Goal: Task Accomplishment & Management: Complete application form

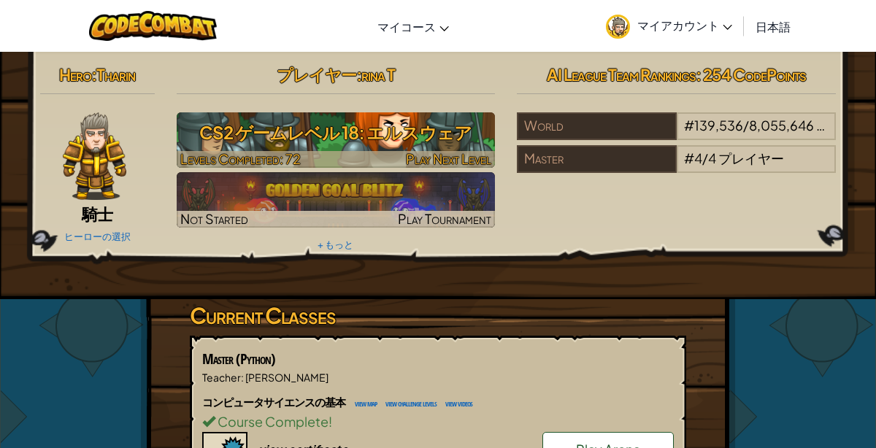
click at [277, 151] on span "Levels Completed: 72" at bounding box center [240, 158] width 120 height 17
select select "ja"
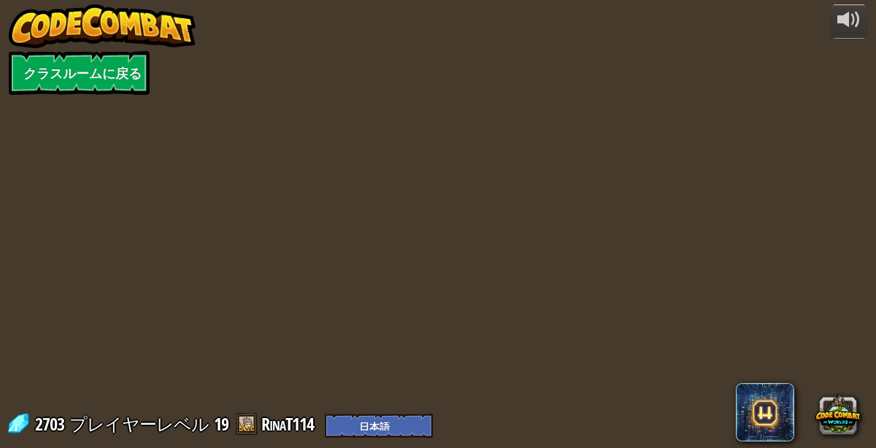
select select "ja"
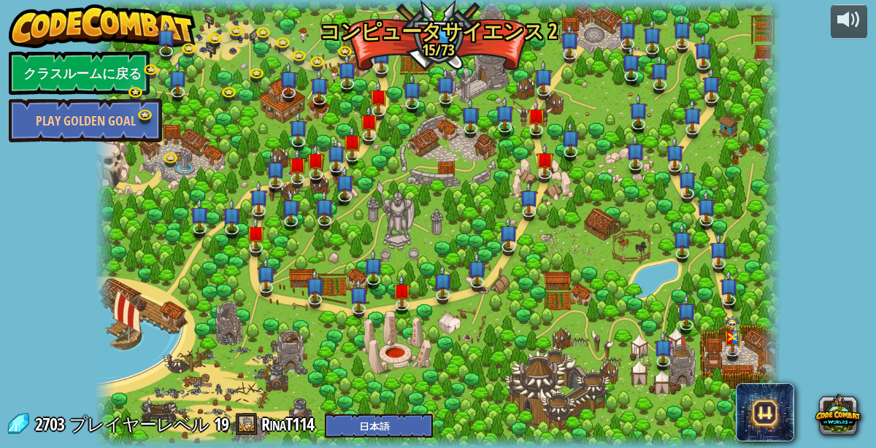
select select "ja"
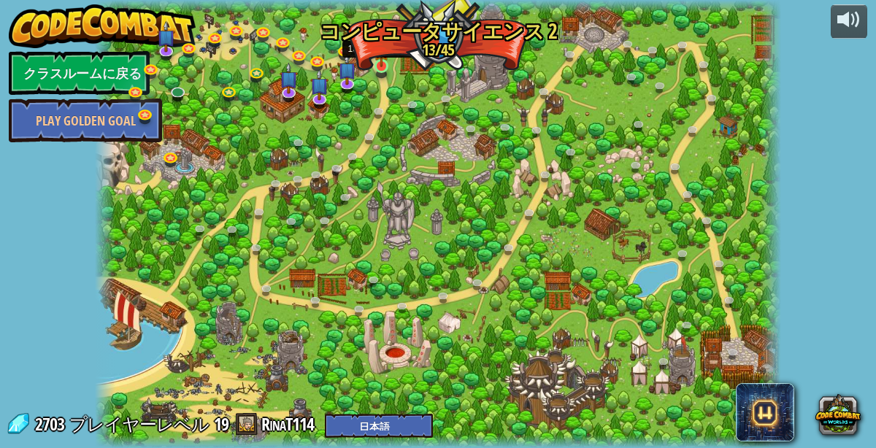
click at [381, 65] on img at bounding box center [382, 49] width 16 height 36
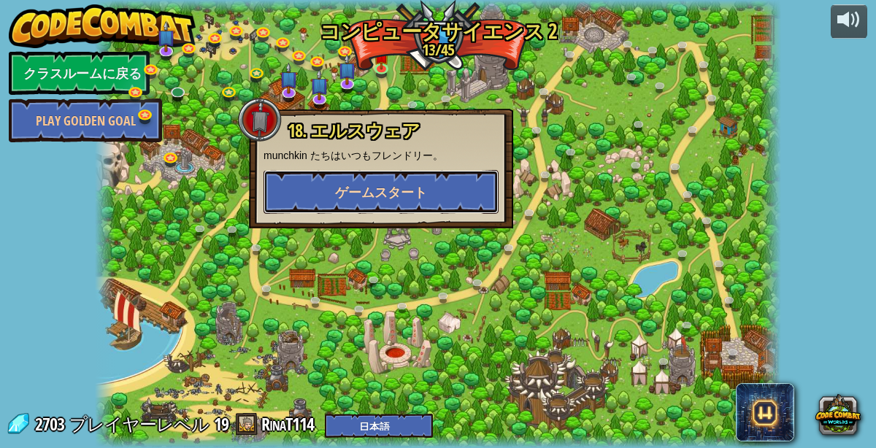
click at [397, 171] on button "ゲームスタート" at bounding box center [380, 192] width 235 height 44
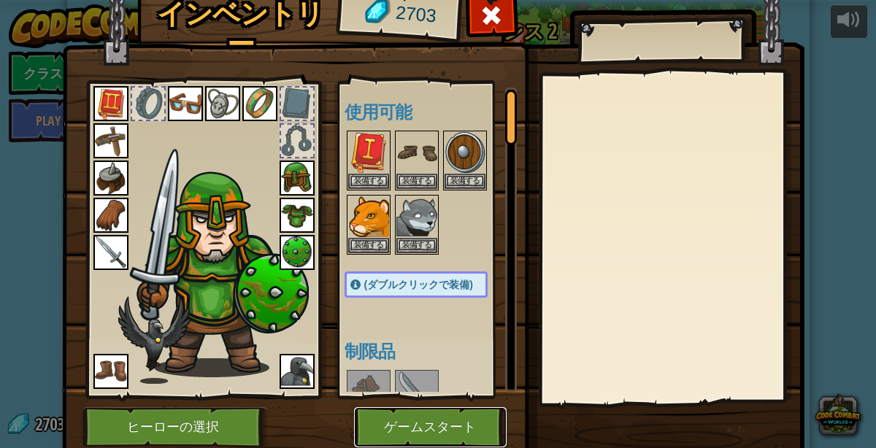
click at [449, 415] on button "ゲームスタート" at bounding box center [430, 427] width 152 height 40
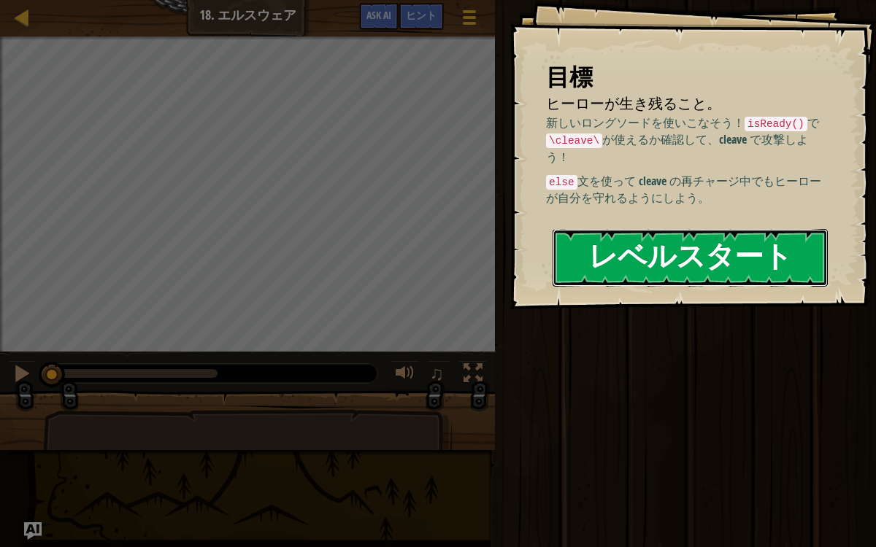
click at [582, 272] on button "レベルスタート" at bounding box center [689, 258] width 275 height 58
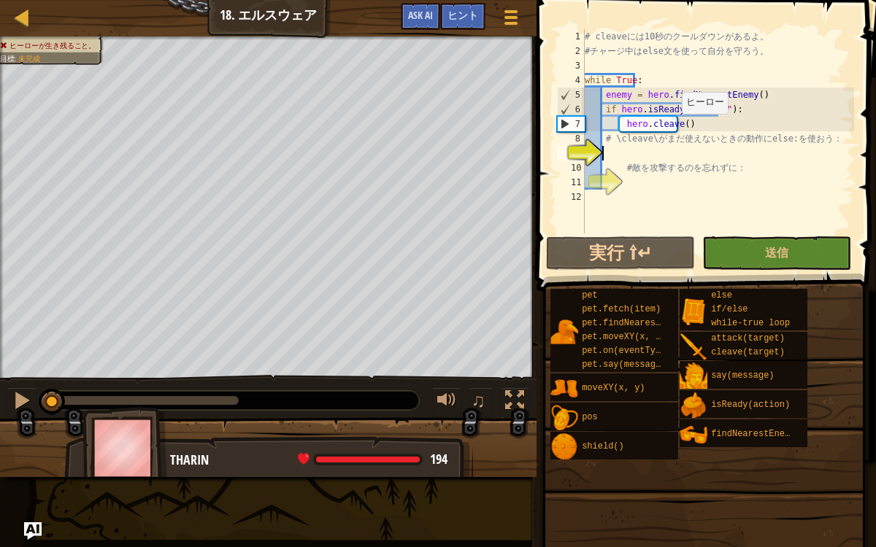
click at [673, 128] on div "# cleave に は 10 秒 の ク ー ル ダ ウ ン が あ る よ 。 # チ ャ ー ジ 中 は else 文 を 使 っ て 自 分 を 守 …" at bounding box center [718, 145] width 272 height 233
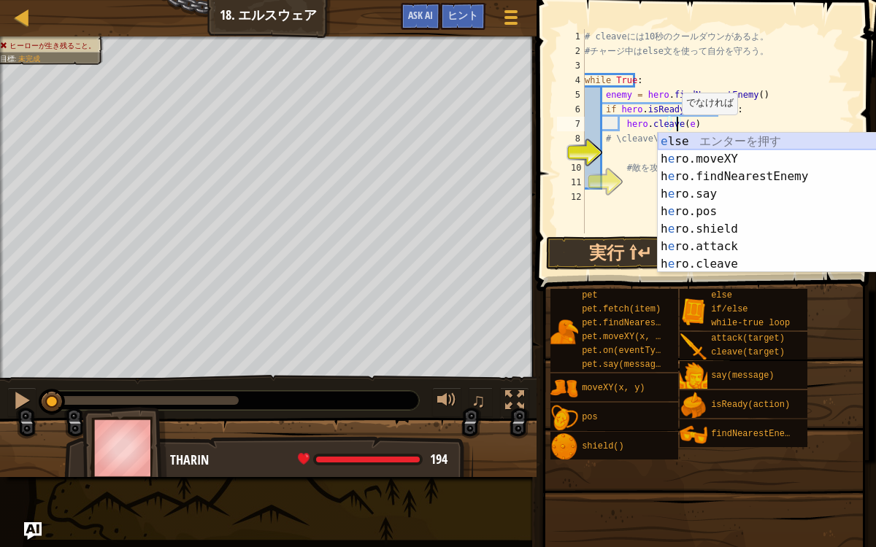
click at [675, 141] on div "e lse エ ン タ ー を 押 す h e ro.moveXY エ ン タ ー を 押 す h e ro.findNearestEnemy エ ン タ ー…" at bounding box center [795, 220] width 277 height 175
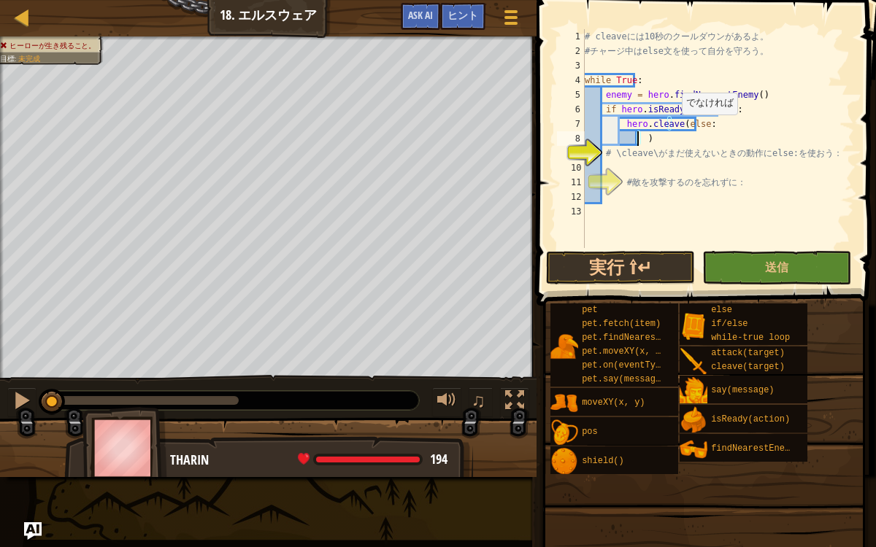
scroll to position [7, 4]
click at [688, 128] on div "# cleave に は 10 秒 の ク ー ル ダ ウ ン が あ る よ 。 # チ ャ ー ジ 中 は else 文 を 使 っ て 自 分 を 守 …" at bounding box center [718, 153] width 272 height 248
click at [695, 128] on div "# cleave に は 10 秒 の ク ー ル ダ ウ ン が あ る よ 。 # チ ャ ー ジ 中 は else 文 を 使 っ て 自 分 を 守 …" at bounding box center [718, 153] width 272 height 248
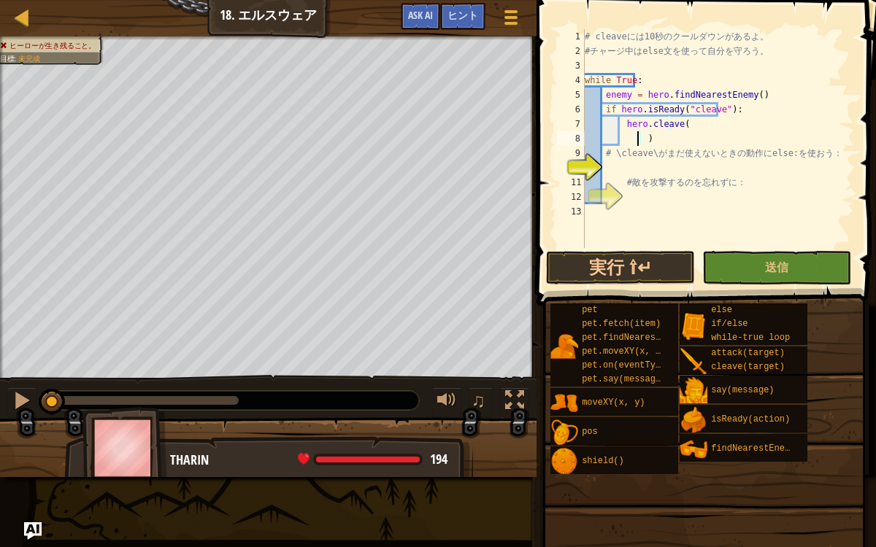
click at [636, 139] on div "# cleave に は 10 秒 の ク ー ル ダ ウ ン が あ る よ 。 # チ ャ ー ジ 中 は else 文 を 使 っ て 自 分 を 守 …" at bounding box center [718, 153] width 272 height 248
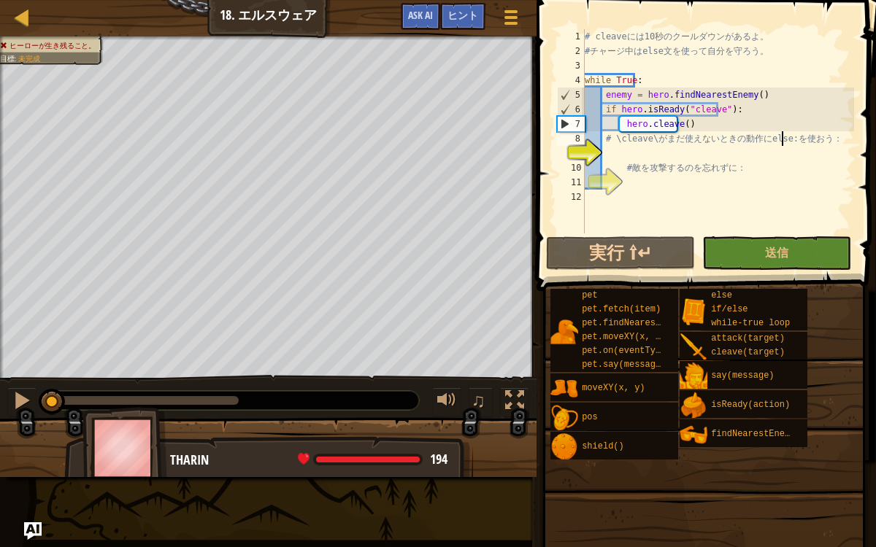
click at [782, 135] on div "# cleave に は 10 秒 の ク ー ル ダ ウ ン が あ る よ 。 # チ ャ ー ジ 中 は else 文 を 使 っ て 自 分 を 守 …" at bounding box center [718, 145] width 272 height 233
type textarea "# \cleave\ がまだ使えないときの動作に else: を使おう："
click at [791, 159] on div "# cleave に は 10 秒 の ク ー ル ダ ウ ン が あ る よ 。 # チ ャ ー ジ 中 は else 文 を 使 っ て 自 分 を 守 …" at bounding box center [718, 145] width 272 height 233
type textarea "e"
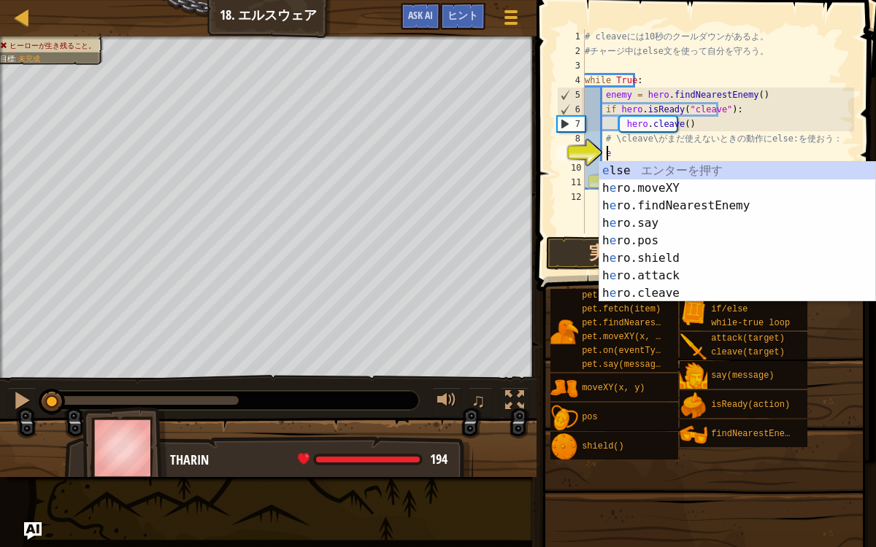
scroll to position [7, 1]
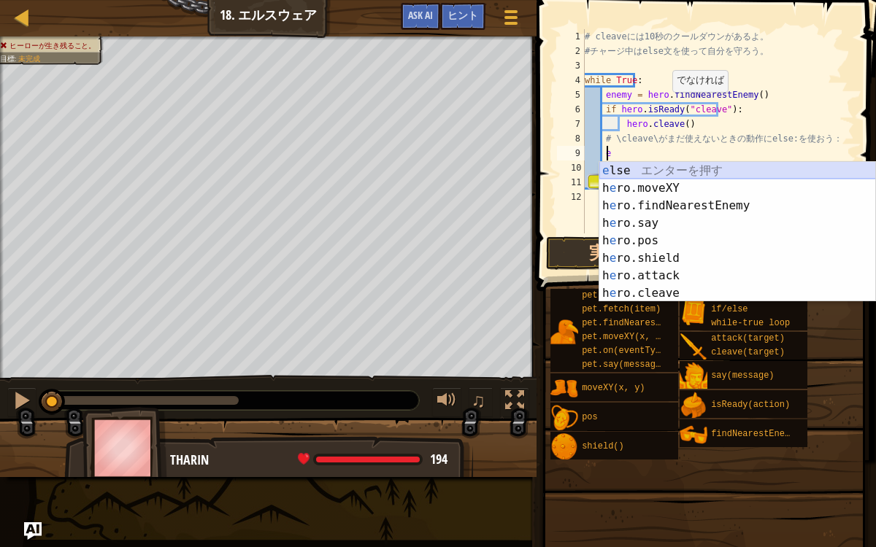
click at [784, 174] on div "e lse エ ン タ ー を 押 す h e ro.moveXY エ ン タ ー を 押 す h e ro.findNearestEnemy エ ン タ ー…" at bounding box center [737, 249] width 277 height 175
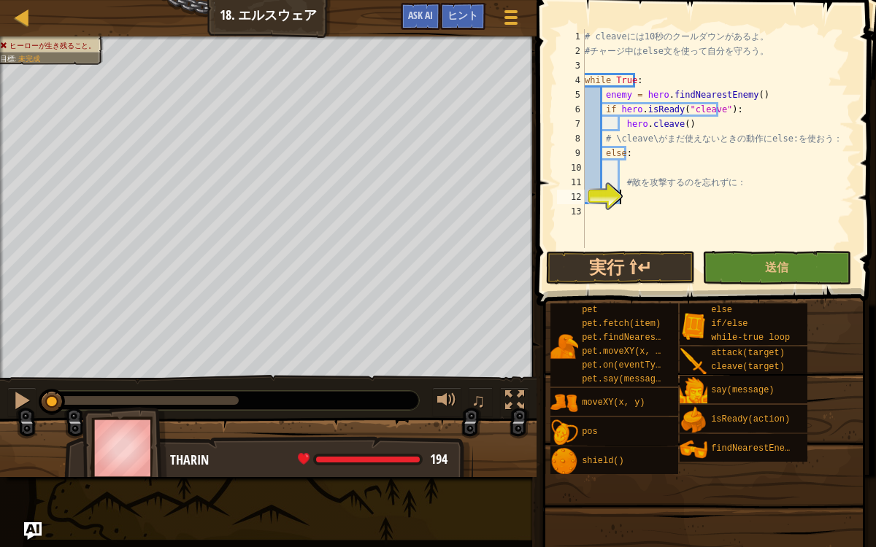
click at [692, 194] on div "# cleave に は 10 秒 の ク ー ル ダ ウ ン が あ る よ 。 # チ ャ ー ジ 中 は else 文 を 使 っ て 自 分 を 守 …" at bounding box center [718, 153] width 272 height 248
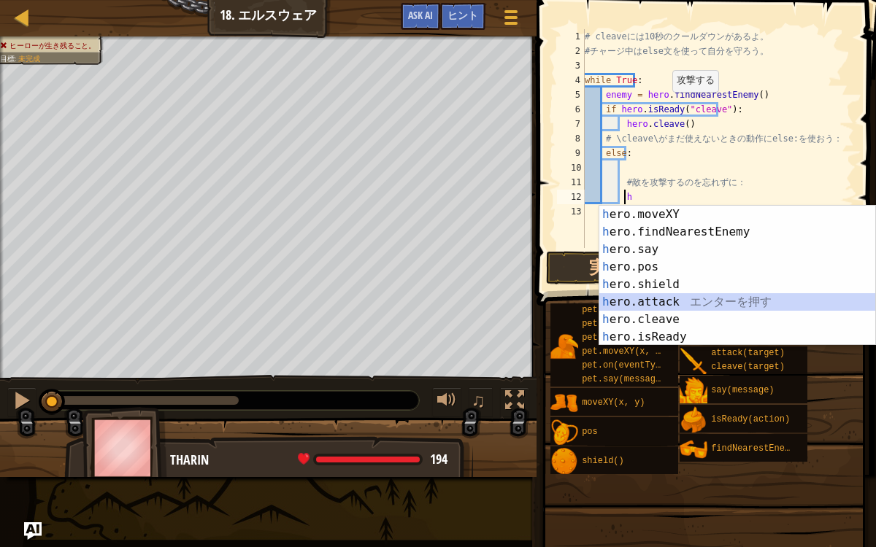
click at [622, 304] on div "h ero.moveXY エ ン タ ー を 押 す h ero.findNearestEnemy エ ン タ ー を 押 す h ero.say エ ン タ…" at bounding box center [737, 293] width 277 height 175
type textarea "hero.attack(enemy)"
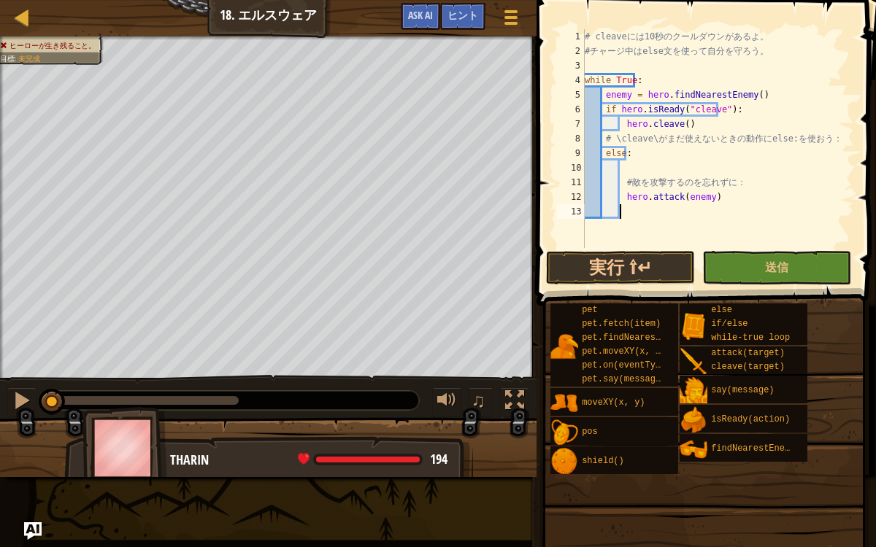
click at [686, 212] on div "# cleave に は 10 秒 の ク ー ル ダ ウ ン が あ る よ 。 # チ ャ ー ジ 中 は else 文 を 使 っ て 自 分 を 守 …" at bounding box center [718, 153] width 272 height 248
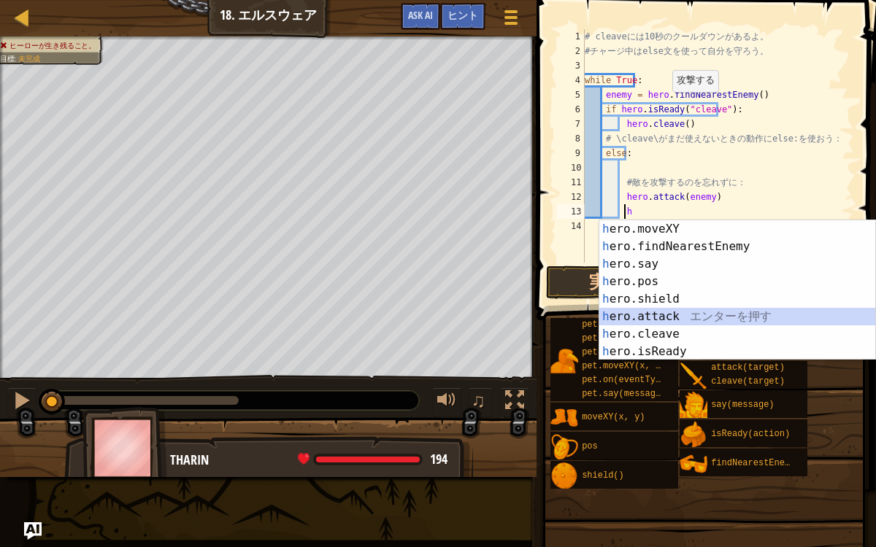
click at [711, 314] on div "h ero.moveXY エ ン タ ー を 押 す h ero.findNearestEnemy エ ン タ ー を 押 す h ero.say エ ン タ…" at bounding box center [737, 307] width 277 height 175
type textarea "hero.attack(enemy)"
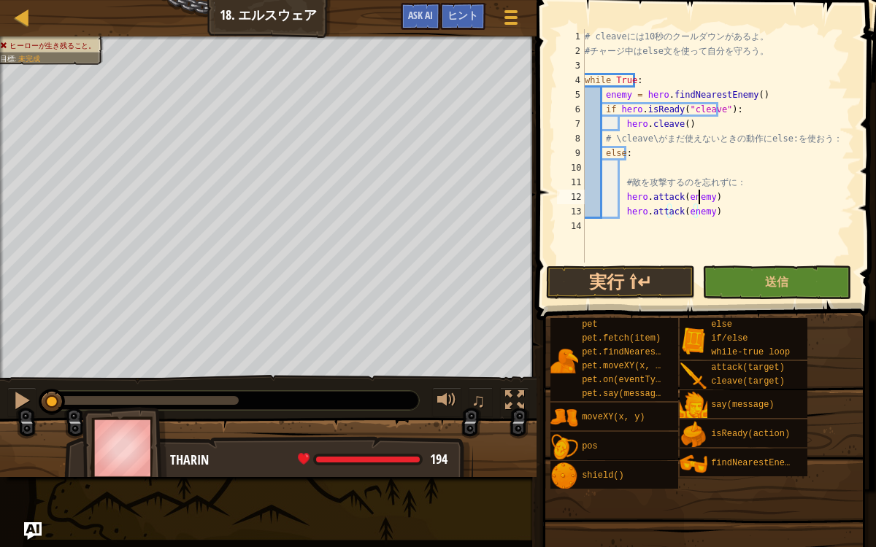
click at [795, 195] on div "# cleave に は 10 秒 の ク ー ル ダ ウ ン が あ る よ 。 # チ ャ ー ジ 中 は else 文 を 使 っ て 自 分 を 守 …" at bounding box center [718, 160] width 272 height 263
click at [744, 277] on button "送信" at bounding box center [776, 283] width 149 height 34
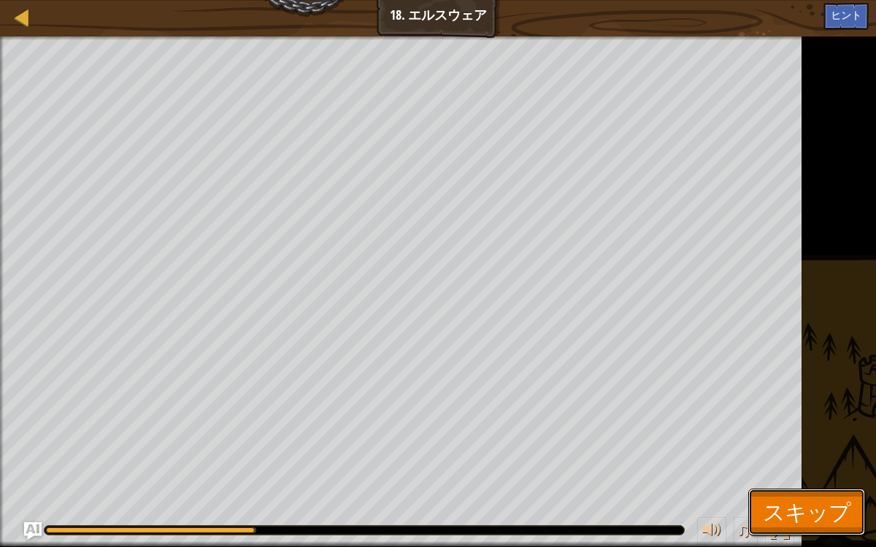
click at [792, 447] on span "スキップ" at bounding box center [806, 512] width 88 height 30
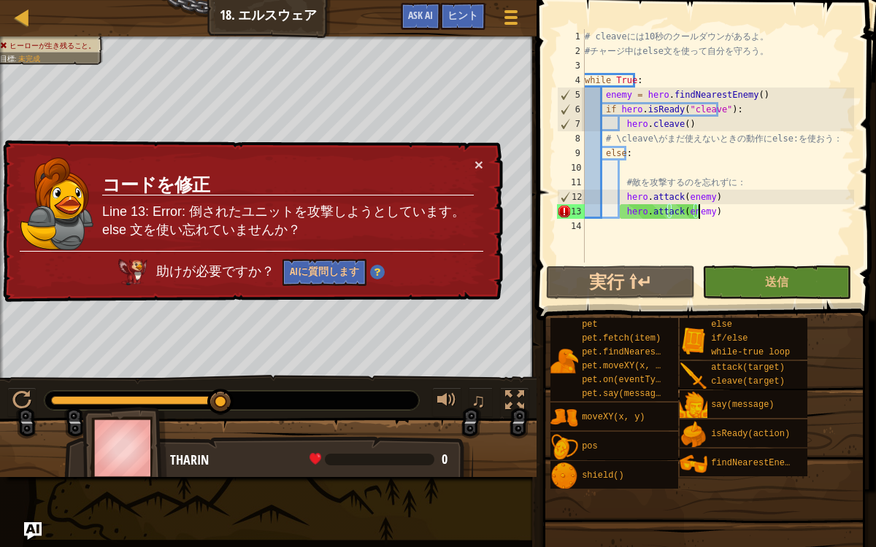
click at [706, 217] on div "# cleave に は 10 秒 の ク ー ル ダ ウ ン が あ る よ 。 # チ ャ ー ジ 中 は else 文 を 使 っ て 自 分 を 守 …" at bounding box center [718, 160] width 272 height 263
click at [722, 219] on div "# cleave に は 10 秒 の ク ー ル ダ ウ ン が あ る よ 。 # チ ャ ー ジ 中 は else 文 を 使 っ て 自 分 を 守 …" at bounding box center [718, 160] width 272 height 263
click at [643, 172] on div "# cleave に は 10 秒 の ク ー ル ダ ウ ン が あ る よ 。 # チ ャ ー ジ 中 は else 文 を 使 っ て 自 分 を 守 …" at bounding box center [718, 160] width 272 height 263
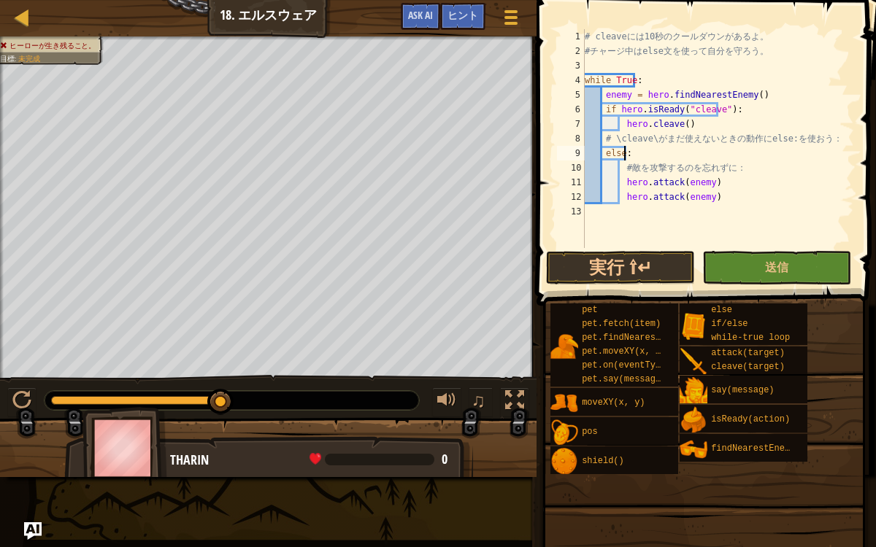
click at [727, 199] on div "# cleave に は 10 秒 の ク ー ル ダ ウ ン が あ る よ 。 # チ ャ ー ジ 中 は else 文 を 使 っ て 自 分 を 守 …" at bounding box center [718, 153] width 272 height 248
click at [644, 272] on button "実行 ⇧↵" at bounding box center [620, 268] width 149 height 34
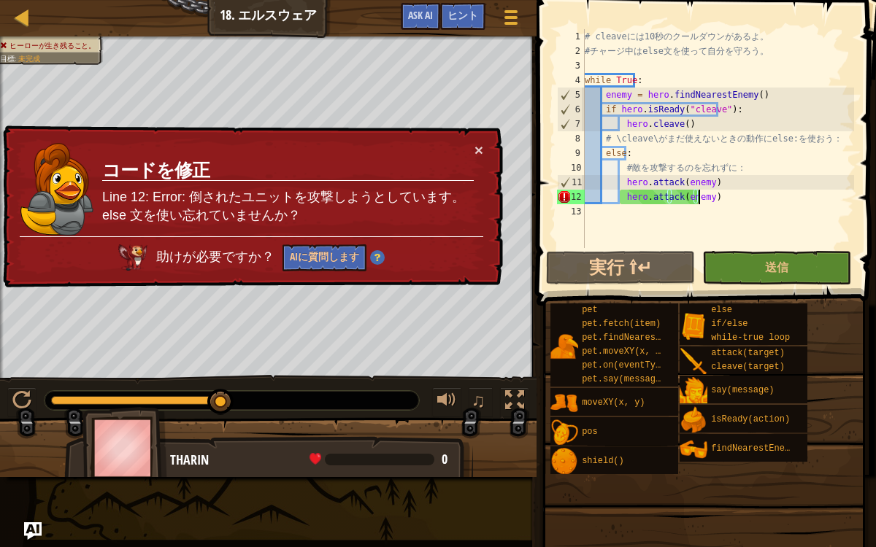
click at [711, 199] on div "# cleave に は 10 秒 の ク ー ル ダ ウ ン が あ る よ 。 # チ ャ ー ジ 中 は else 文 を 使 っ て 自 分 を 守 …" at bounding box center [718, 153] width 272 height 248
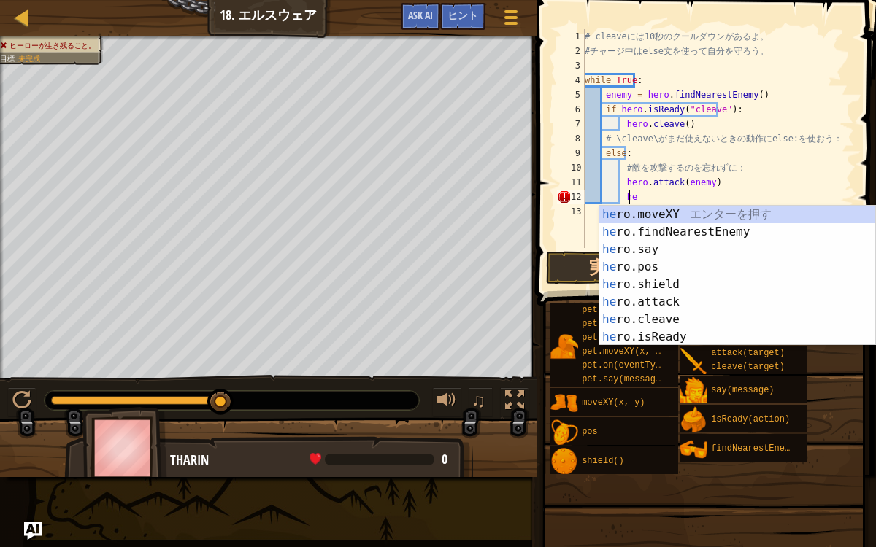
type textarea "h"
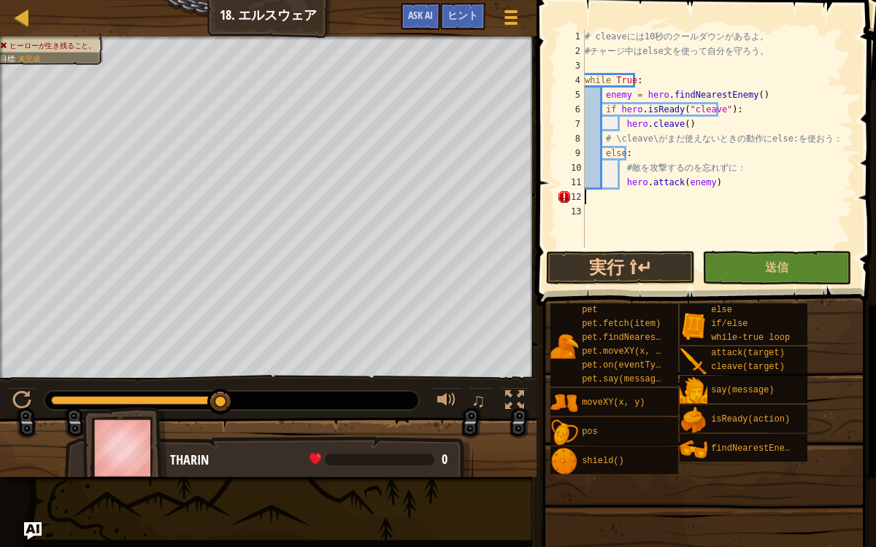
type textarea "hero.attack(enemy)"
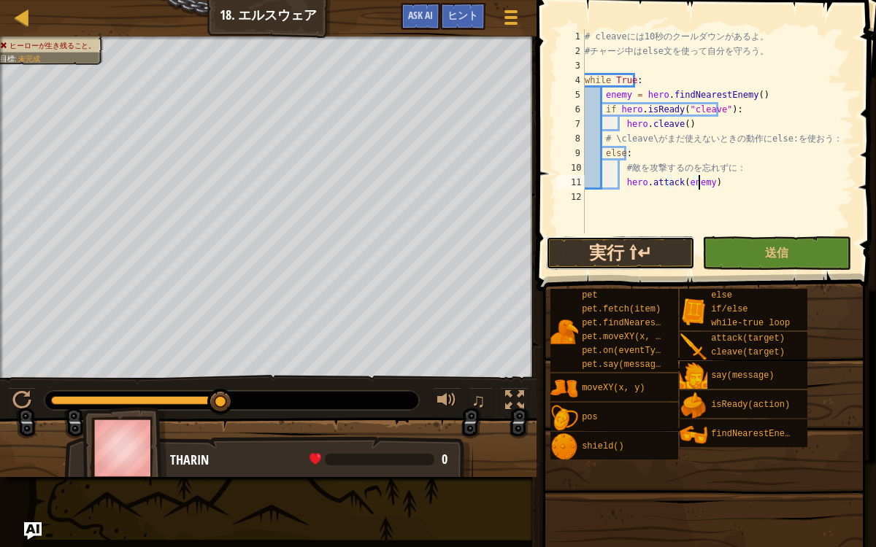
click at [656, 262] on button "実行 ⇧↵" at bounding box center [620, 253] width 149 height 34
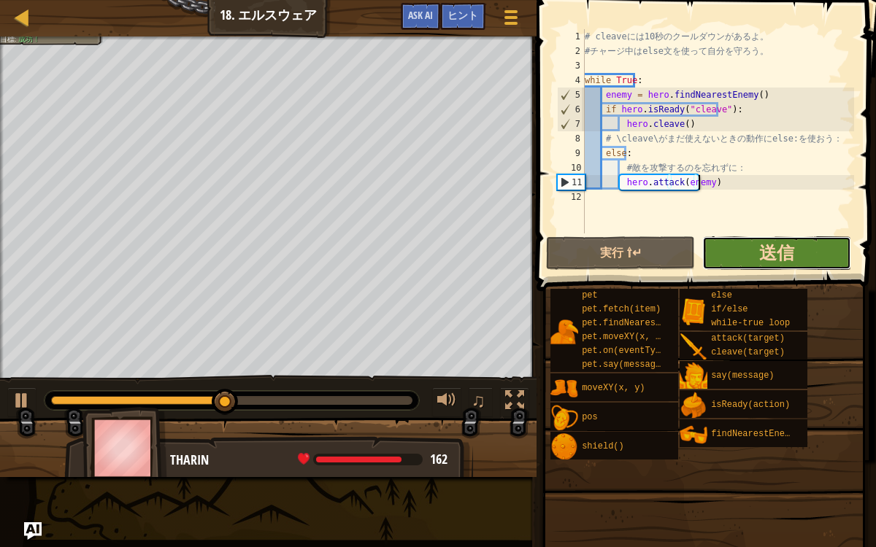
click at [788, 243] on span "送信" at bounding box center [776, 252] width 35 height 23
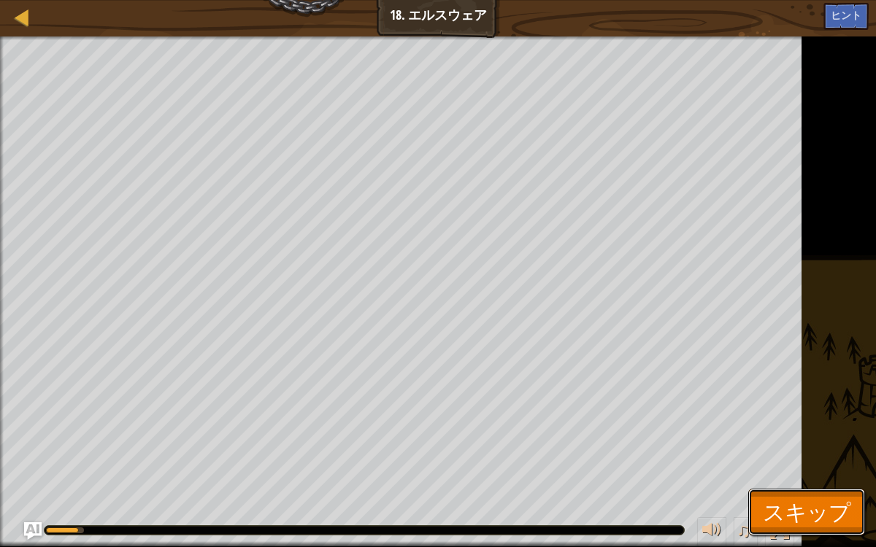
click at [807, 447] on span "スキップ" at bounding box center [806, 512] width 88 height 30
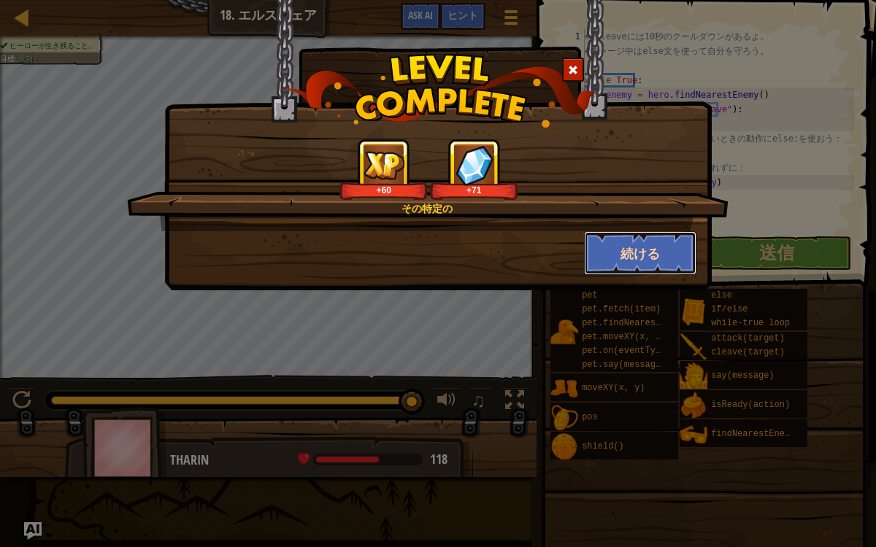
click at [588, 238] on button "続ける" at bounding box center [640, 253] width 113 height 44
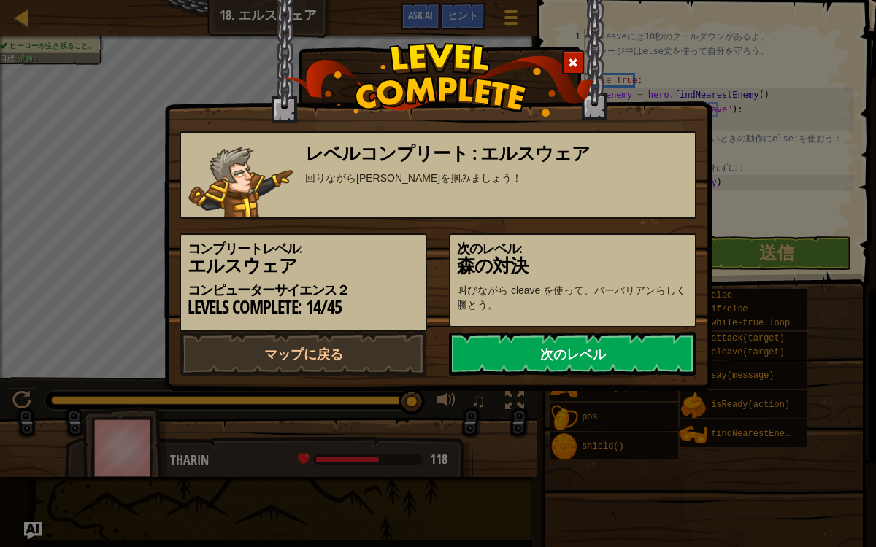
click at [482, 339] on link "次のレベル" at bounding box center [572, 354] width 247 height 44
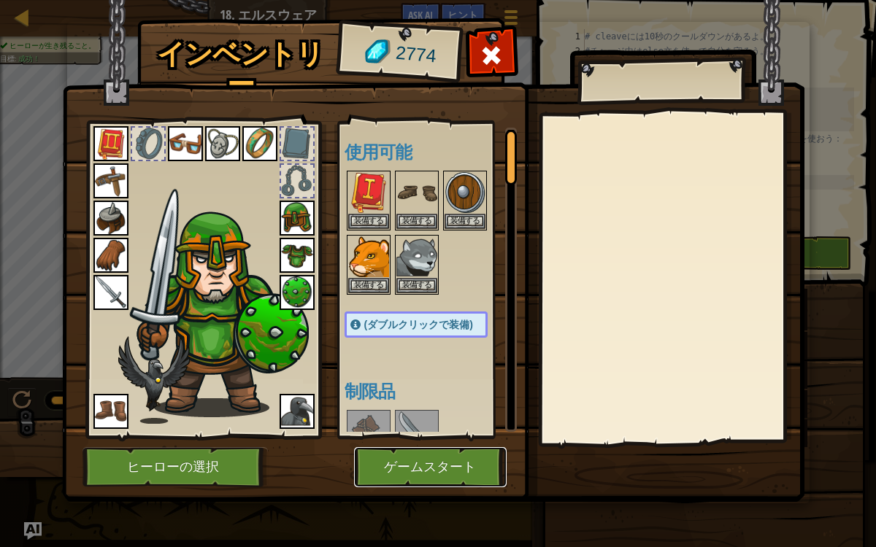
click at [447, 447] on button "ゲームスタート" at bounding box center [430, 467] width 152 height 40
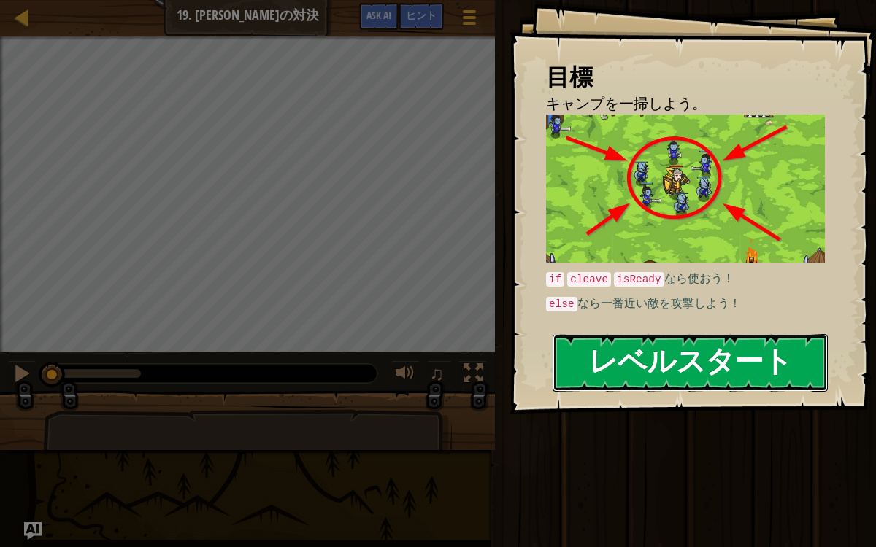
click at [736, 354] on button "レベルスタート" at bounding box center [689, 363] width 275 height 58
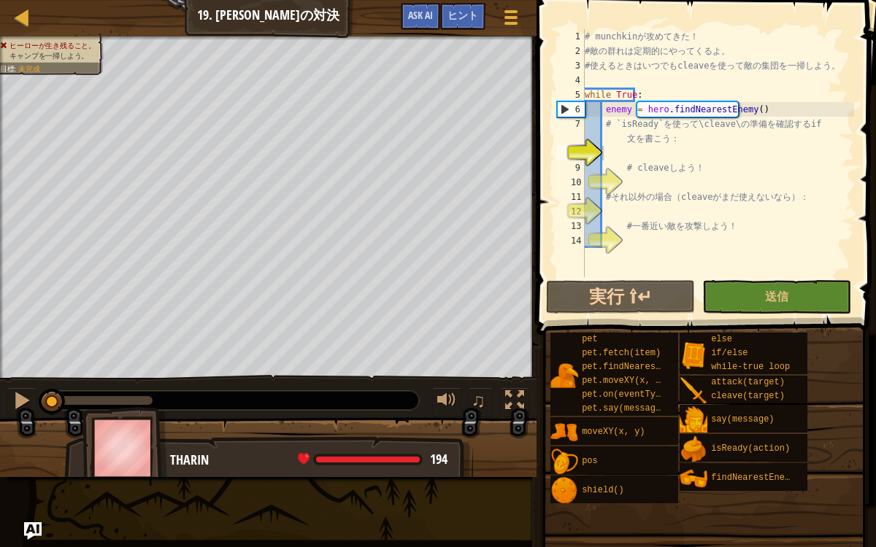
click at [689, 266] on div "# munchkin が 攻 め て き た ！ # 敵 の 群 れ は 定 期 的 に や っ て く る よ 。 # 使 え る と き は い つ で …" at bounding box center [718, 167] width 272 height 277
click at [682, 150] on div "# munchkin が 攻 め て き た ！ # 敵 の 群 れ は 定 期 的 に や っ て く る よ 。 # 使 え る と き は い つ で …" at bounding box center [718, 167] width 272 height 277
click at [679, 153] on div "# munchkin が 攻 め て き た ！ # 敵 の 群 れ は 定 期 的 に や っ て く る よ 。 # 使 え る と き は い つ で …" at bounding box center [718, 167] width 272 height 277
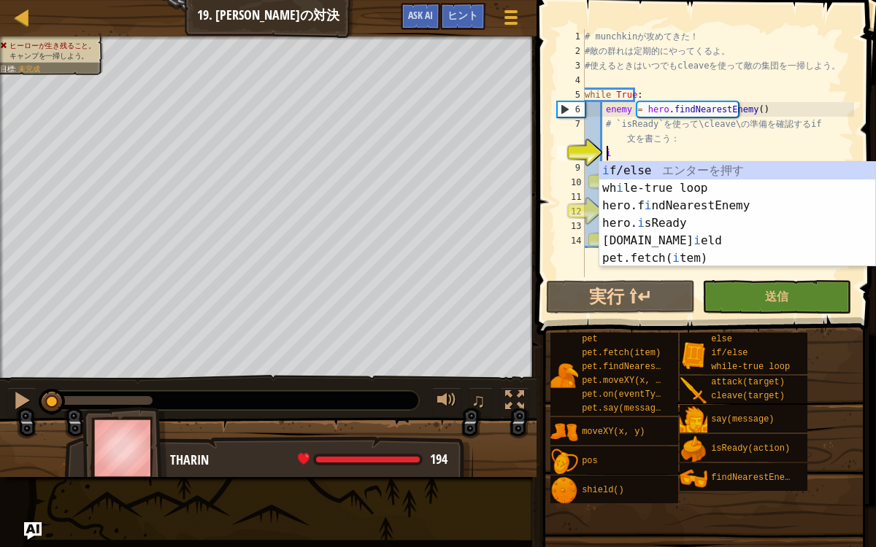
scroll to position [7, 1]
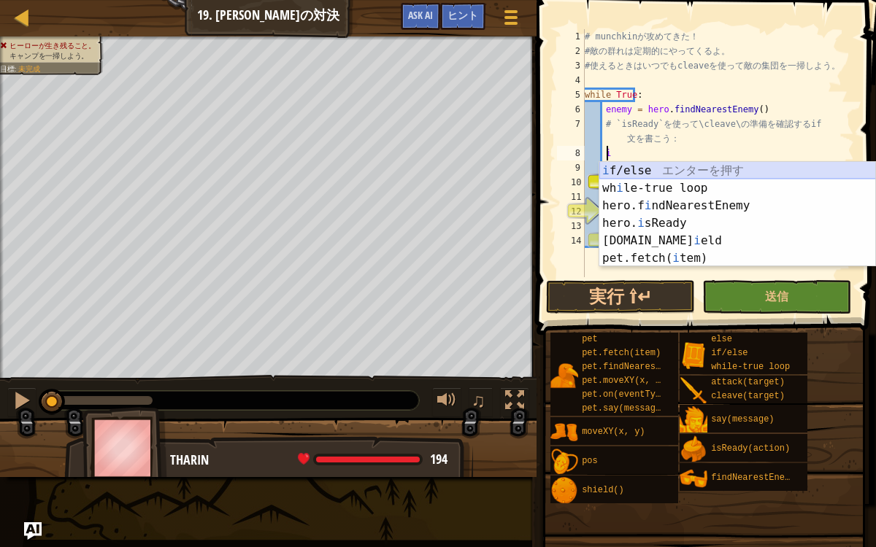
click at [665, 167] on div "i f/else エ ン タ ー を 押 す wh i le-true loop エ ン タ ー を 押 す hero.f i ndNearestEnemy …" at bounding box center [737, 232] width 277 height 140
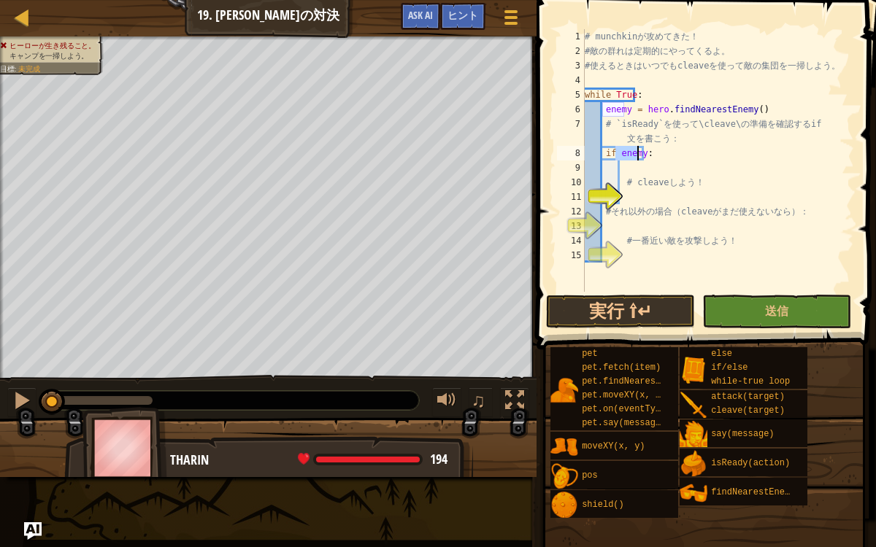
click at [639, 175] on div "# munchkin が 攻 め て き た ！ # 敵 の 群 れ は 定 期 的 に や っ て く る よ 。 # 使 え る と き は い つ で …" at bounding box center [718, 175] width 272 height 292
type textarea "# cleave しよう！"
click at [625, 174] on div "# munchkin が 攻 め て き た ！ # 敵 の 群 れ は 定 期 的 に や っ て く る よ 。 # 使 え る と き は い つ で …" at bounding box center [718, 175] width 272 height 292
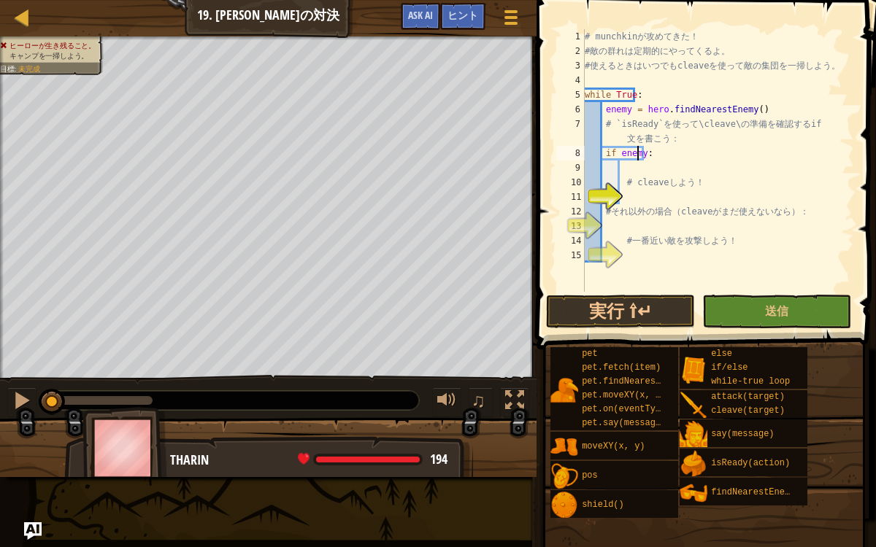
click at [638, 159] on div "# munchkin が 攻 め て き た ！ # 敵 の 群 れ は 定 期 的 に や っ て く る よ 。 # 使 え る と き は い つ で …" at bounding box center [718, 175] width 272 height 292
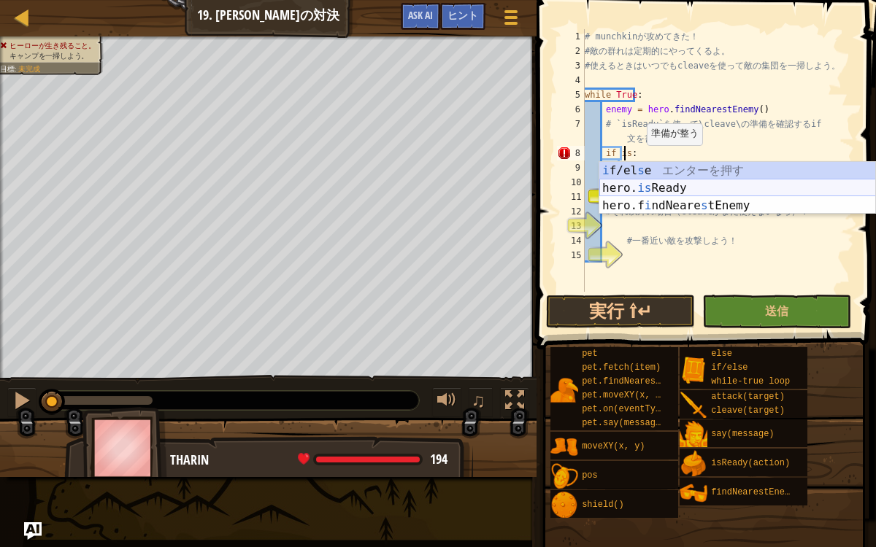
click at [694, 188] on div "i f/el s e エ ン タ ー を 押 す hero. is Ready エ ン タ ー を 押 す hero.f i ndNeare s tEnemy…" at bounding box center [737, 206] width 277 height 88
type textarea "if hero.isReady("cleave"):"
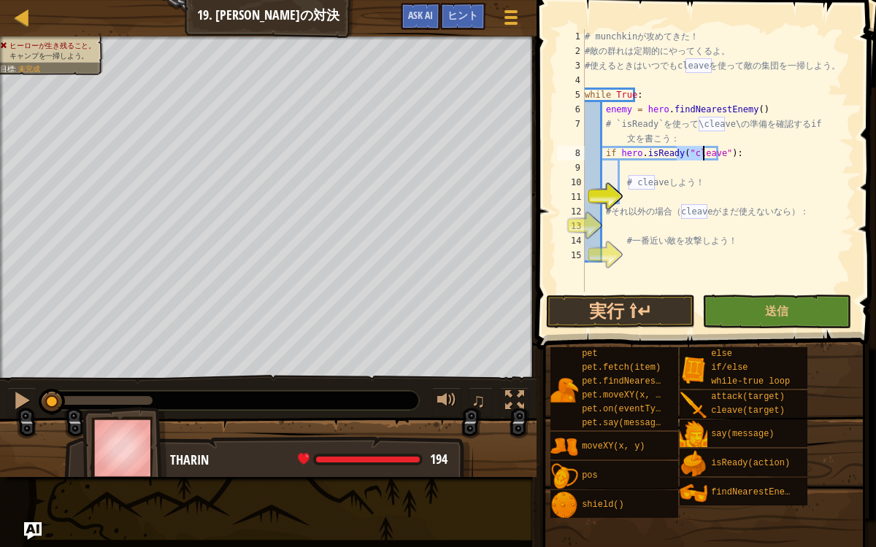
click at [741, 171] on div "# munchkin が 攻 め て き た ！ # 敵 の 群 れ は 定 期 的 に や っ て く る よ 。 # 使 え る と き は い つ で …" at bounding box center [718, 175] width 272 height 292
type textarea "if hero.isReady("cleave"):"
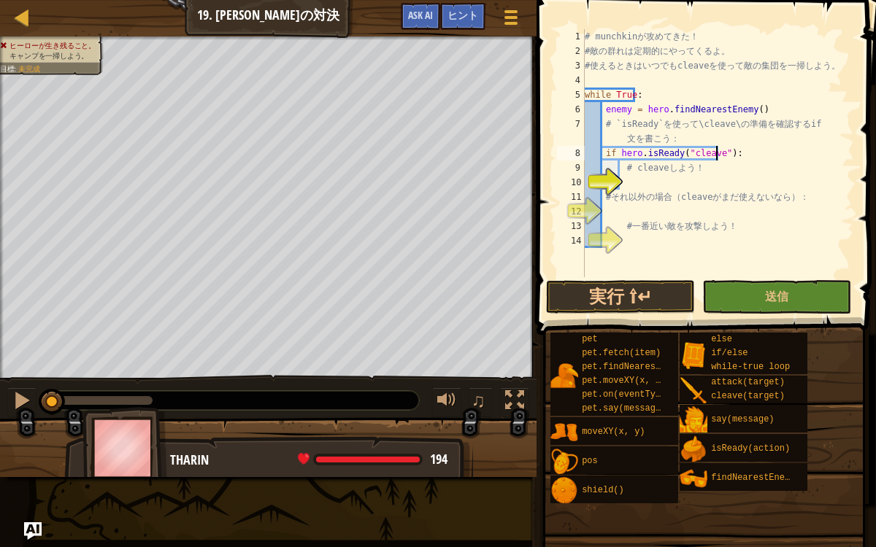
click at [635, 186] on div "# munchkin が 攻 め て き た ！ # 敵 の 群 れ は 定 期 的 に や っ て く る よ 。 # 使 え る と き は い つ で …" at bounding box center [718, 167] width 272 height 277
click at [685, 209] on div "# munchkin が 攻 め て き た ！ # 敵 の 群 れ は 定 期 的 に や っ て く る よ 。 # 使 え る と き は い つ で …" at bounding box center [718, 167] width 272 height 277
click at [670, 188] on div "# munchkin が 攻 め て き た ！ # 敵 の 群 れ は 定 期 的 に や っ て く る よ 。 # 使 え る と き は い つ で …" at bounding box center [718, 167] width 272 height 277
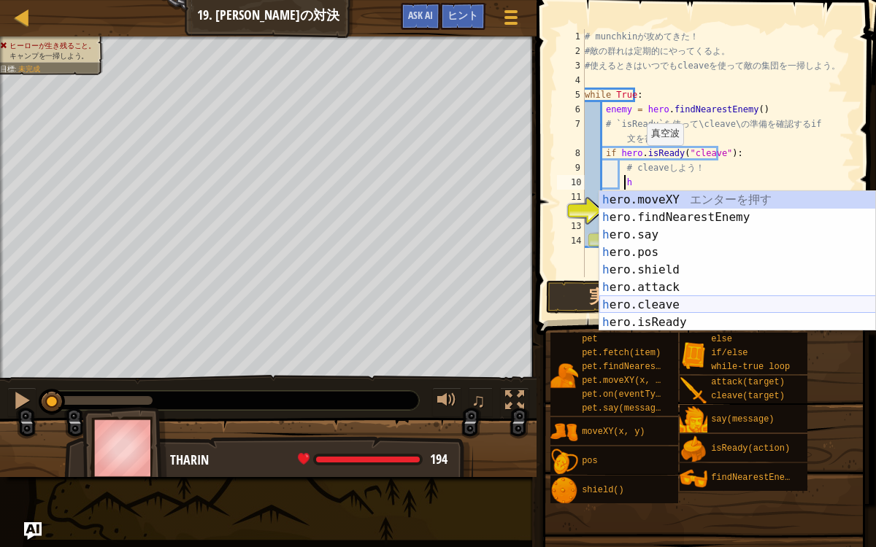
click at [670, 301] on div "h ero.moveXY エ ン タ ー を 押 す h ero.findNearestEnemy エ ン タ ー を 押 す h ero.say エ ン タ…" at bounding box center [737, 278] width 277 height 175
type textarea "hero.cleave(enemy)"
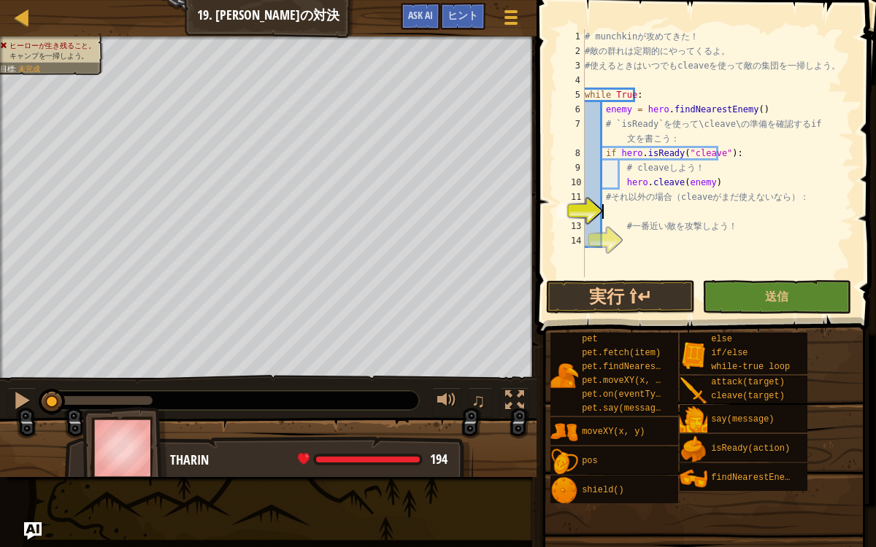
click at [633, 217] on div "# munchkin が 攻 め て き た ！ # 敵 の 群 れ は 定 期 的 に や っ て く る よ 。 # 使 え る と き は い つ で …" at bounding box center [718, 167] width 272 height 277
type textarea "h"
type textarea "i"
type textarea "e"
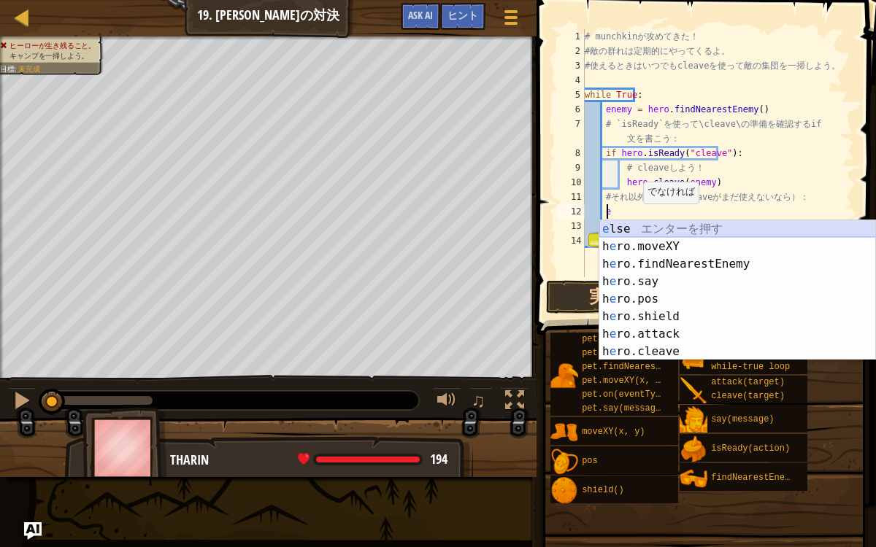
click at [649, 223] on div "e lse エ ン タ ー を 押 す h e ro.moveXY エ ン タ ー を 押 す h e ro.findNearestEnemy エ ン タ ー…" at bounding box center [737, 307] width 277 height 175
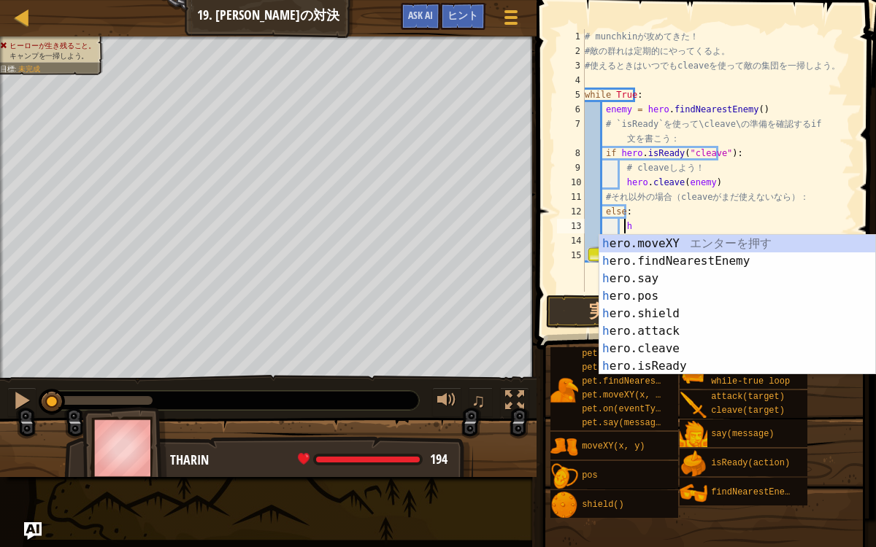
scroll to position [7, 2]
click at [657, 329] on div "h ero.moveXY エ ン タ ー を 押 す h ero.findNearestEnemy エ ン タ ー を 押 す h ero.say エ ン タ…" at bounding box center [737, 322] width 277 height 175
type textarea "hero.attack(enemy)"
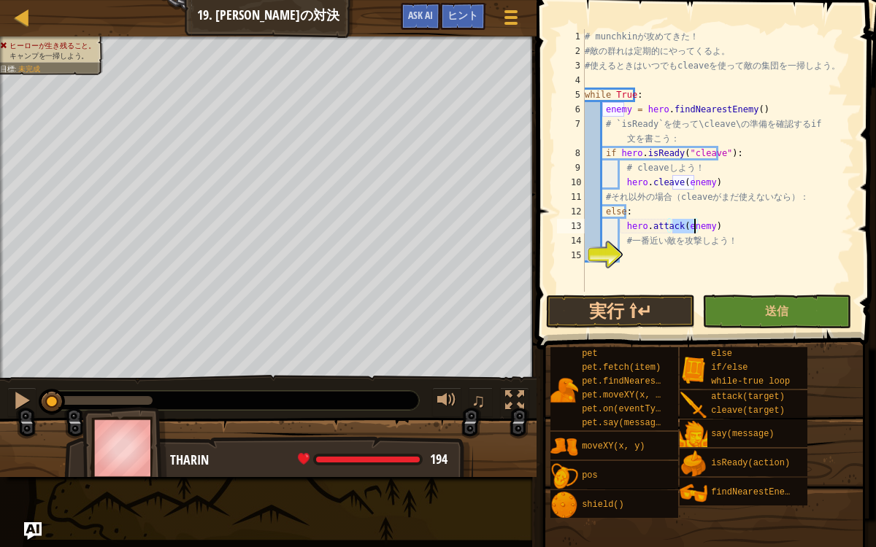
click at [699, 271] on div "# munchkin が 攻 め て き た ！ # 敵 の 群 れ は 定 期 的 に や っ て く る よ 。 # 使 え る と き は い つ で …" at bounding box center [718, 175] width 272 height 292
click at [725, 300] on button "送信" at bounding box center [776, 312] width 149 height 34
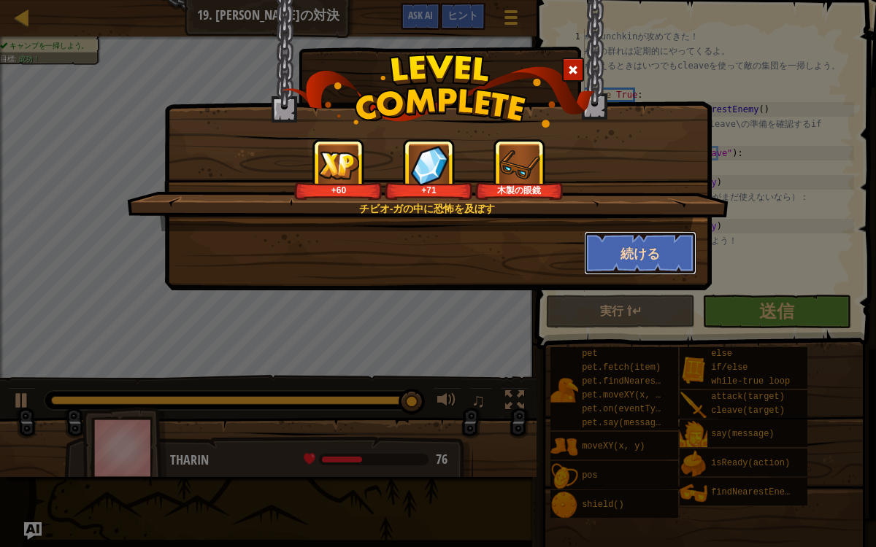
click at [622, 254] on button "続ける" at bounding box center [640, 253] width 113 height 44
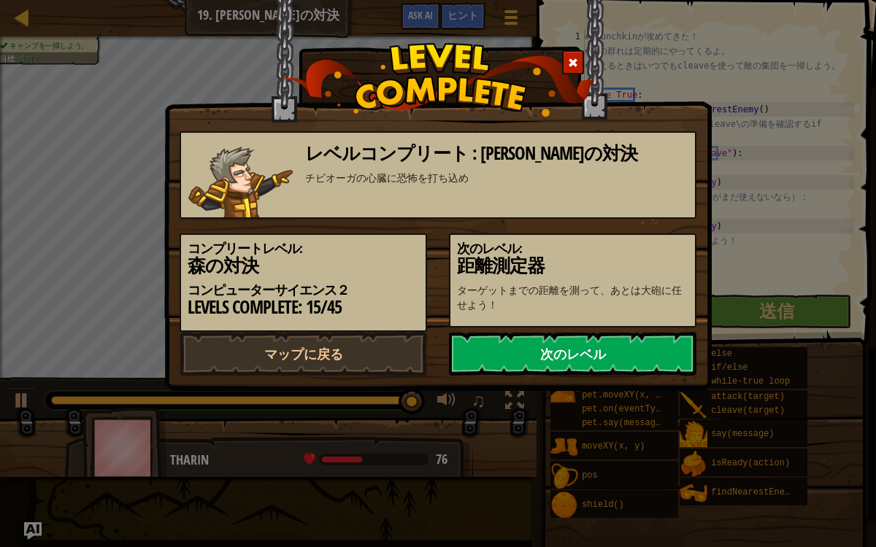
click at [476, 355] on link "次のレベル" at bounding box center [572, 354] width 247 height 44
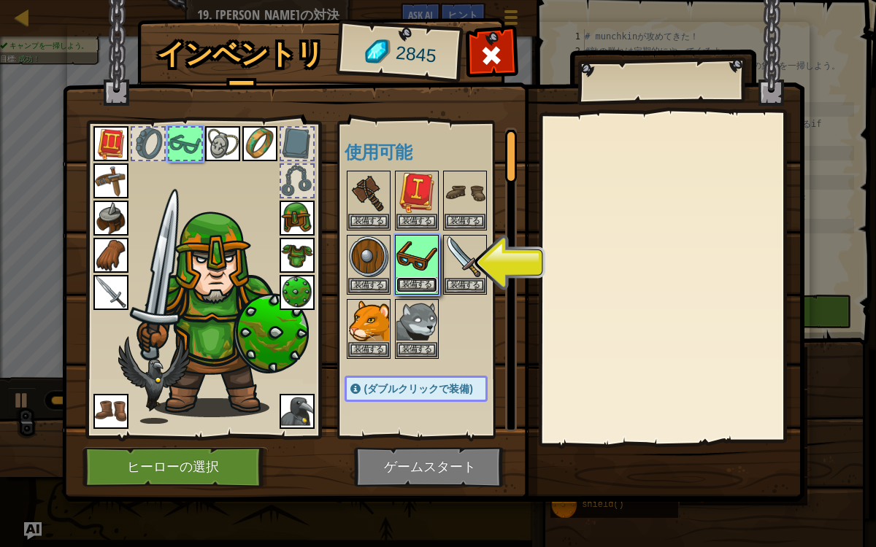
click at [430, 277] on button "装備する" at bounding box center [416, 284] width 41 height 15
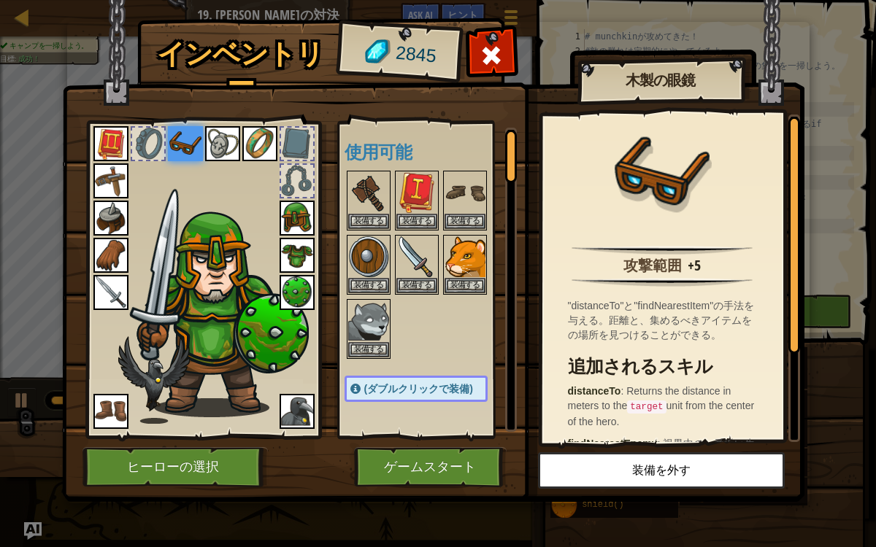
click at [183, 128] on img at bounding box center [185, 143] width 35 height 35
click at [372, 186] on img at bounding box center [368, 192] width 41 height 41
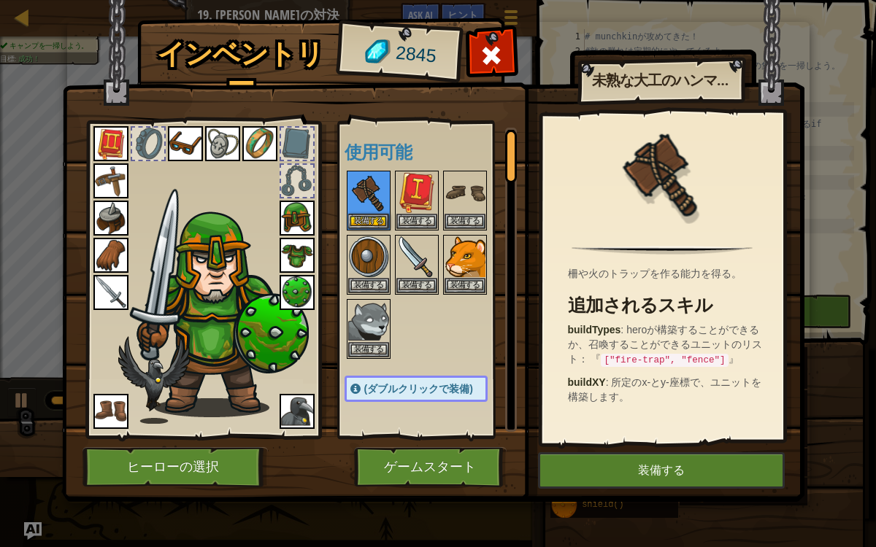
click at [174, 148] on img at bounding box center [185, 143] width 35 height 35
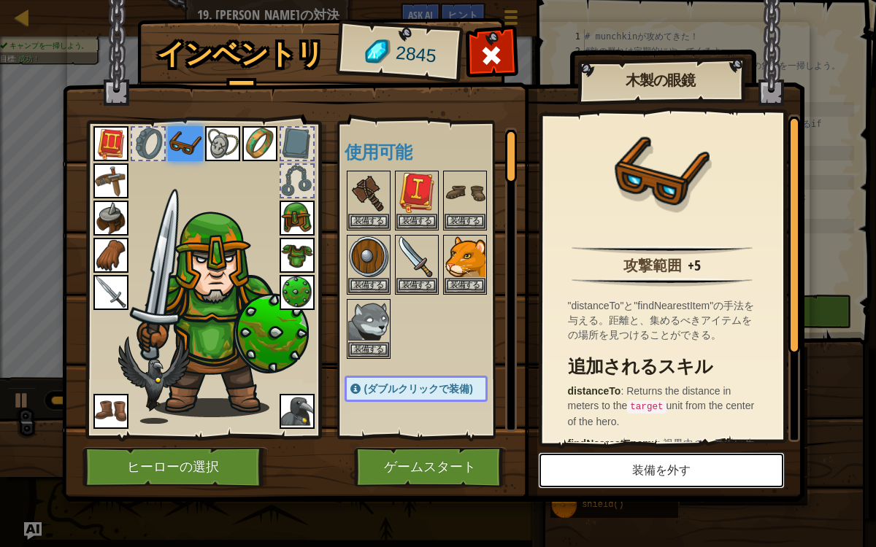
click at [601, 447] on button "装備を外す" at bounding box center [661, 470] width 247 height 36
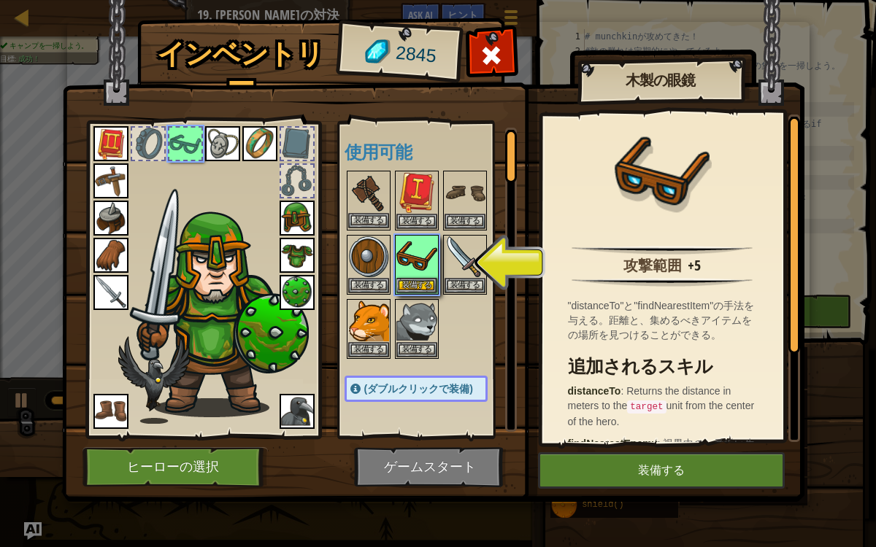
click at [357, 204] on img at bounding box center [368, 192] width 41 height 41
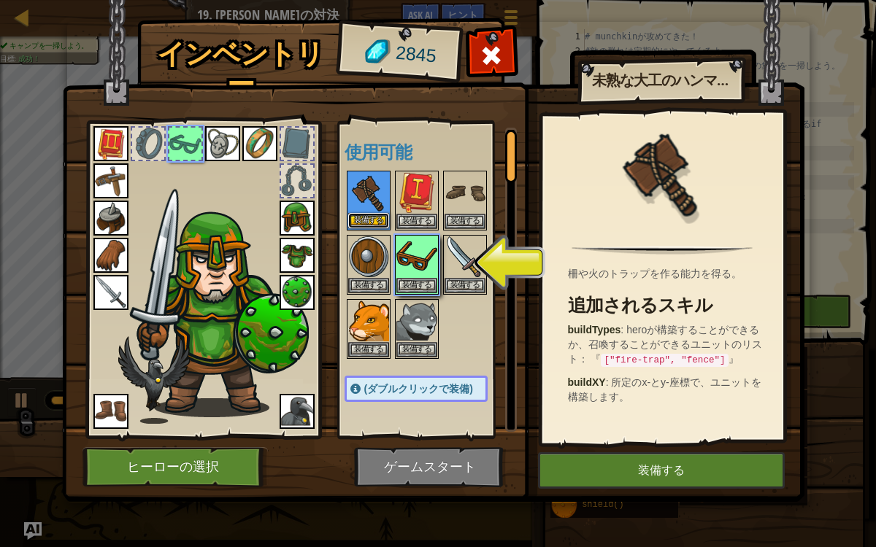
click at [369, 215] on button "装備する" at bounding box center [368, 220] width 41 height 15
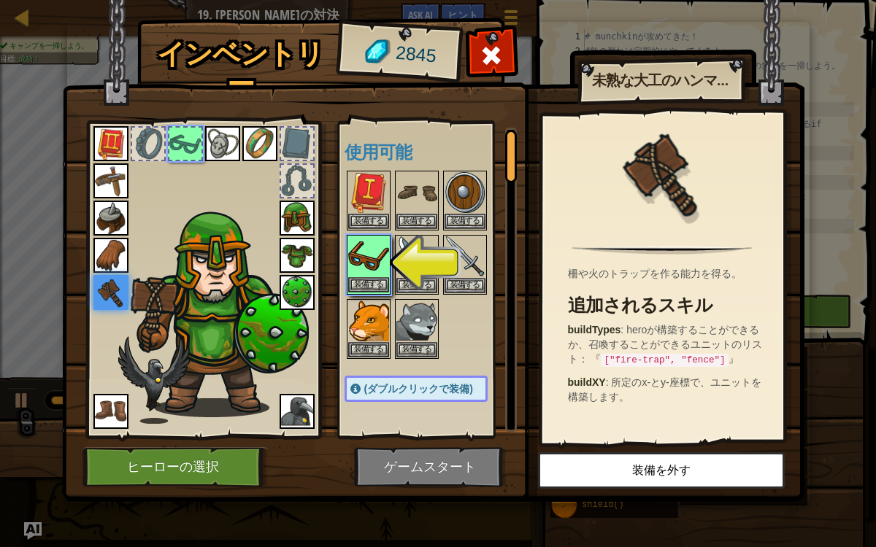
click at [388, 277] on div "装備する" at bounding box center [369, 265] width 44 height 60
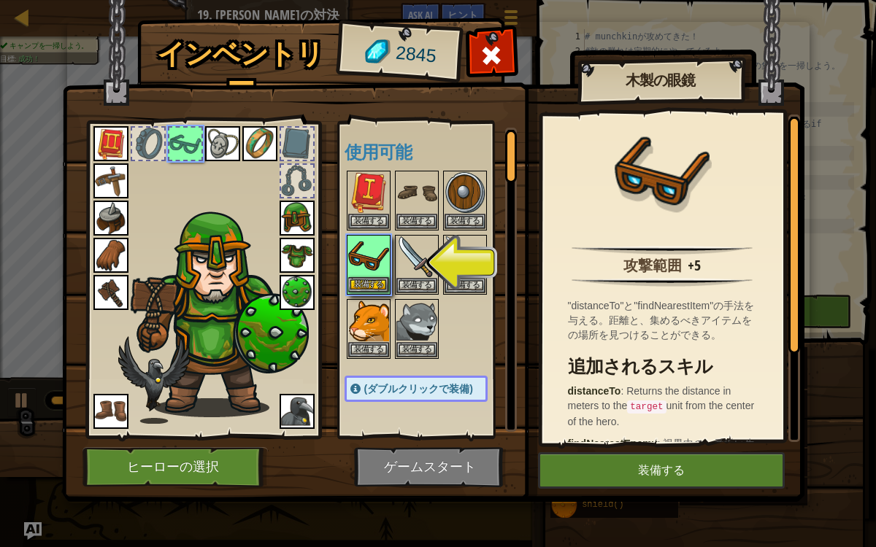
click at [388, 277] on div "装備する" at bounding box center [369, 265] width 44 height 60
click at [354, 282] on button "装備する" at bounding box center [368, 284] width 41 height 15
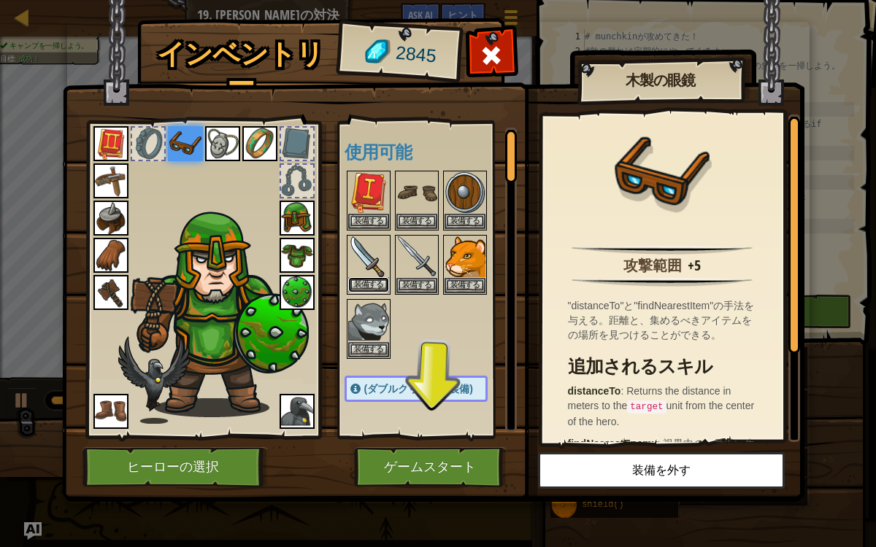
click at [369, 281] on button "装備する" at bounding box center [368, 284] width 41 height 15
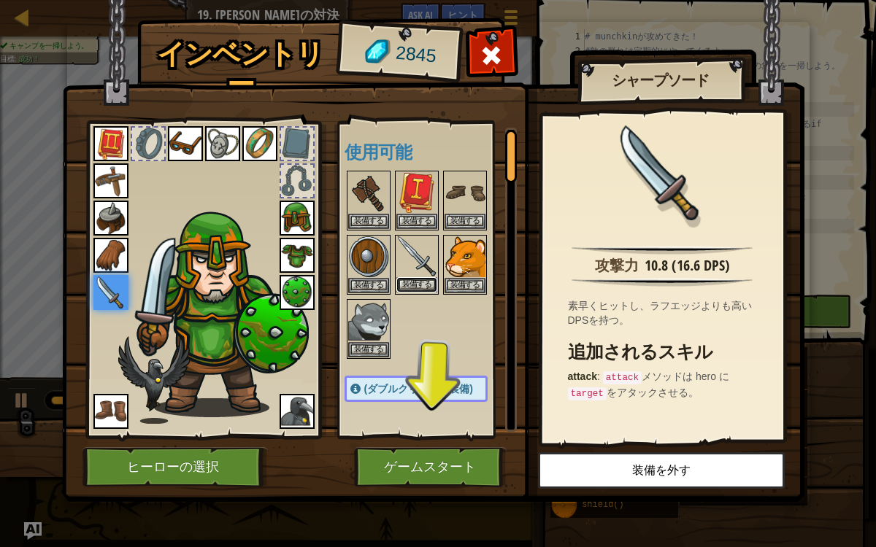
click at [406, 279] on button "装備する" at bounding box center [416, 284] width 41 height 15
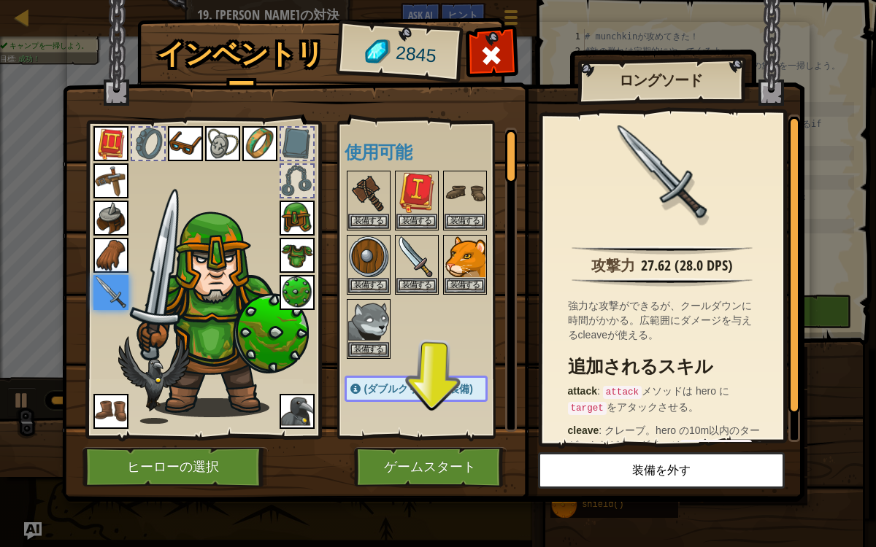
click at [421, 304] on div at bounding box center [430, 265] width 172 height 192
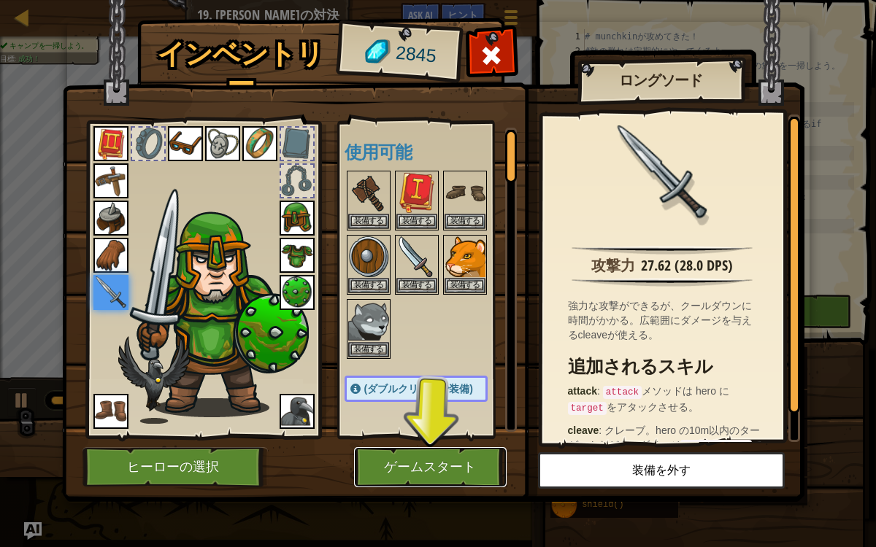
click at [427, 447] on button "ゲームスタート" at bounding box center [430, 467] width 152 height 40
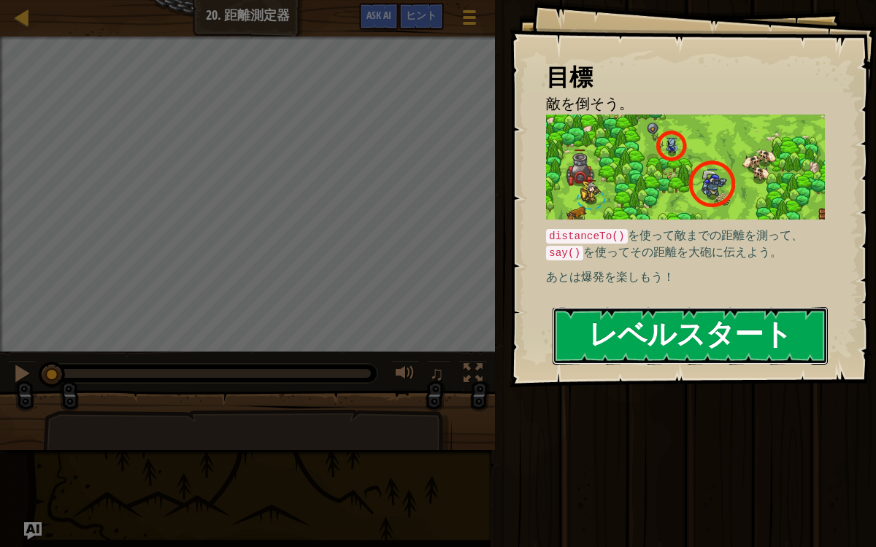
click at [589, 319] on button "レベルスタート" at bounding box center [689, 336] width 275 height 58
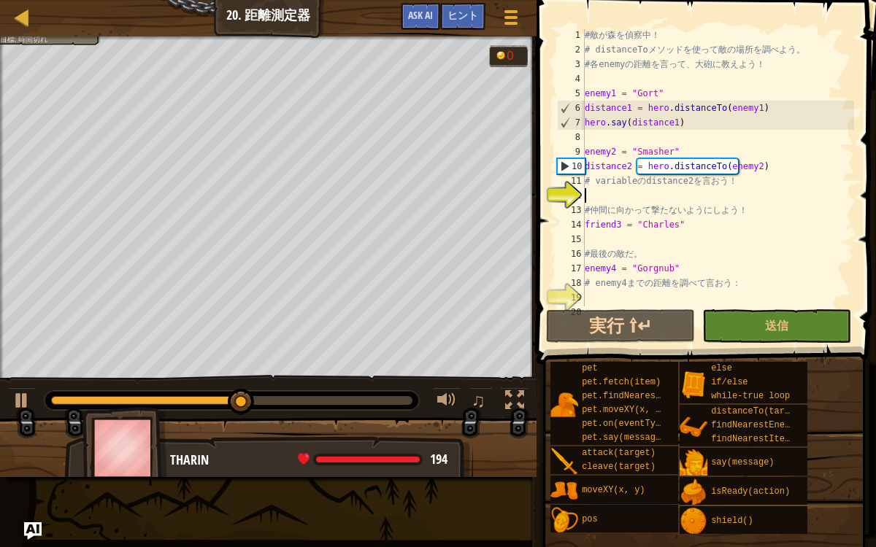
scroll to position [1, 0]
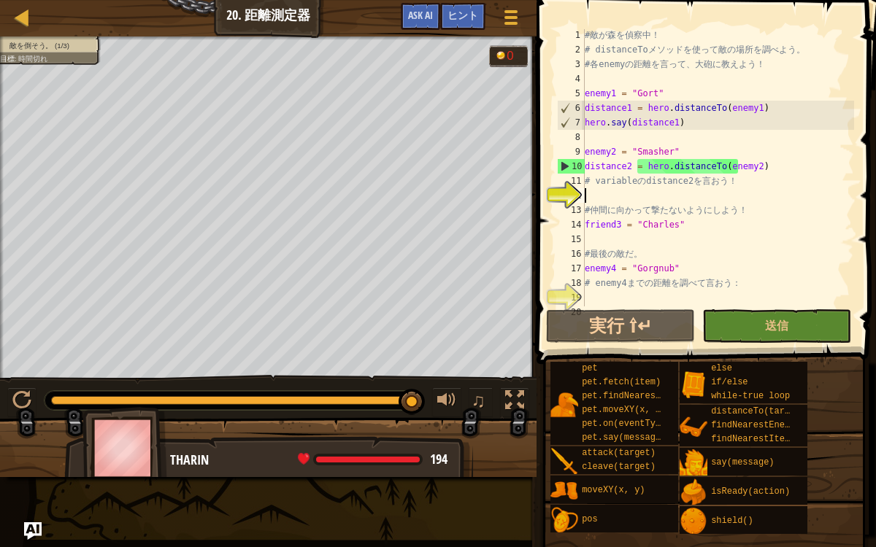
click at [587, 193] on div "# 敵 が 森 を 偵 察 中 ！ # distanceTo メ ソ ッ ド を 使 っ て 敵 の 場 所 を 調 べ よ う 。 # 各 enemy の …" at bounding box center [718, 181] width 272 height 306
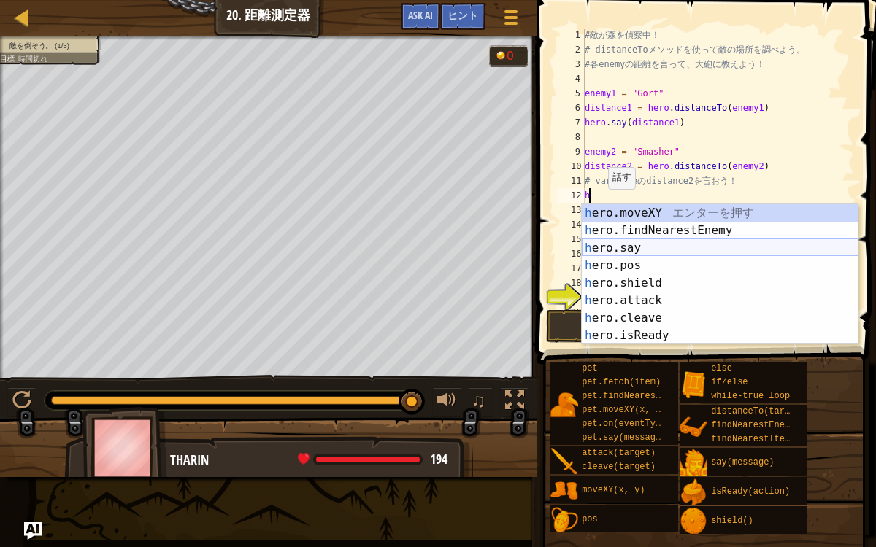
click at [636, 246] on div "h ero.moveXY エ ン タ ー を 押 す h ero.findNearestEnemy エ ン タ ー を 押 す h ero.say エ ン タ…" at bounding box center [720, 291] width 277 height 175
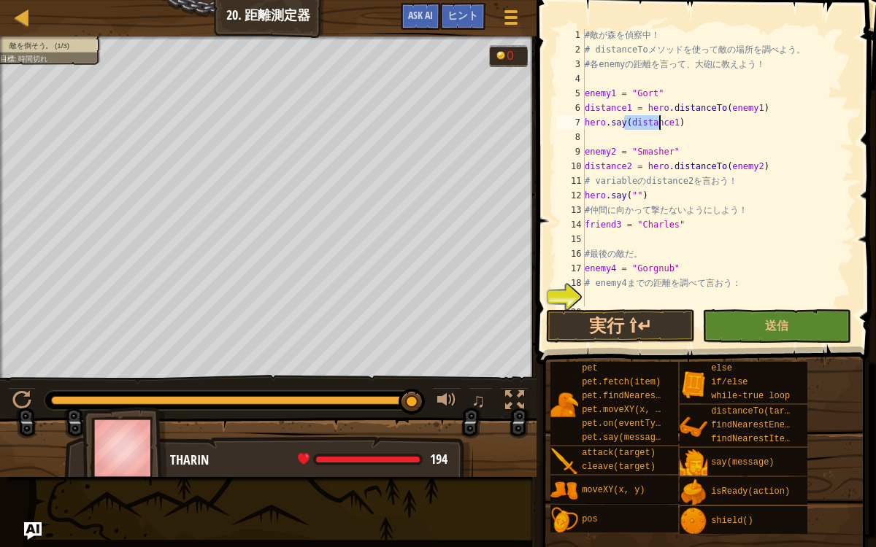
drag, startPoint x: 624, startPoint y: 125, endPoint x: 657, endPoint y: 125, distance: 32.8
click at [657, 125] on div "# 敵 が 森 を 偵 察 中 ！ # distanceTo メ ソ ッ ド を 使 っ て 敵 の 場 所 を 調 べ よ う 。 # 各 enemy の …" at bounding box center [718, 181] width 272 height 306
click at [627, 196] on div "# 敵 が 森 を 偵 察 中 ！ # distanceTo メ ソ ッ ド を 使 っ て 敵 の 場 所 を 調 べ よ う 。 # 各 enemy の …" at bounding box center [718, 181] width 272 height 306
type textarea "hero.say("distance2")"
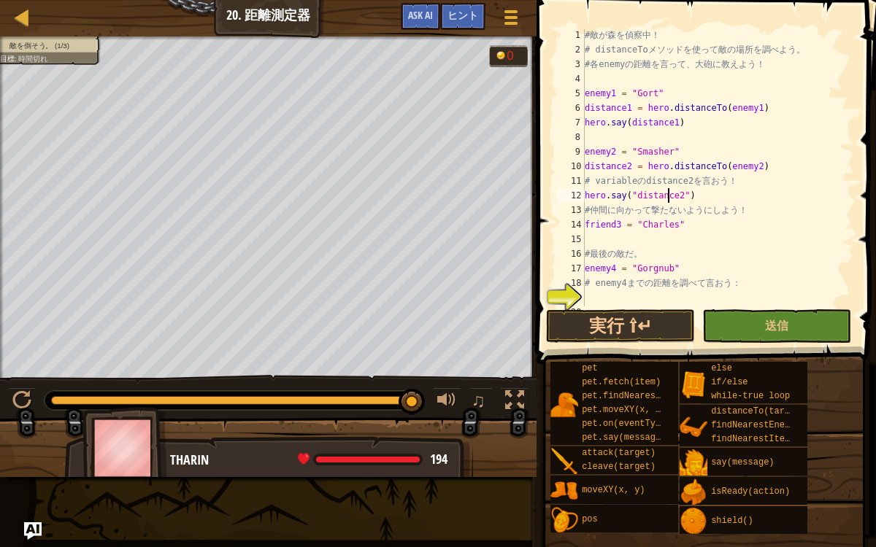
click at [686, 200] on div "# 敵 が 森 を 偵 察 中 ！ # distanceTo メ ソ ッ ド を 使 っ て 敵 の 場 所 を 調 べ よ う 。 # 各 enemy の …" at bounding box center [718, 181] width 272 height 306
click at [632, 238] on div "# 敵 が 森 を 偵 察 中 ！ # distanceTo メ ソ ッ ド を 使 っ て 敵 の 場 所 を 調 べ よ う 。 # 各 enemy の …" at bounding box center [718, 181] width 272 height 306
type textarea "d"
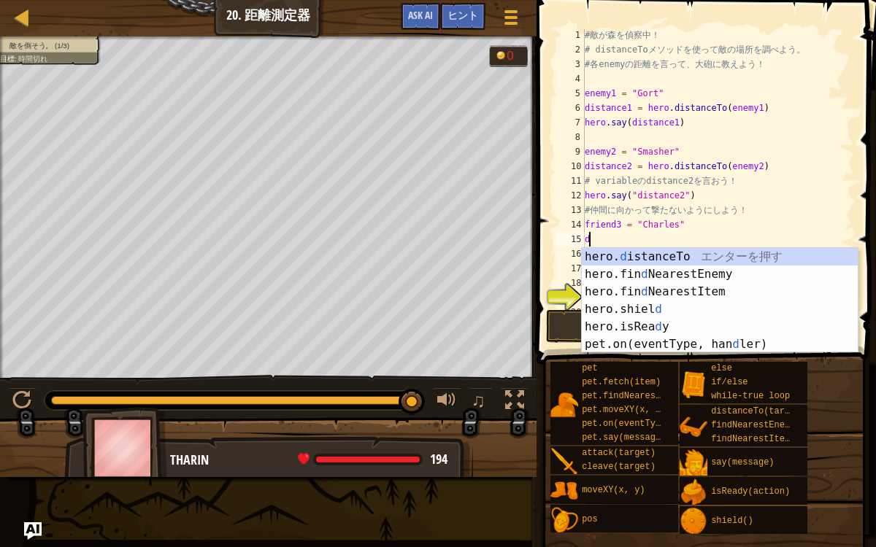
click at [635, 244] on div "# 敵 が 森 を 偵 察 中 ！ # distanceTo メ ソ ッ ド を 使 っ て 敵 の 場 所 を 調 べ よ う 。 # 各 enemy の …" at bounding box center [718, 181] width 272 height 306
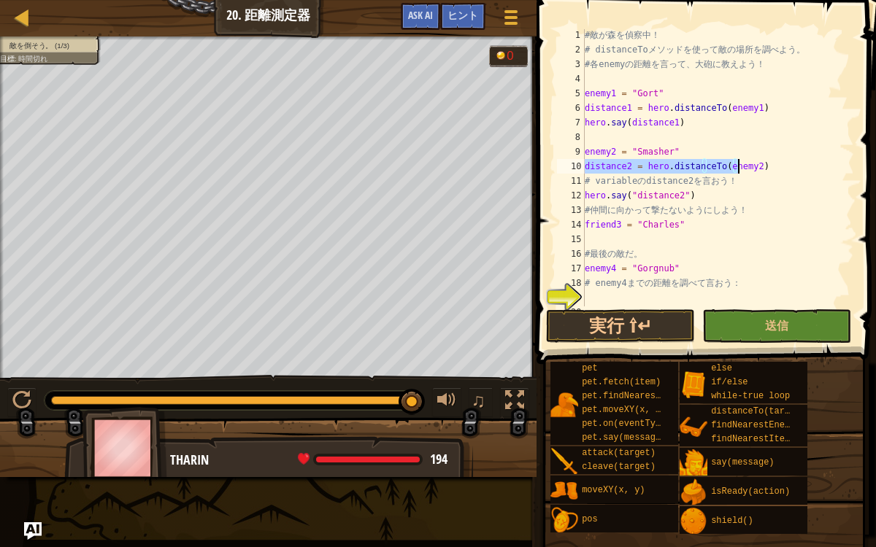
drag, startPoint x: 584, startPoint y: 165, endPoint x: 743, endPoint y: 163, distance: 159.1
click at [743, 163] on div "# 敵 が 森 を 偵 察 中 ！ # distanceTo メ ソ ッ ド を 使 っ て 敵 の 場 所 を 調 べ よ う 。 # 各 enemy の …" at bounding box center [718, 181] width 272 height 306
type textarea "distance2 = hero.distanceTo(enemy2)"
click at [606, 236] on div "# 敵 が 森 を 偵 察 中 ！ # distanceTo メ ソ ッ ド を 使 っ て 敵 の 場 所 を 調 べ よ う 。 # 各 enemy の …" at bounding box center [718, 181] width 272 height 306
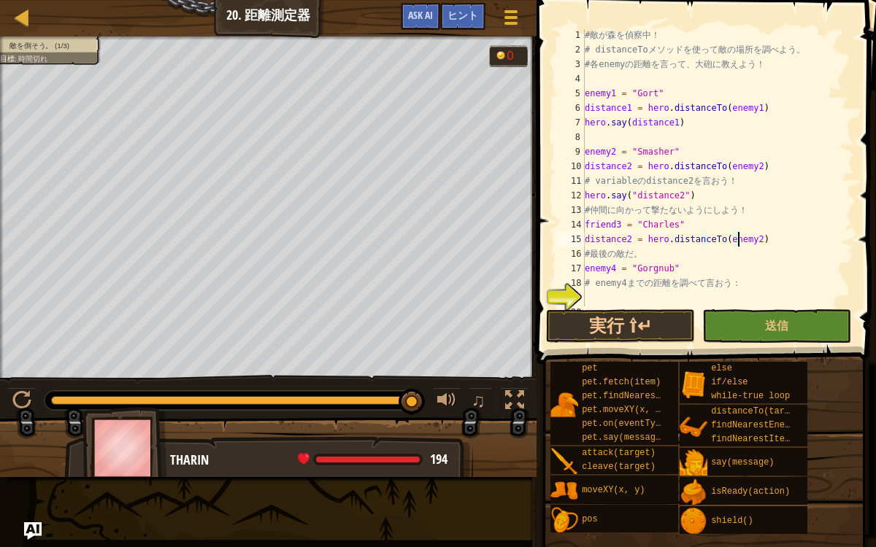
click at [626, 237] on div "# 敵 が 森 を 偵 察 中 ！ # distanceTo メ ソ ッ ド を 使 っ て 敵 の 場 所 を 調 べ よ う 。 # 各 enemy の …" at bounding box center [718, 181] width 272 height 306
click at [730, 240] on div "# 敵 が 森 を 偵 察 中 ！ # distanceTo メ ソ ッ ド を 使 っ て 敵 の 場 所 を 調 べ よ う 。 # 各 enemy の …" at bounding box center [718, 181] width 272 height 306
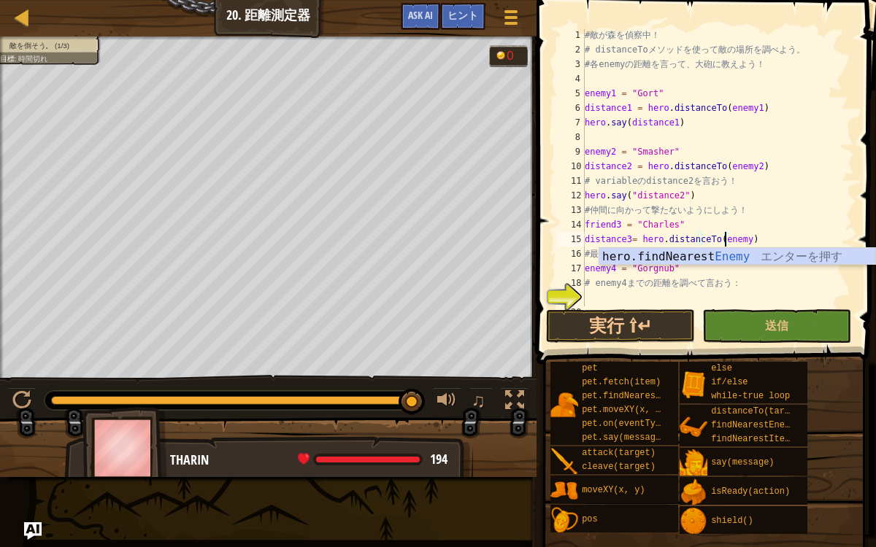
type textarea "distance3= hero.distanceTo(enemy3)"
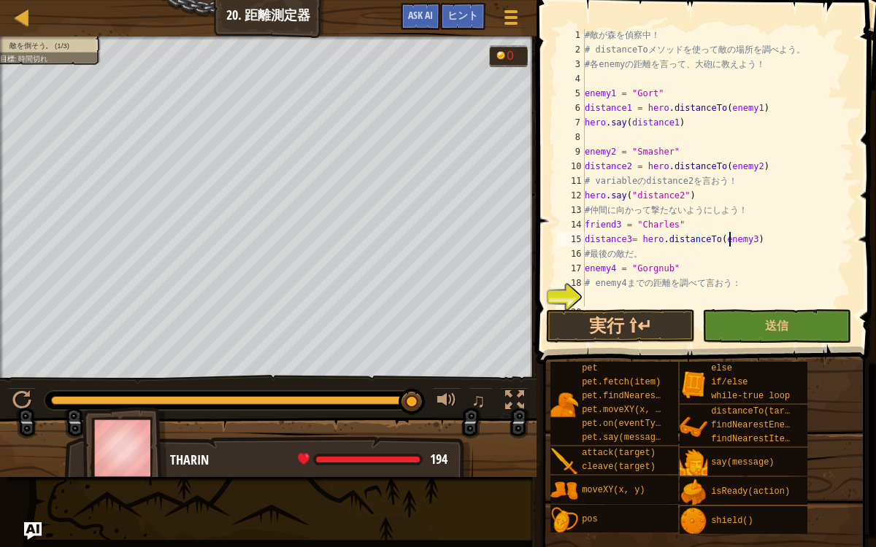
click at [742, 241] on div "# 敵 が 森 を 偵 察 中 ！ # distanceTo メ ソ ッ ド を 使 っ て 敵 の 場 所 を 調 べ よ う 。 # 各 enemy の …" at bounding box center [718, 181] width 272 height 306
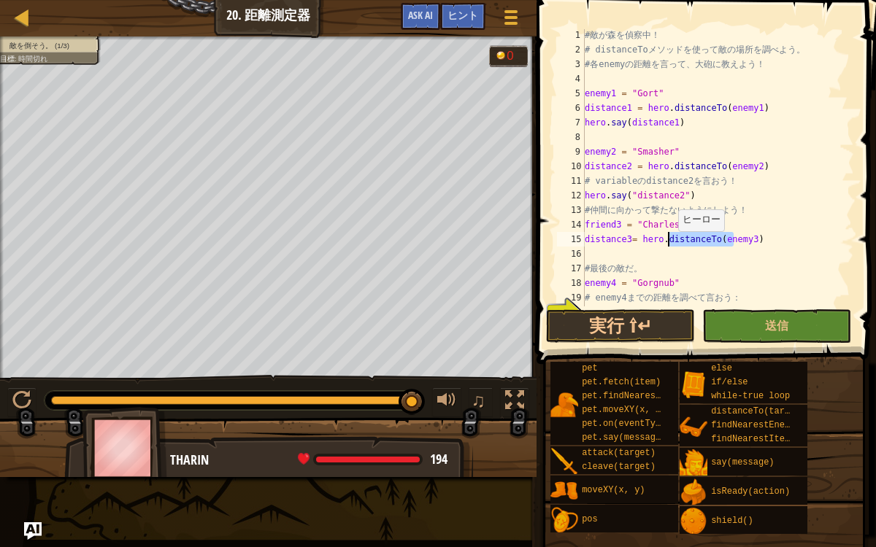
drag, startPoint x: 756, startPoint y: 232, endPoint x: 681, endPoint y: 245, distance: 76.3
click at [681, 245] on div "# 敵 が 森 を 偵 察 中 ！ # distanceTo メ ソ ッ ド を 使 っ て 敵 の 場 所 を 調 べ よ う 。 # 各 enemy の …" at bounding box center [718, 181] width 272 height 306
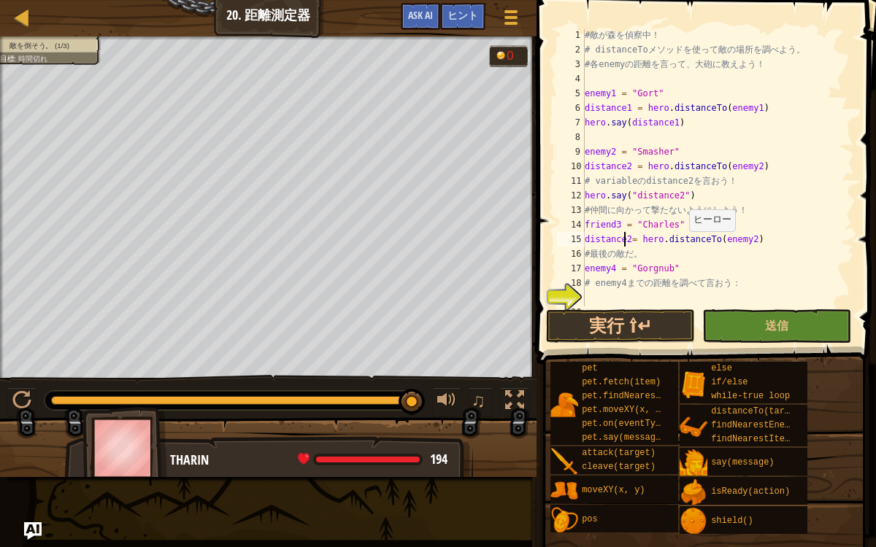
type textarea "distance2 = hero.distanceTo(enemy2)"
type textarea "d"
click at [695, 230] on div "# 敵 が 森 を 偵 察 中 ！ # distanceTo メ ソ ッ ド を 使 っ て 敵 の 場 所 を 調 べ よ う 。 # 各 enemy の …" at bounding box center [718, 181] width 272 height 306
type textarea "friend3 = "[PERSON_NAME]""
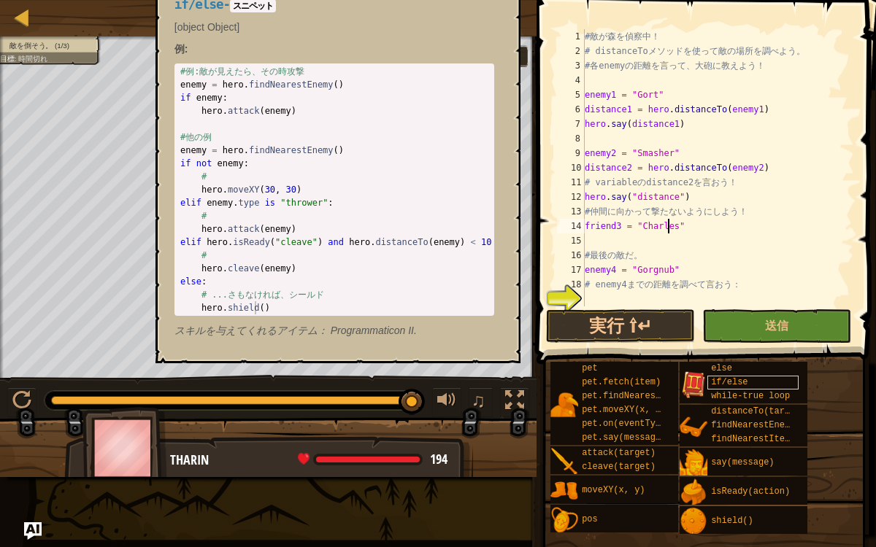
scroll to position [15, 0]
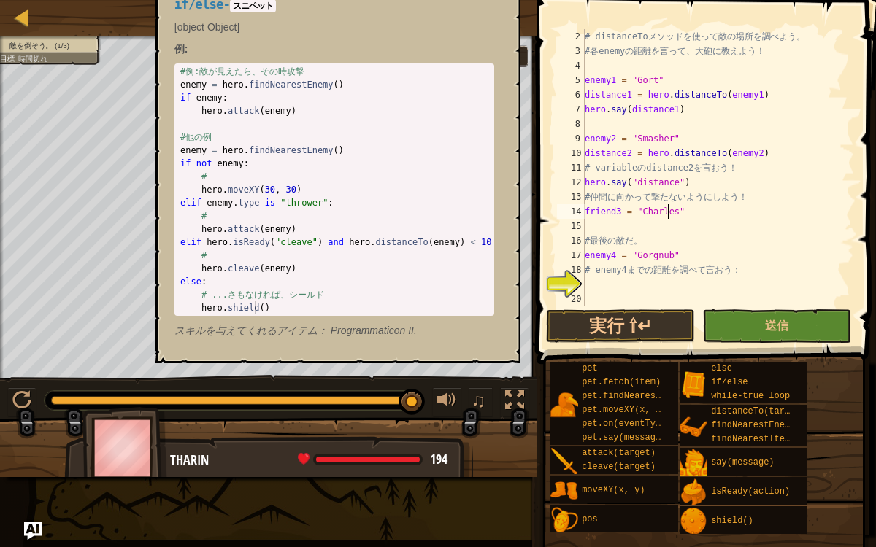
click at [650, 277] on div "# distanceTo メ ソ ッ ド を 使 っ て 敵 の 場 所 を 調 べ よ う 。 # 各 enemy の 距 離 を 言 っ て 、 大 砲 …" at bounding box center [718, 182] width 272 height 306
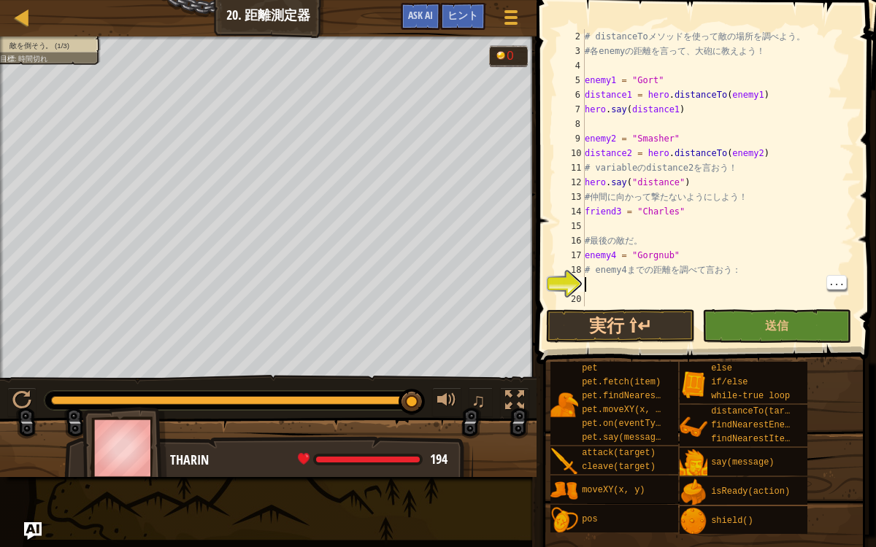
click at [771, 97] on div "# distanceTo メ ソ ッ ド を 使 っ て 敵 の 場 所 を 調 べ よ う 。 # 各 enemy の 距 離 を 言 っ て 、 大 砲 …" at bounding box center [718, 182] width 272 height 306
type textarea "distance1 = hero.distanceTo(enemy1)"
click at [598, 284] on div "# distanceTo メ ソ ッ ド を 使 っ て 敵 の 場 所 を 調 べ よ う 。 # 各 enemy の 距 離 を 言 っ て 、 大 砲 …" at bounding box center [718, 182] width 272 height 306
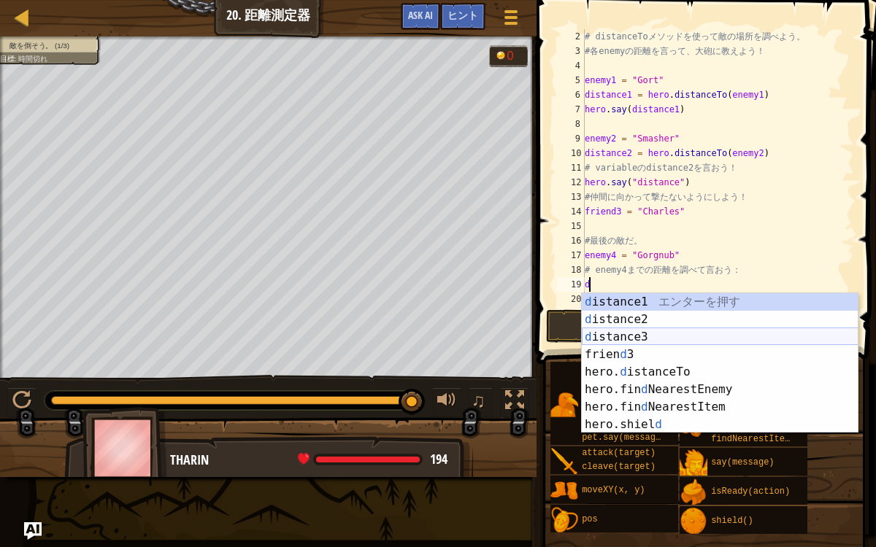
click at [636, 339] on div "d istance1 エ ン タ ー を 押 す d istance2 エ ン タ ー を 押 す d istance3 エ ン タ ー を 押 す frie…" at bounding box center [720, 380] width 277 height 175
type textarea "distance3"
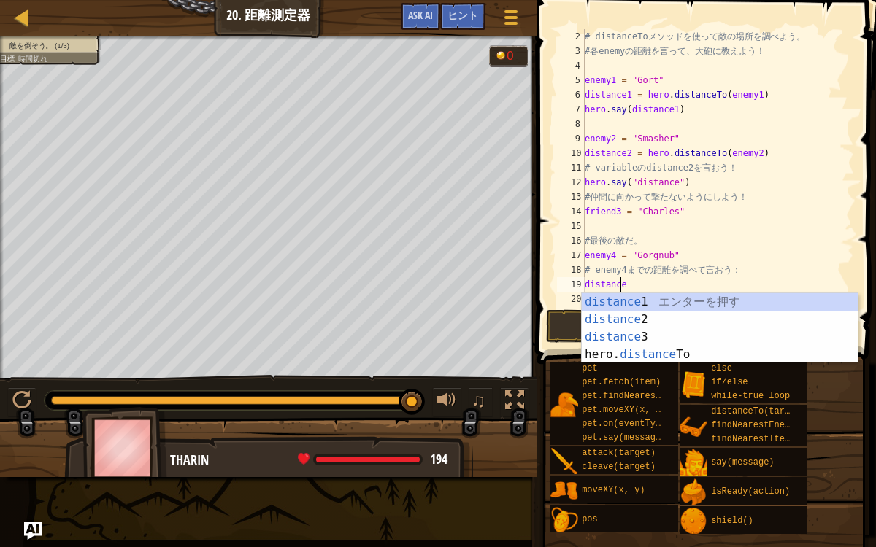
scroll to position [7, 2]
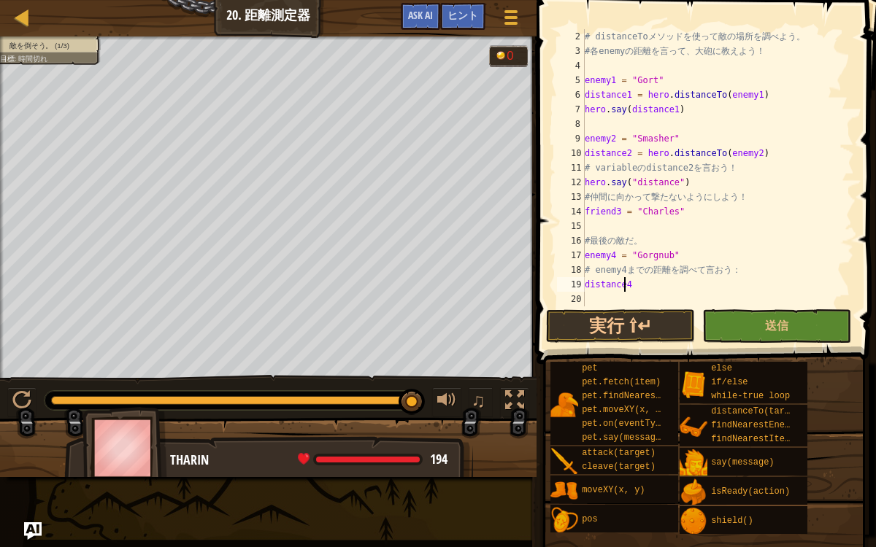
click at [663, 277] on div "# distanceTo メ ソ ッ ド を 使 っ て 敵 の 場 所 を 調 べ よ う 。 # 各 enemy の 距 離 を 言 っ て 、 大 砲 …" at bounding box center [718, 182] width 272 height 306
click at [649, 278] on div "# distanceTo メ ソ ッ ド を 使 っ て 敵 の 場 所 を 調 べ よ う 。 # 各 enemy の 距 離 を 言 っ て 、 大 砲 …" at bounding box center [718, 182] width 272 height 306
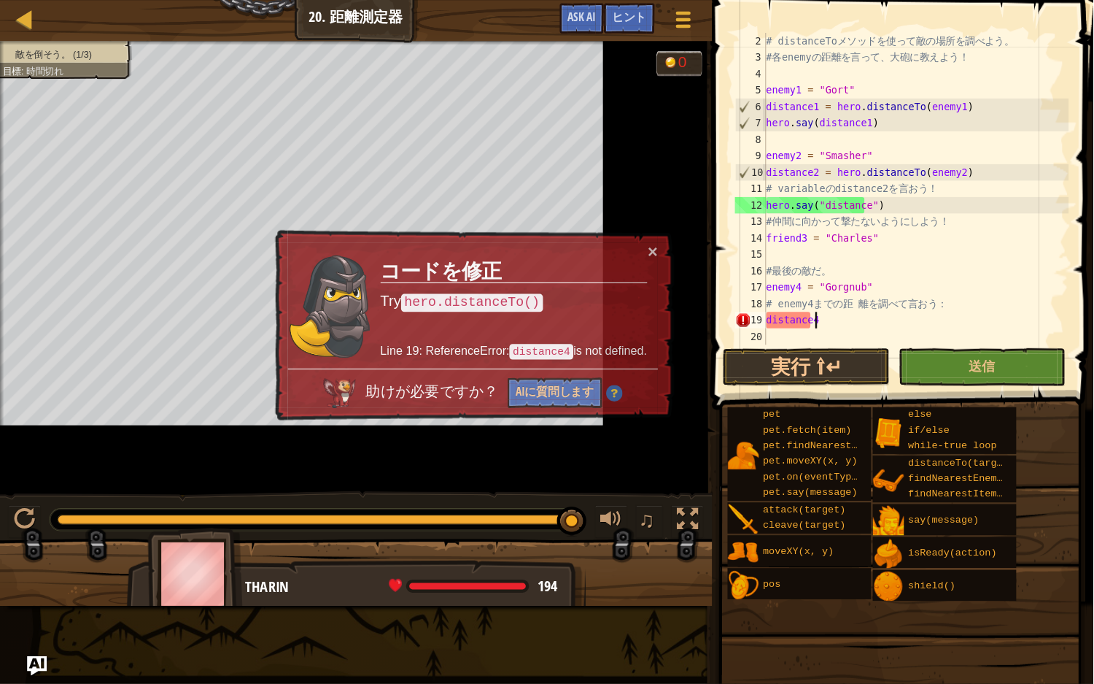
scroll to position [15, 0]
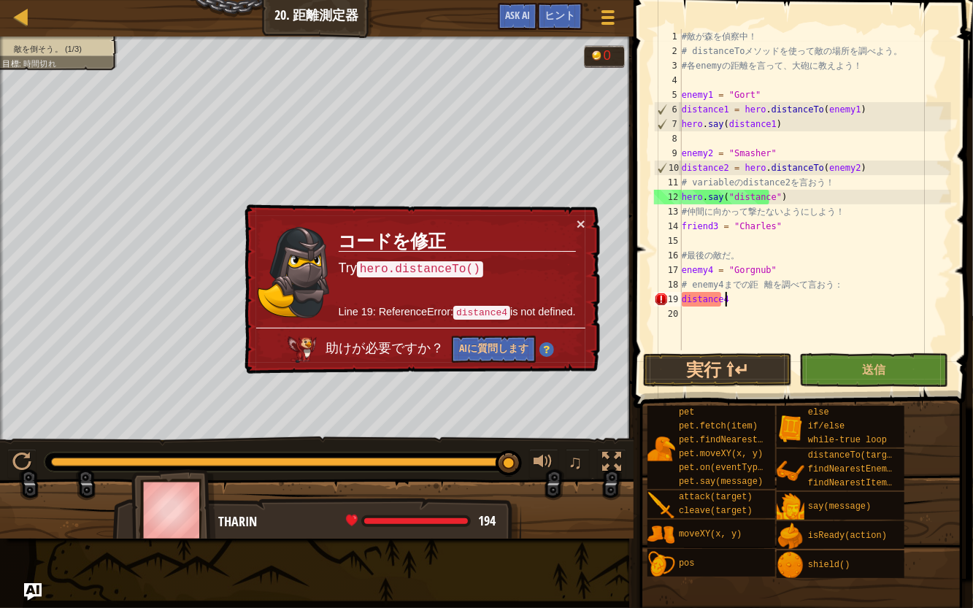
click at [737, 295] on div "# 敵 が 森 を 偵 察 中 ！ # distanceTo メ ソ ッ ド を 使 っ て 敵 の 場 所 を 調 べ よ う 。 # 各 enemy の …" at bounding box center [815, 204] width 272 height 350
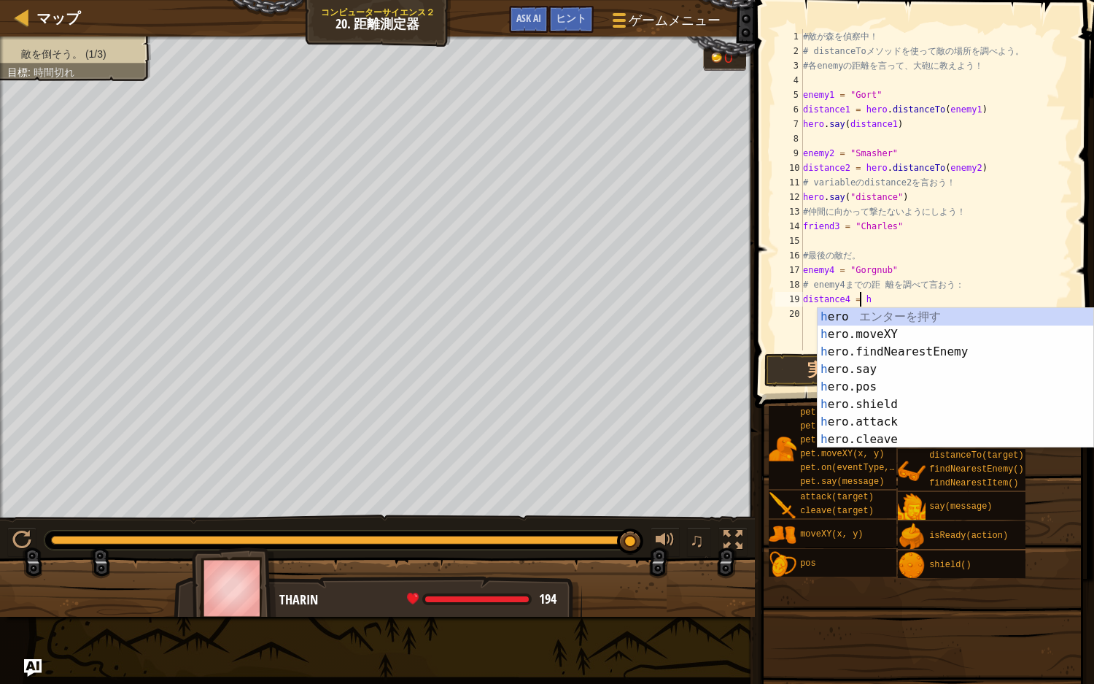
scroll to position [7, 3]
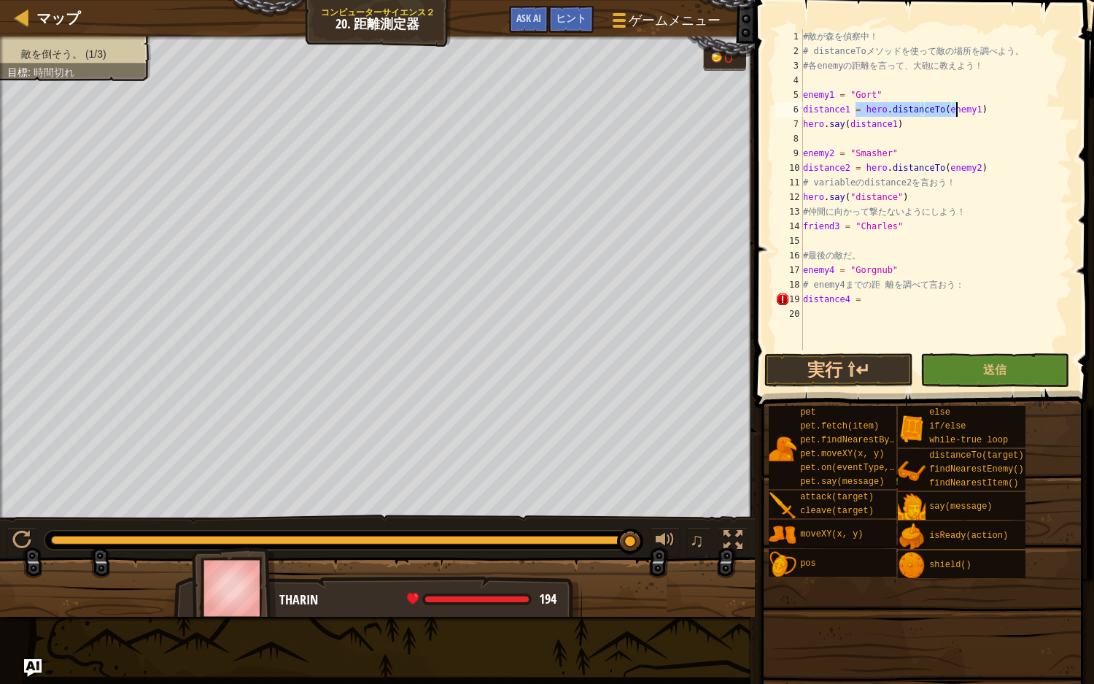
drag, startPoint x: 856, startPoint y: 107, endPoint x: 958, endPoint y: 110, distance: 102.2
click at [875, 110] on div "# 敵 が 森 を 偵 察 中 ！ # distanceTo メ ソ ッ ド を 使 っ て 敵 の 場 所 を 調 べ よ う 。 # 各 enemy の …" at bounding box center [936, 204] width 272 height 350
click at [857, 301] on div "# 敵 が 森 を 偵 察 中 ！ # distanceTo メ ソ ッ ド を 使 っ て 敵 の 場 所 を 調 べ よ う 。 # 各 enemy の …" at bounding box center [936, 204] width 272 height 350
click at [861, 301] on div "# 敵 が 森 を 偵 察 中 ！ # distanceTo メ ソ ッ ド を 使 っ て 敵 の 場 所 を 調 べ よ う 。 # 各 enemy の …" at bounding box center [936, 204] width 272 height 350
click at [875, 298] on div "# 敵 が 森 を 偵 察 中 ！ # distanceTo メ ソ ッ ド を 使 っ て 敵 の 場 所 を 調 べ よ う 。 # 各 enemy の …" at bounding box center [936, 204] width 272 height 350
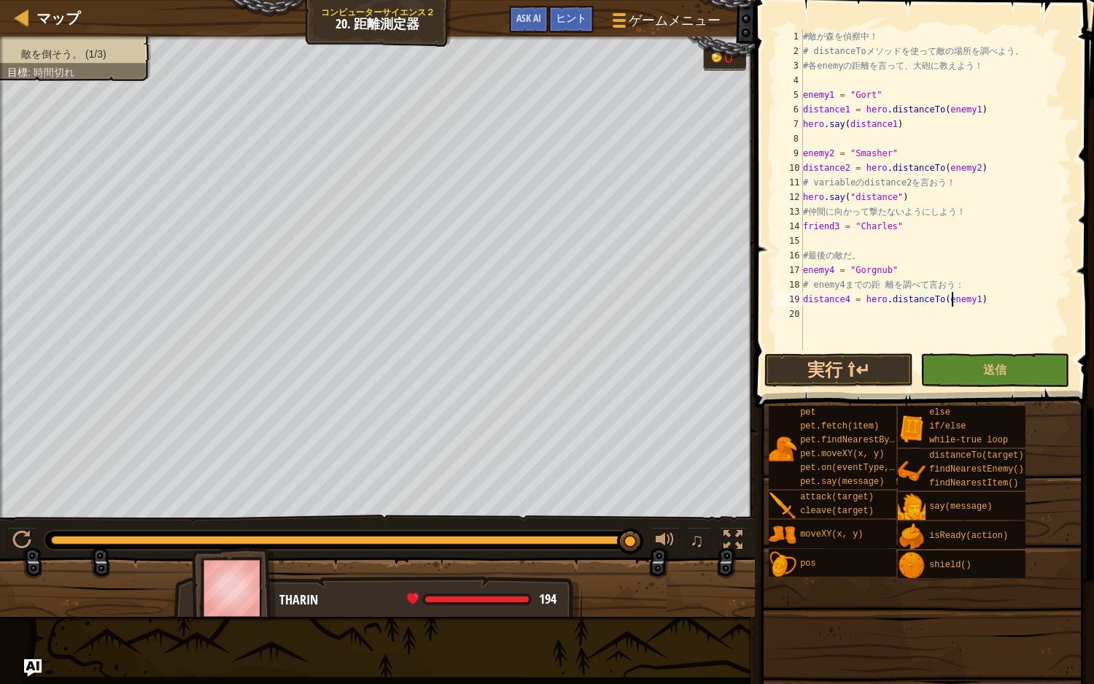
click at [875, 296] on div "# 敵 が 森 を 偵 察 中 ！ # distanceTo メ ソ ッ ド を 使 っ て 敵 の 場 所 を 調 べ よ う 。 # 各 enemy の …" at bounding box center [936, 204] width 272 height 350
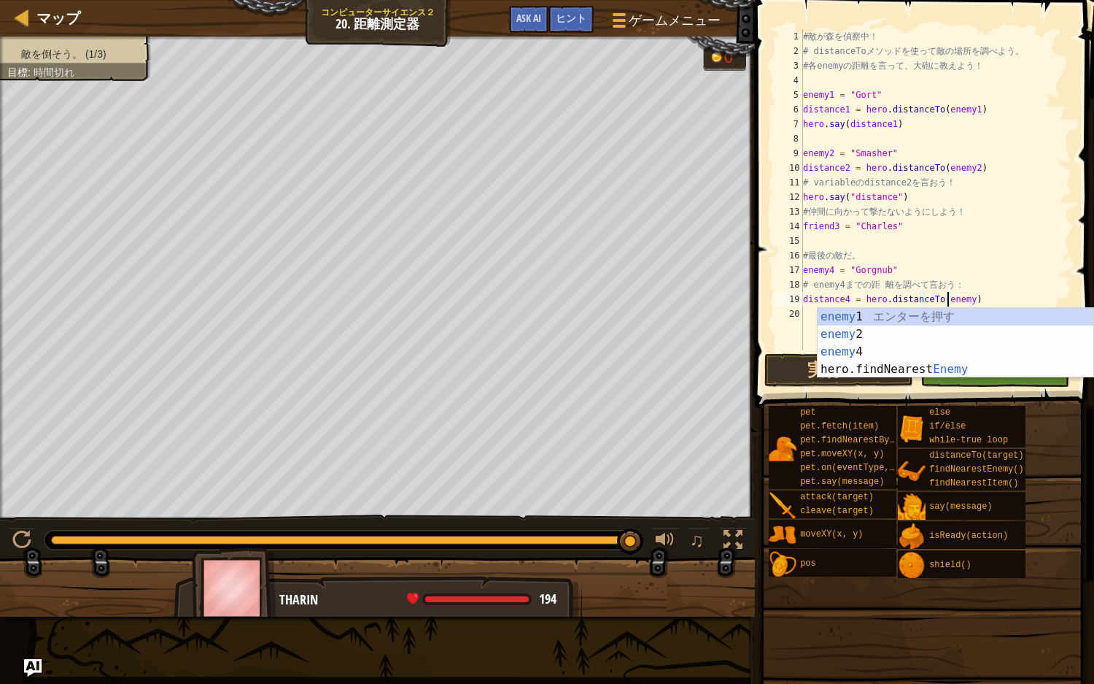
scroll to position [7, 11]
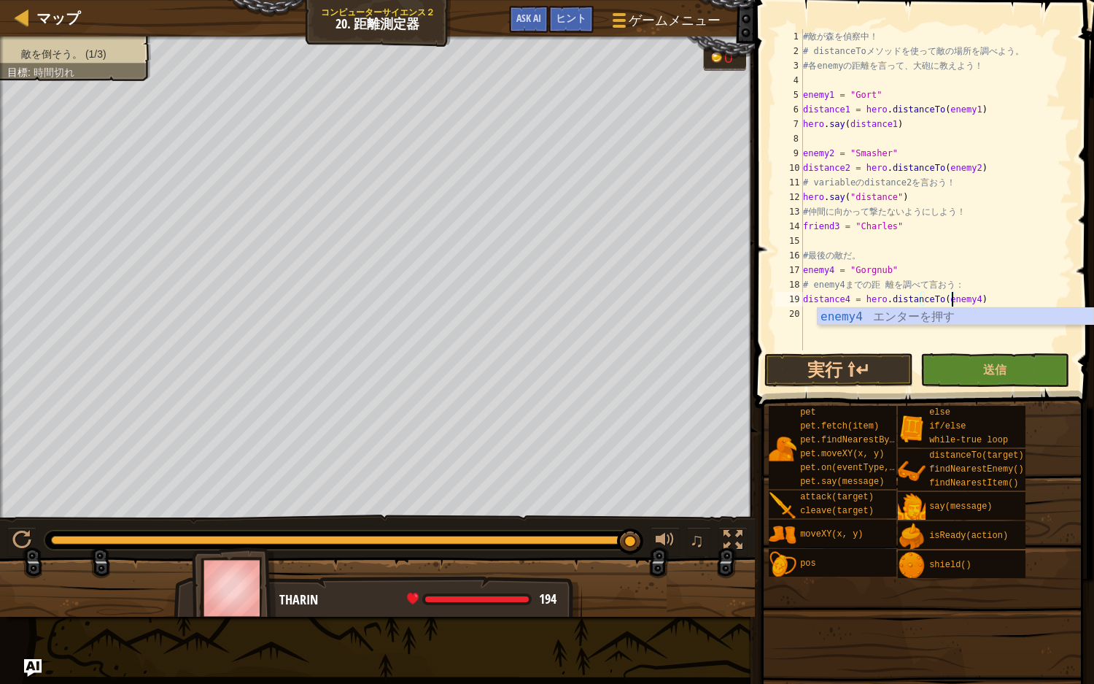
click at [875, 288] on div "# 敵 が 森 を 偵 察 中 ！ # distanceTo メ ソ ッ ド を 使 っ て 敵 の 場 所 を 調 べ よ う 。 # 各 enemy の …" at bounding box center [936, 204] width 272 height 350
type textarea "# enemy4 までの距 離を調べて言おう："
click at [875, 371] on span "送信" at bounding box center [995, 369] width 23 height 16
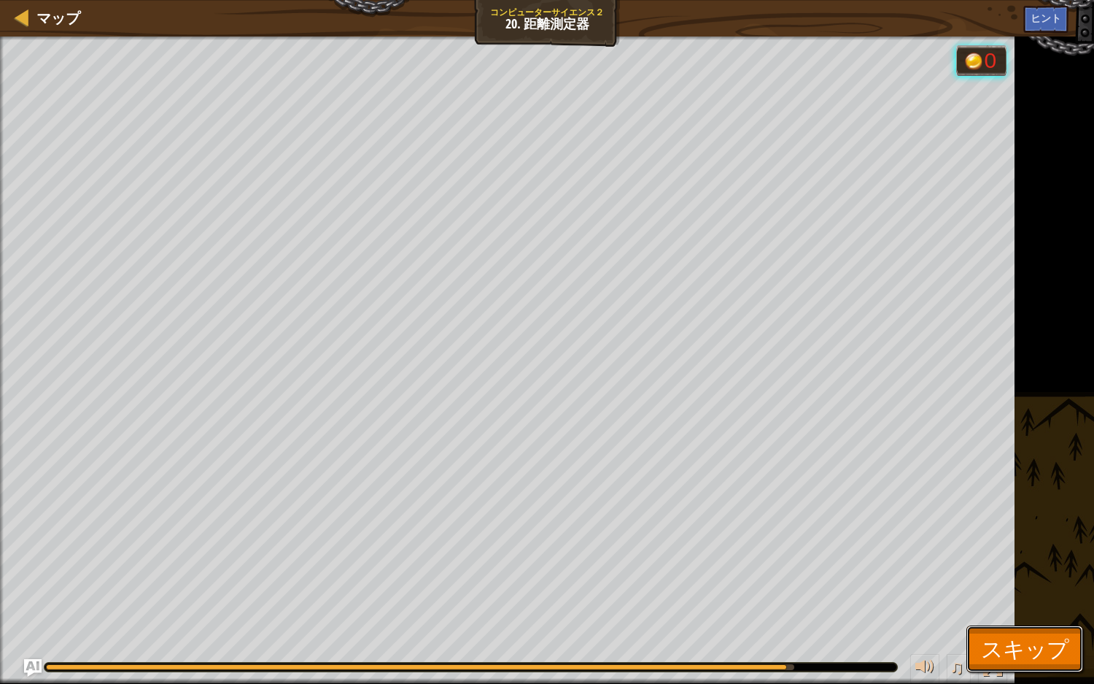
click at [875, 447] on span "スキップ" at bounding box center [1025, 648] width 88 height 30
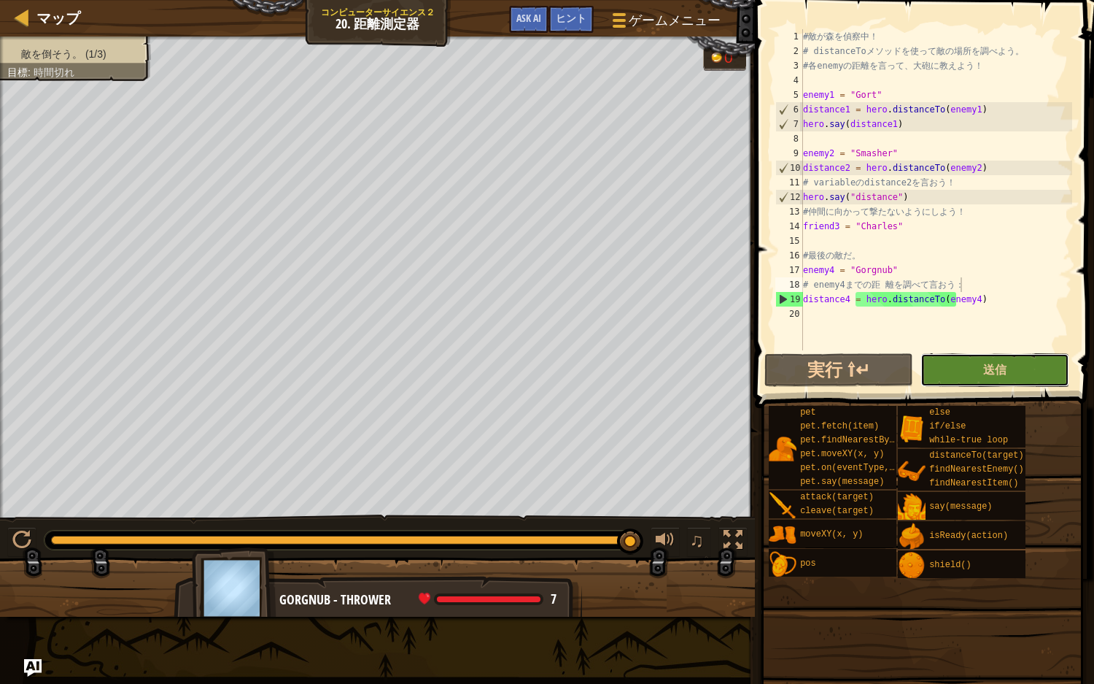
click at [875, 364] on button "送信" at bounding box center [995, 370] width 149 height 34
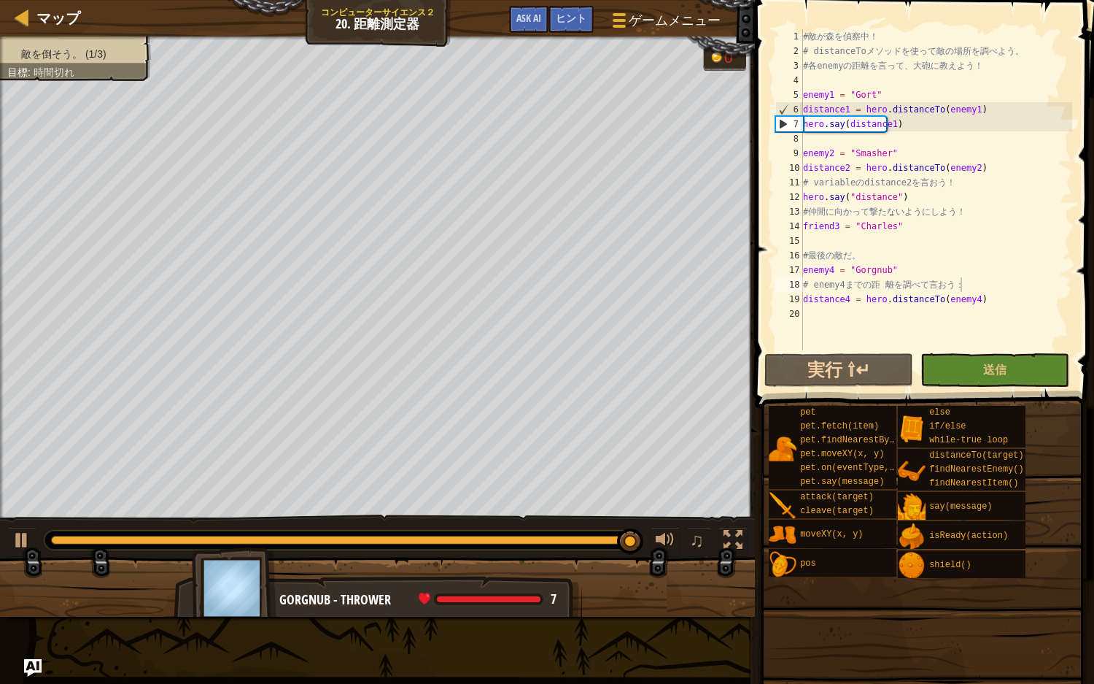
click at [850, 314] on div "# 敵 が 森 を 偵 察 中 ！ # distanceTo メ ソ ッ ド を 使 っ て 敵 の 場 所 を 調 べ よ う 。 # 各 enemy の …" at bounding box center [936, 204] width 272 height 350
type textarea "h"
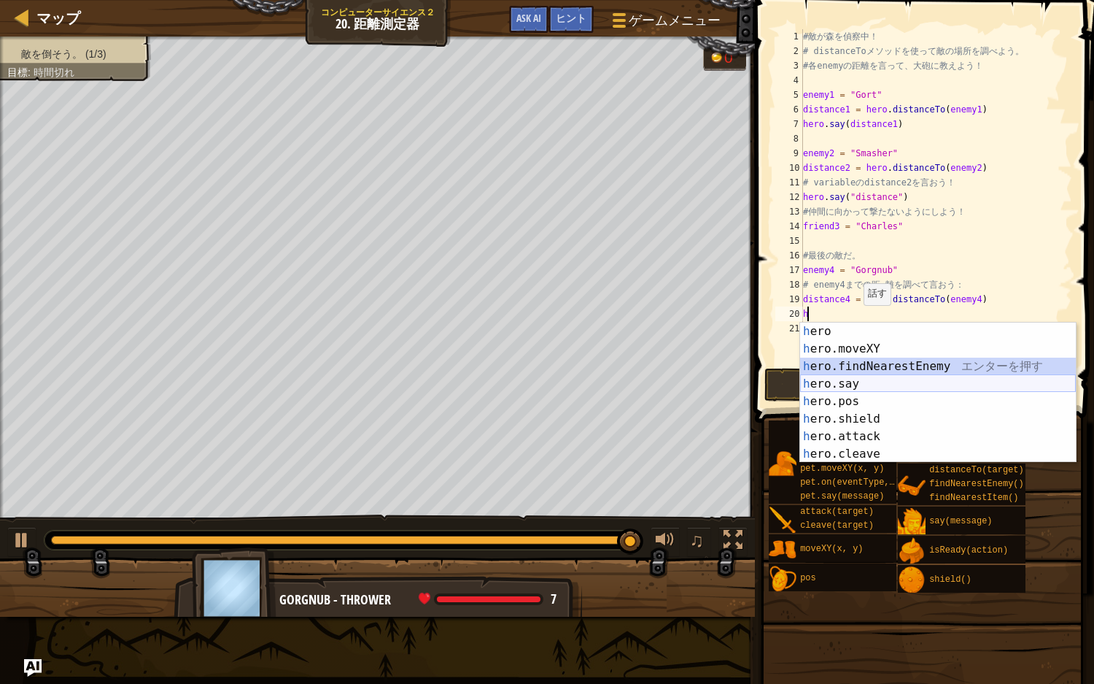
drag, startPoint x: 862, startPoint y: 371, endPoint x: 868, endPoint y: 385, distance: 14.4
click at [868, 385] on div "h ero エ ン タ ー を 押 す h ero.moveXY エ ン タ ー を 押 す h ero.findNearestEnemy エ ン タ ー を…" at bounding box center [938, 409] width 276 height 175
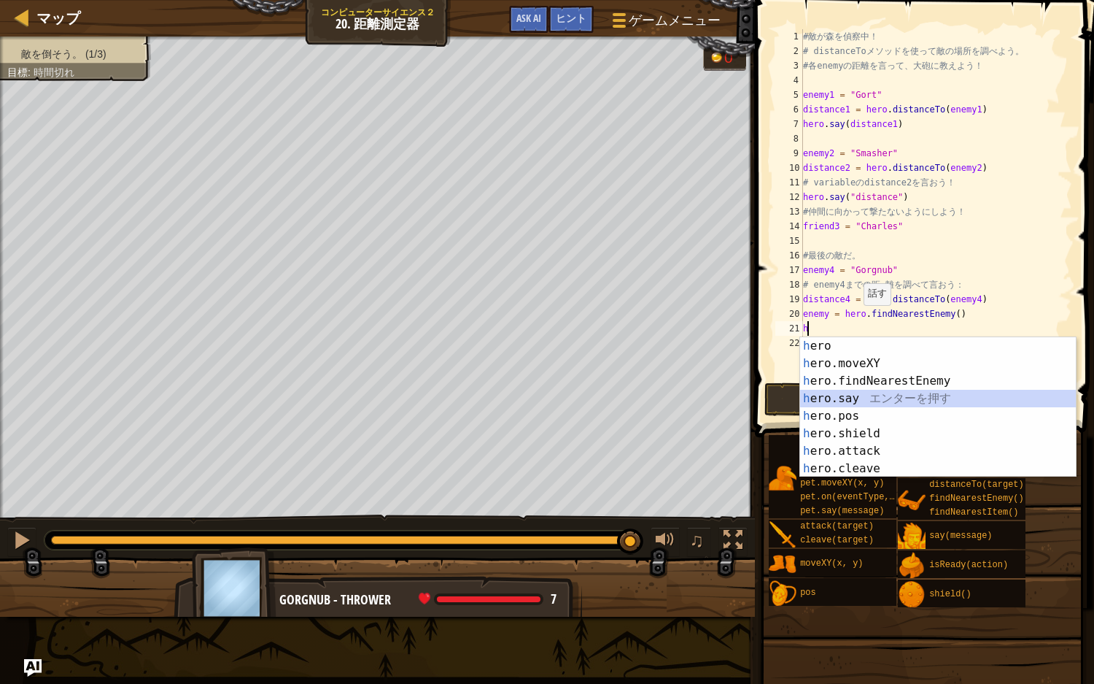
click at [838, 400] on div "h ero エ ン タ ー を 押 す h ero.moveXY エ ン タ ー を 押 す h ero.findNearestEnemy エ ン タ ー を…" at bounding box center [938, 424] width 276 height 175
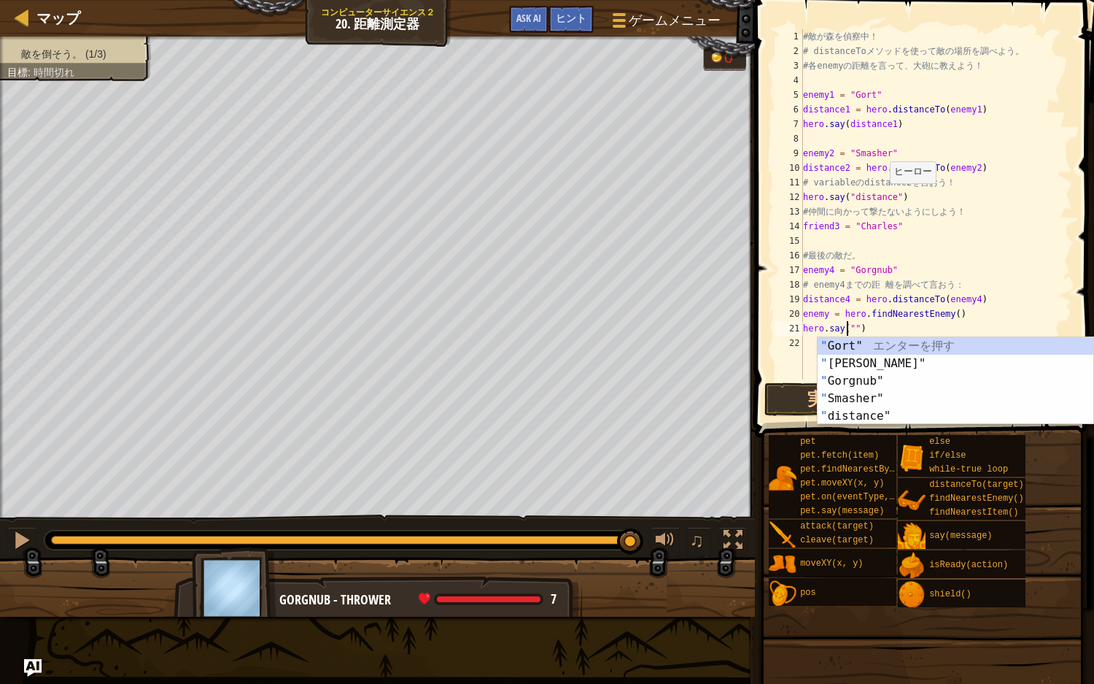
click at [875, 198] on div "# 敵 が 森 を 偵 察 中 ！ # distanceTo メ ソ ッ ド を 使 っ て 敵 の 場 所 を 調 べ よ う 。 # 各 enemy の …" at bounding box center [936, 218] width 272 height 379
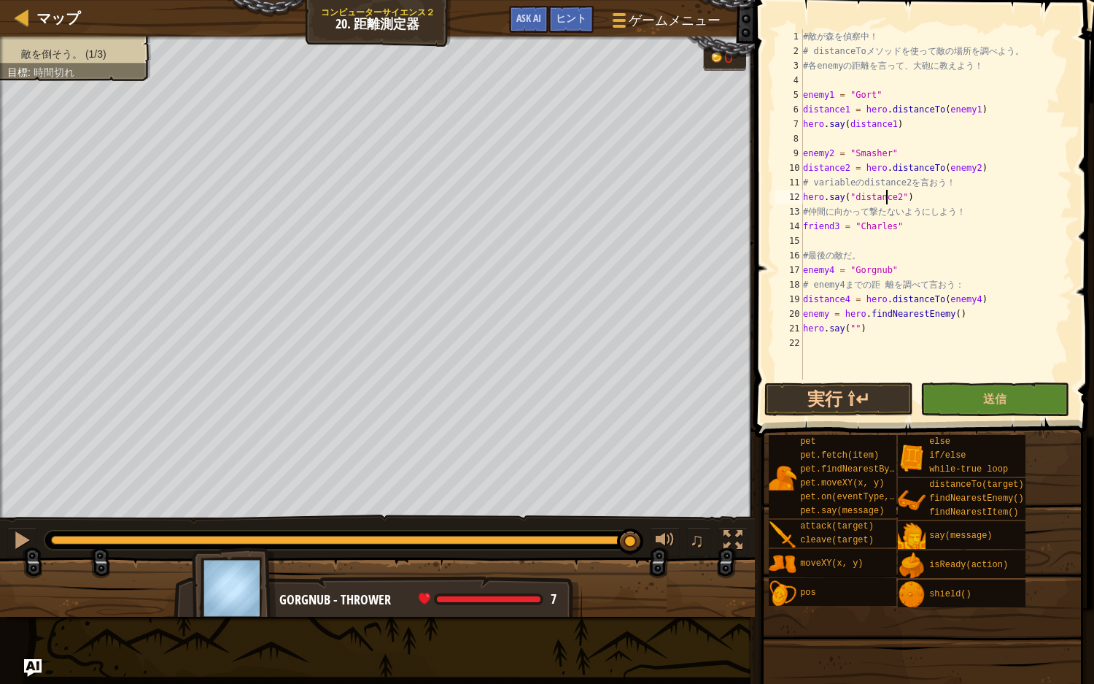
scroll to position [7, 7]
drag, startPoint x: 846, startPoint y: 195, endPoint x: 882, endPoint y: 195, distance: 35.8
click at [875, 195] on div "# 敵 が 森 を 偵 察 中 ！ # distanceTo メ ソ ッ ド を 使 っ て 敵 の 場 所 を 調 べ よ う 。 # 各 enemy の …" at bounding box center [936, 218] width 272 height 379
drag, startPoint x: 846, startPoint y: 196, endPoint x: 881, endPoint y: 196, distance: 34.3
click at [875, 196] on div "# 敵 が 森 を 偵 察 中 ！ # distanceTo メ ソ ッ ド を 使 っ て 敵 の 場 所 を 調 べ よ う 。 # 各 enemy の …" at bounding box center [936, 218] width 272 height 379
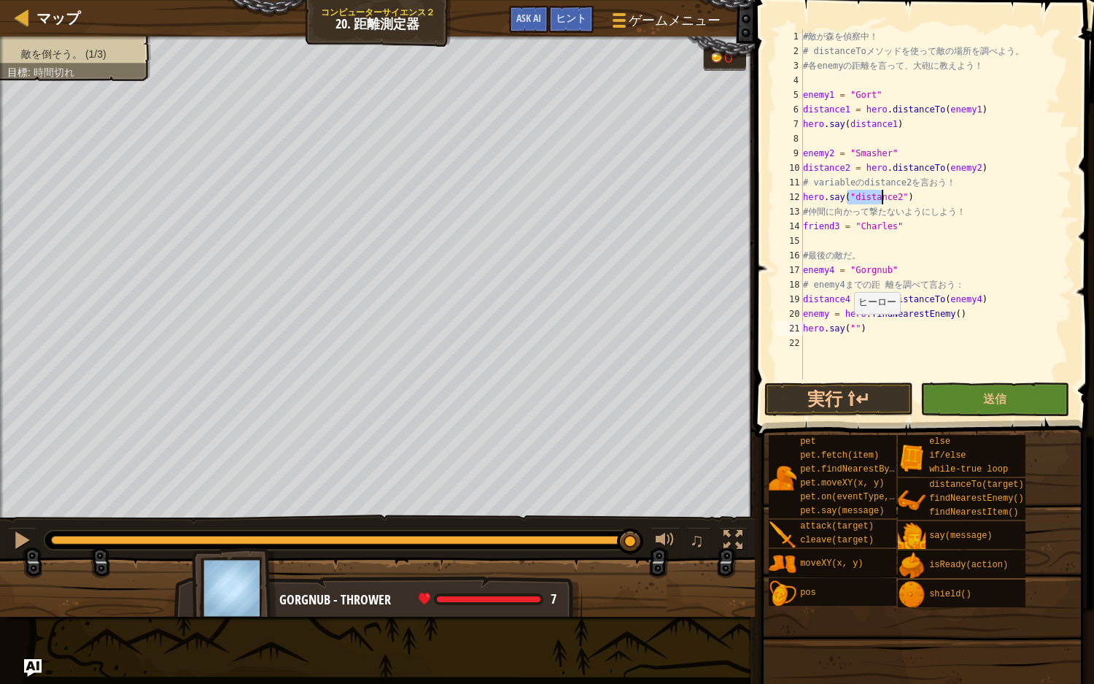
click at [846, 328] on div "# 敵 が 森 を 偵 察 中 ！ # distanceTo メ ソ ッ ド を 使 っ て 敵 の 場 所 を 調 べ よ う 。 # 各 enemy の …" at bounding box center [936, 218] width 272 height 379
paste textarea "distance"
click at [875, 330] on div "# 敵 が 森 を 偵 察 中 ！ # distanceTo メ ソ ッ ド を 使 っ て 敵 の 場 所 を 調 べ よ う 。 # 各 enemy の …" at bounding box center [936, 218] width 272 height 379
click at [875, 327] on div "# 敵 が 森 を 偵 察 中 ！ # distanceTo メ ソ ッ ド を 使 っ て 敵 の 場 所 を 調 べ よ う 。 # 各 enemy の …" at bounding box center [936, 218] width 272 height 379
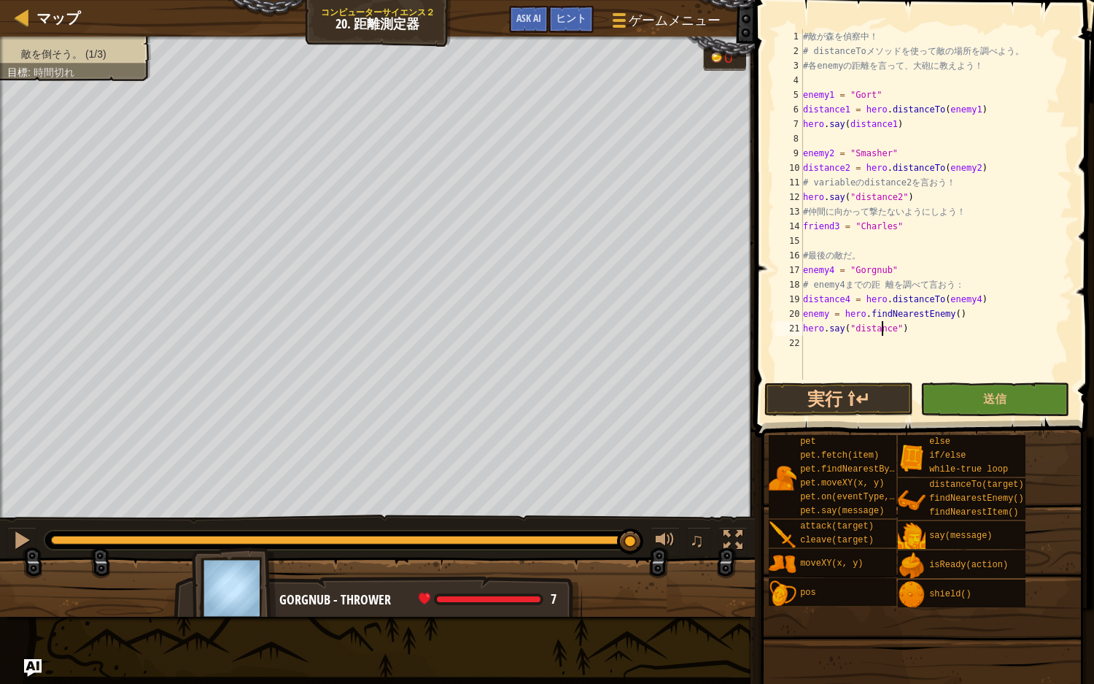
type textarea "hero.say("distance4")"
click at [875, 367] on div "# 敵 が 森 を 偵 察 中 ！ # distanceTo メ ソ ッ ド を 使 っ て 敵 の 場 所 を 調 べ よ う 。 # 各 enemy の …" at bounding box center [936, 218] width 272 height 379
click at [875, 379] on div "# 敵 が 森 を 偵 察 中 ！ # distanceTo メ ソ ッ ド を 使 っ て 敵 の 場 所 を 調 べ よ う 。 # 各 enemy の …" at bounding box center [936, 218] width 272 height 379
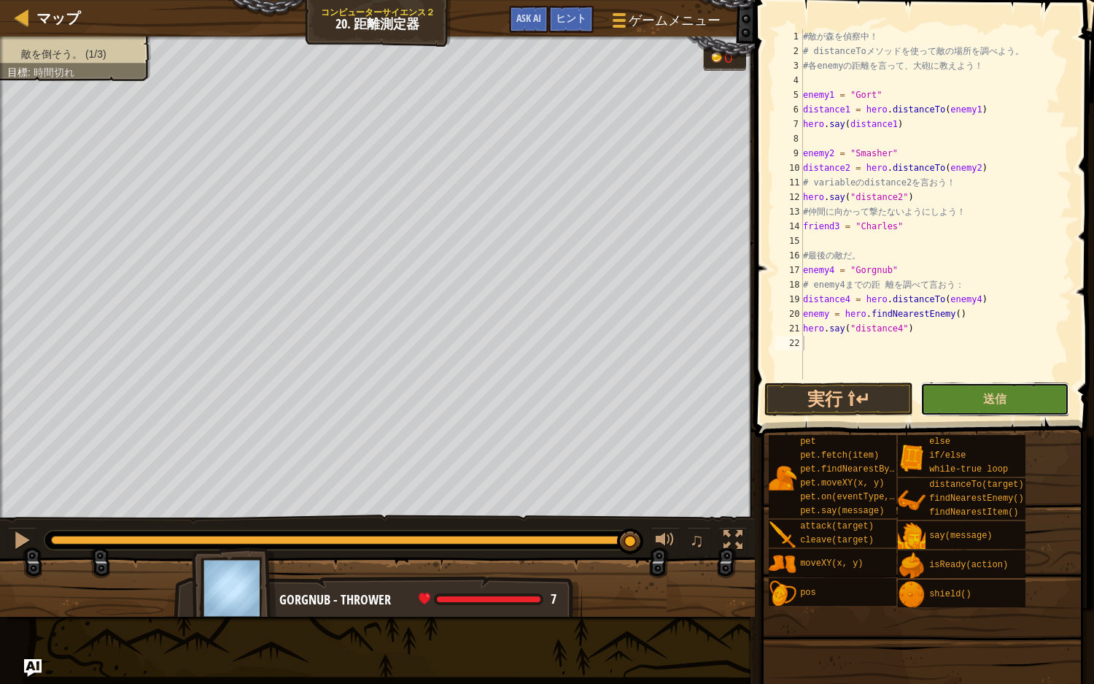
click at [875, 387] on button "送信" at bounding box center [995, 399] width 149 height 34
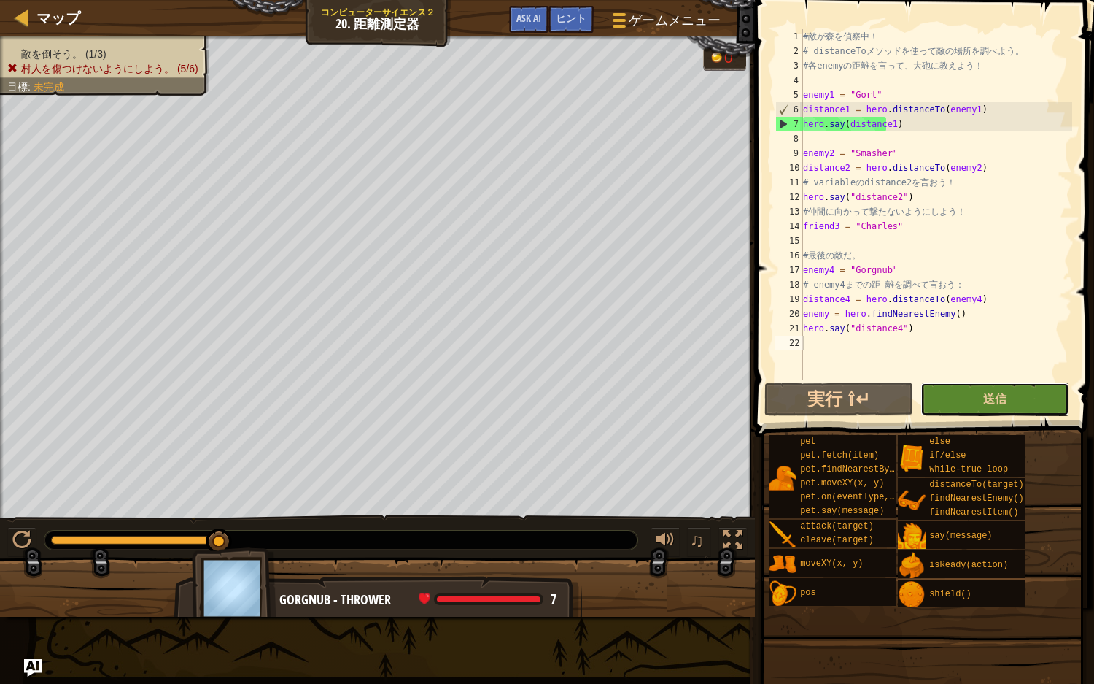
click at [875, 387] on button "送信" at bounding box center [995, 399] width 149 height 34
click at [845, 197] on div "# 敵 が 森 を 偵 察 中 ！ # distanceTo メ ソ ッ ド を 使 っ て 敵 の 場 所 を 調 べ よ う 。 # 各 enemy の …" at bounding box center [936, 218] width 272 height 379
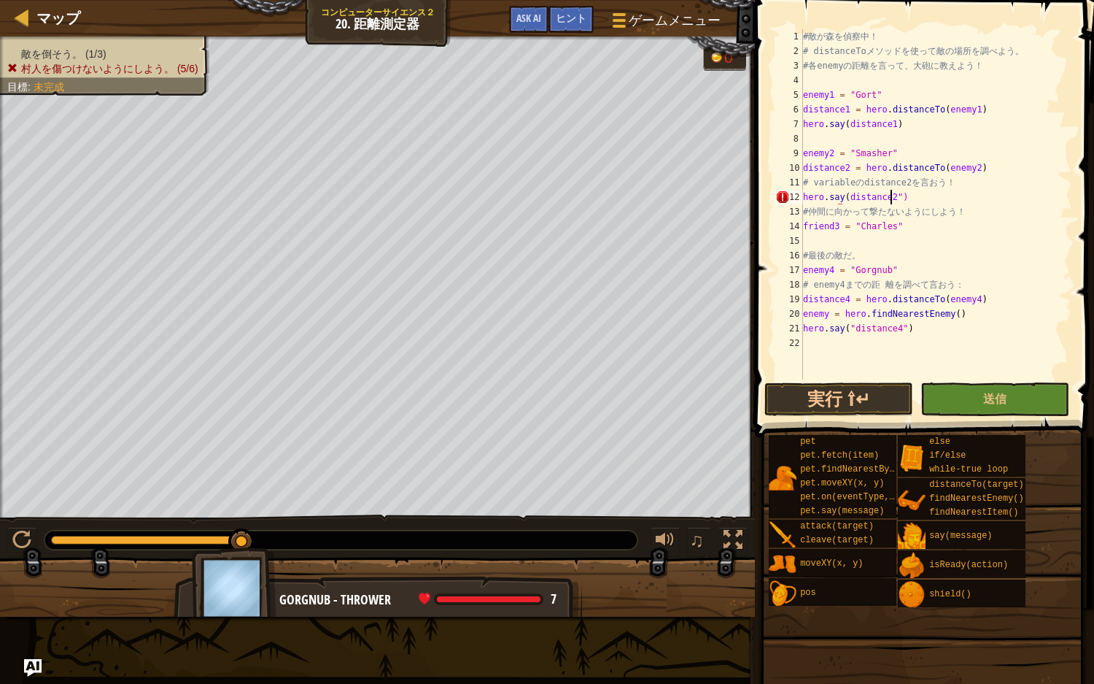
click at [875, 193] on div "# 敵 が 森 を 偵 察 中 ！ # distanceTo メ ソ ッ ド を 使 っ て 敵 の 場 所 を 調 べ よ う 。 # 各 enemy の …" at bounding box center [936, 218] width 272 height 379
click at [875, 331] on div "# 敵 が 森 を 偵 察 中 ！ # distanceTo メ ソ ッ ド を 使 っ て 敵 の 場 所 を 調 べ よ う 。 # 各 enemy の …" at bounding box center [936, 218] width 272 height 379
click at [846, 320] on div "# 敵 が 森 を 偵 察 中 ！ # distanceTo メ ソ ッ ド を 使 っ て 敵 の 場 所 を 調 べ よ う 。 # 各 enemy の …" at bounding box center [936, 218] width 272 height 379
click at [846, 327] on div "# 敵 が 森 を 偵 察 中 ！ # distanceTo メ ソ ッ ド を 使 っ て 敵 の 場 所 を 調 べ よ う 。 # 各 enemy の …" at bounding box center [936, 218] width 272 height 379
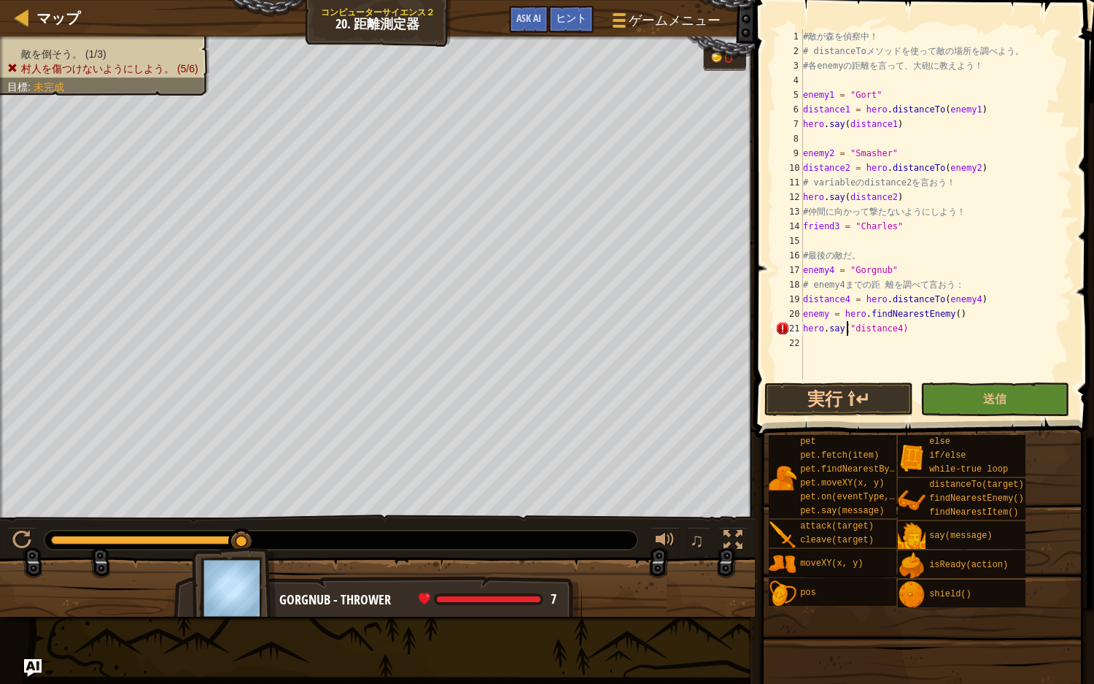
type textarea "hero.say(distance4)"
click at [875, 397] on button "送信" at bounding box center [995, 399] width 149 height 34
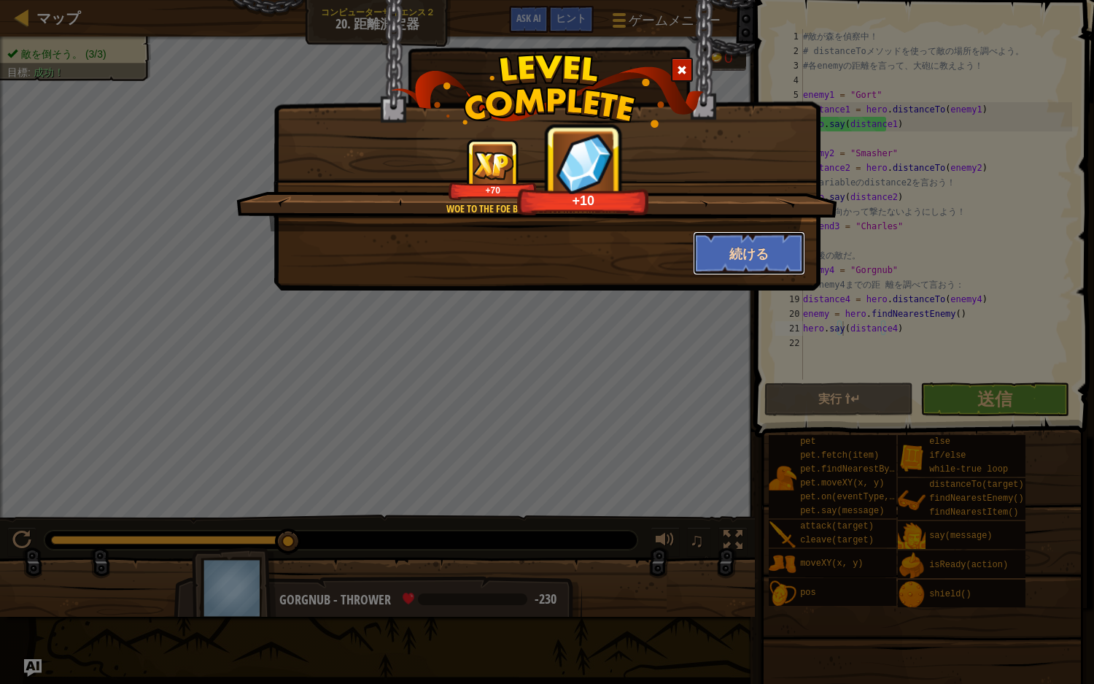
click at [712, 252] on button "続ける" at bounding box center [749, 253] width 113 height 44
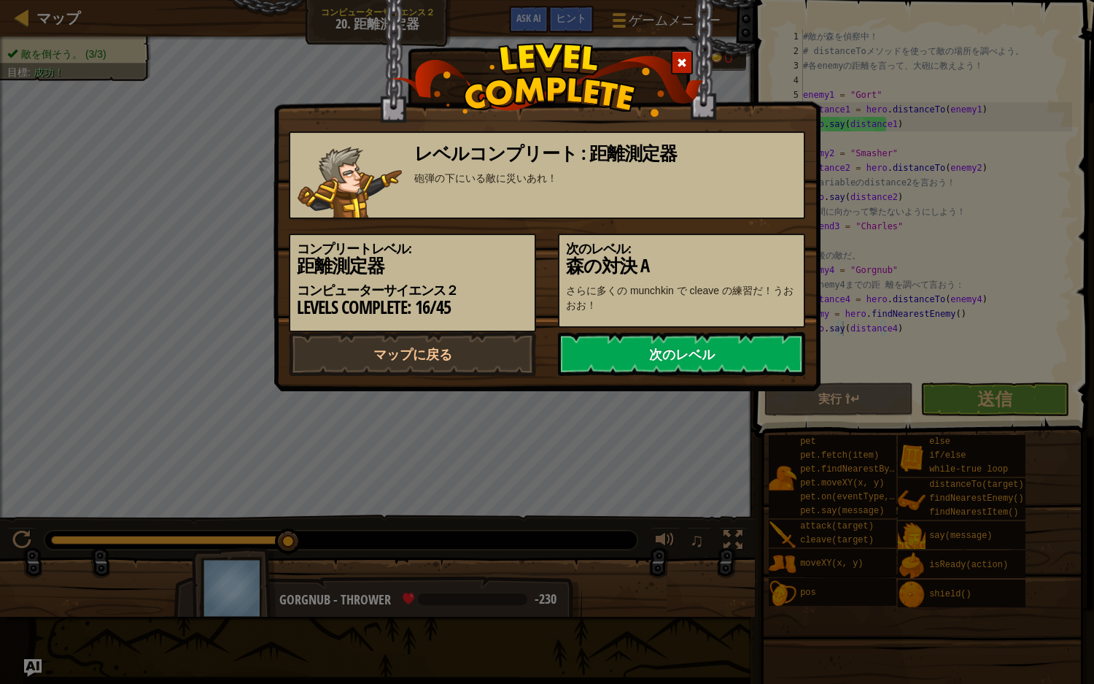
click at [636, 363] on link "次のレベル" at bounding box center [681, 354] width 247 height 44
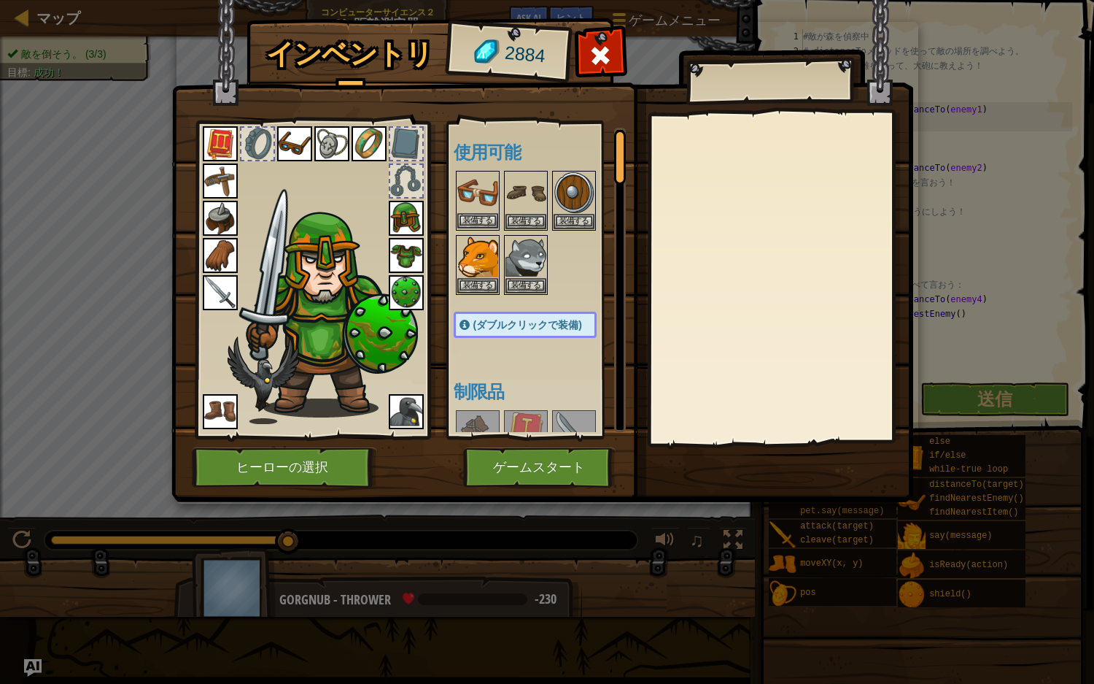
click at [493, 208] on img at bounding box center [477, 192] width 41 height 41
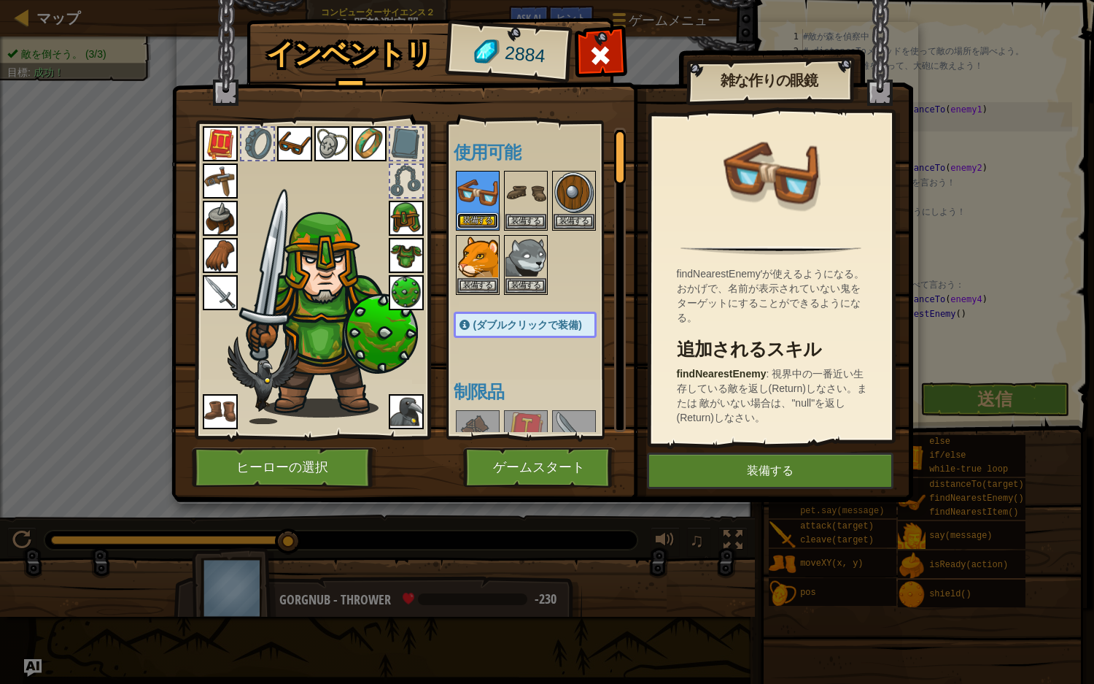
click at [486, 216] on button "装備する" at bounding box center [477, 220] width 41 height 15
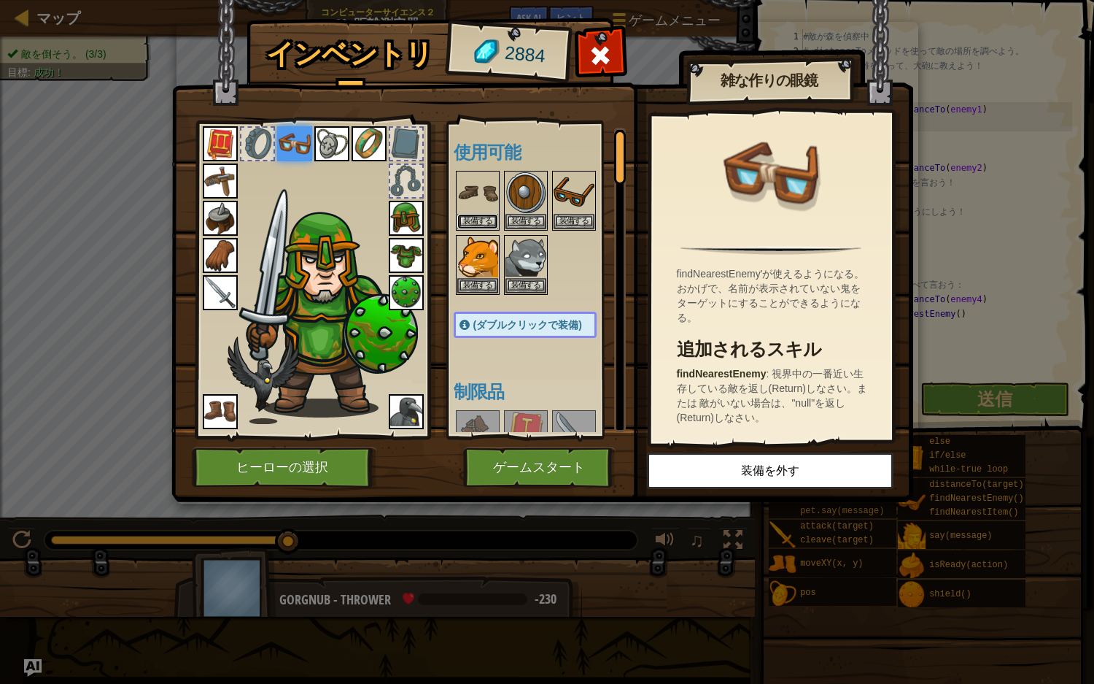
click at [486, 216] on button "装備する" at bounding box center [477, 221] width 41 height 15
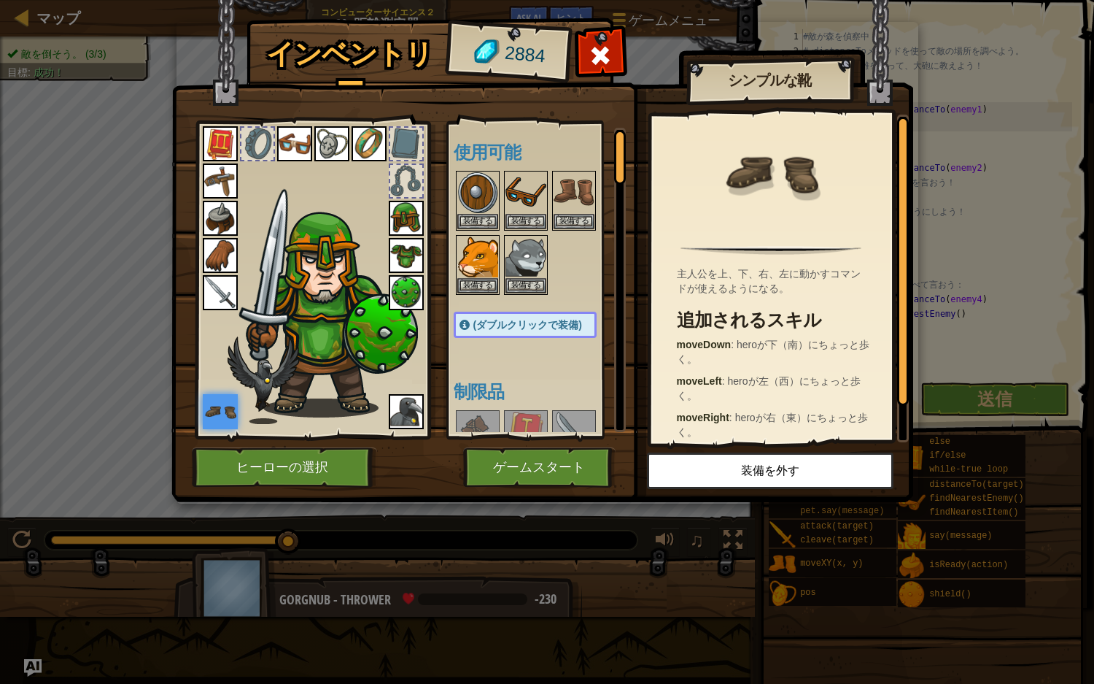
click at [601, 223] on div at bounding box center [540, 233] width 172 height 128
click at [588, 223] on button "装備する" at bounding box center [574, 220] width 41 height 15
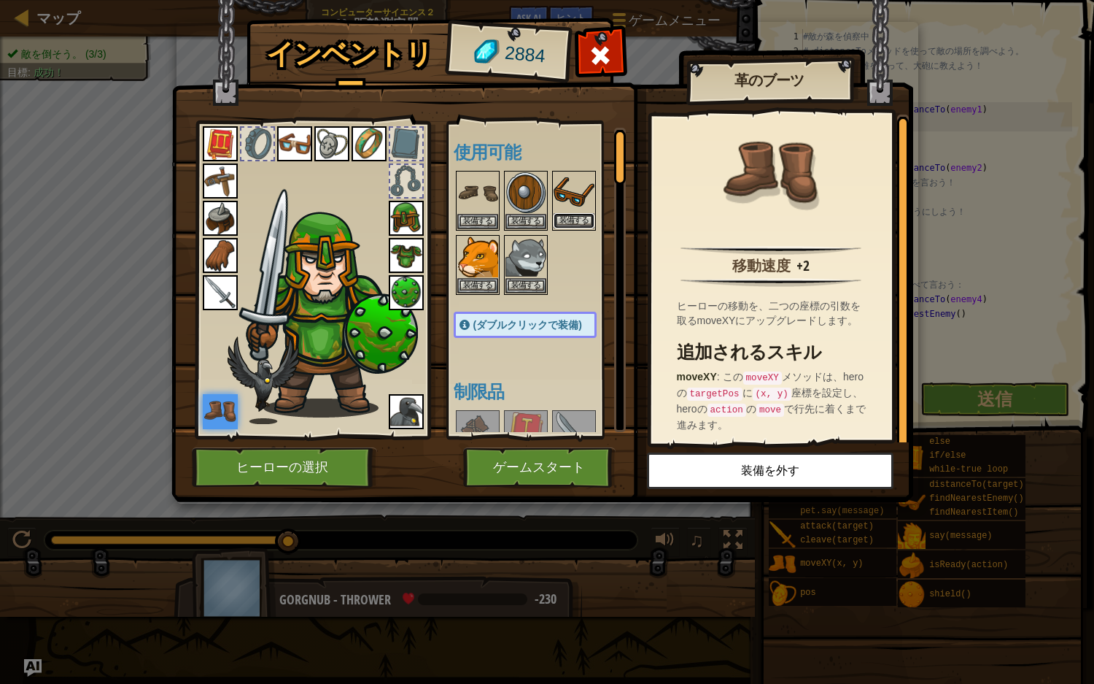
click at [565, 217] on button "装備する" at bounding box center [574, 220] width 41 height 15
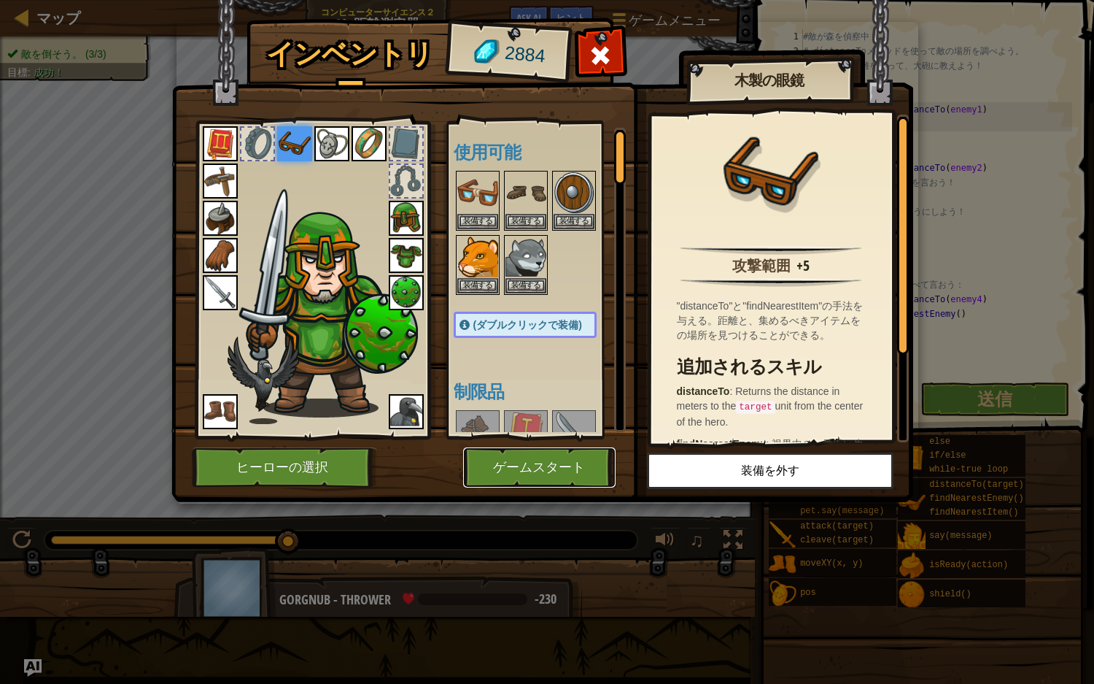
click at [563, 447] on button "ゲームスタート" at bounding box center [539, 467] width 152 height 40
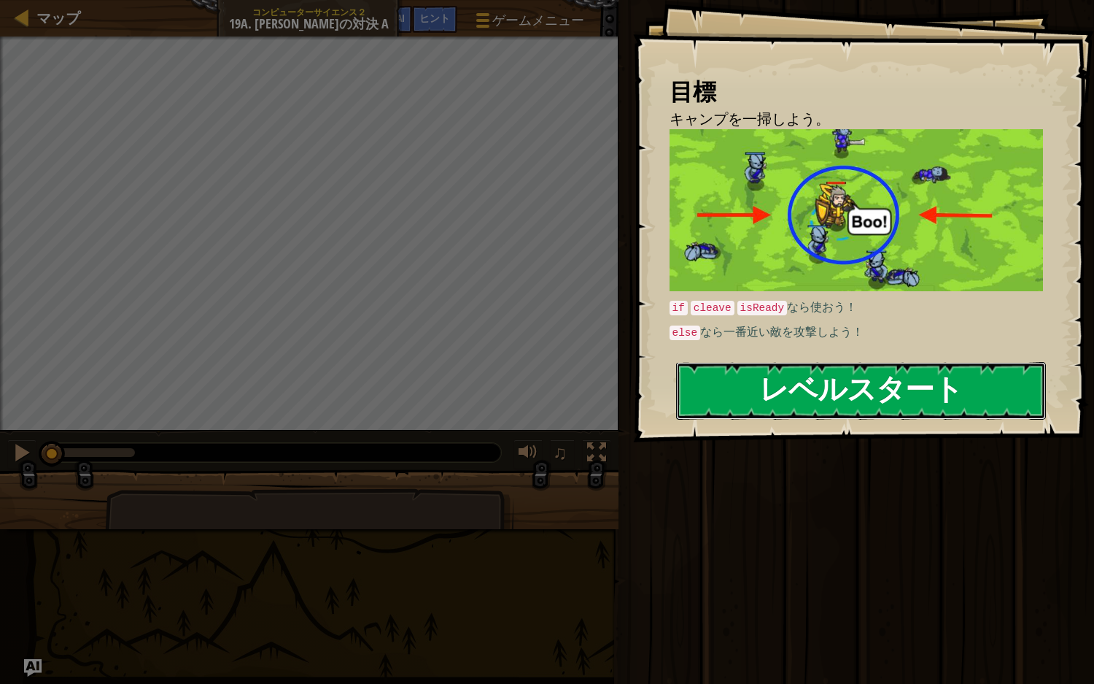
click at [780, 414] on button "レベルスタート" at bounding box center [861, 391] width 371 height 58
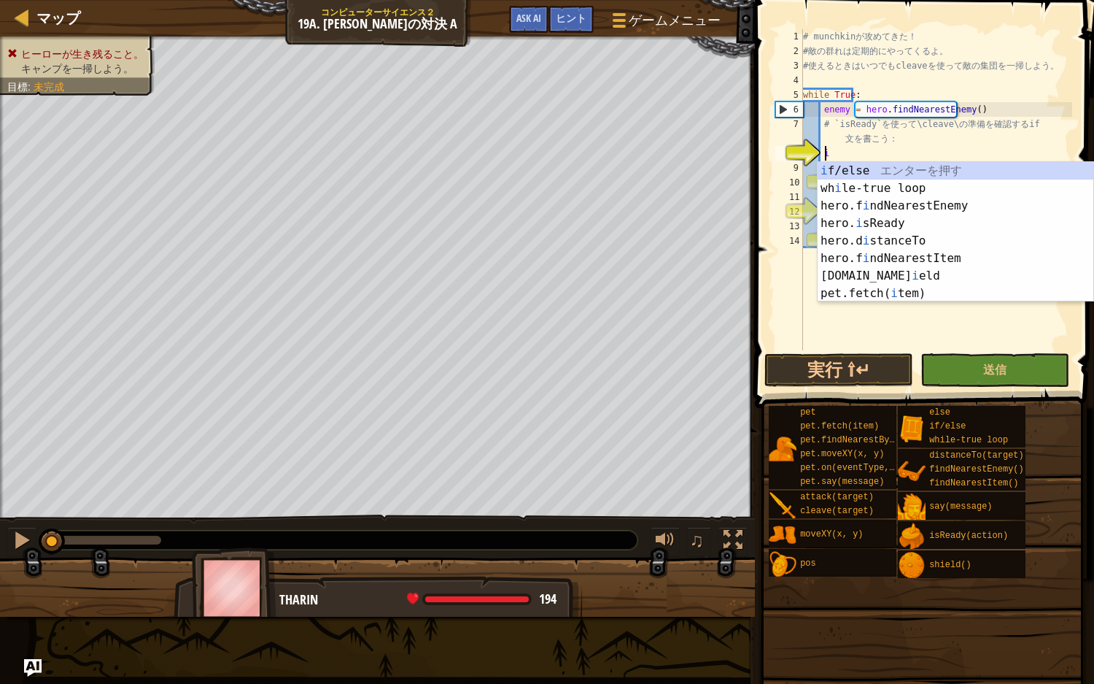
scroll to position [6, 0]
click at [841, 163] on div "i f/else エ ン タ ー を 押 す wh i le-true loop エ ン タ ー を 押 す hero.f i ndNearestEnemy …" at bounding box center [956, 249] width 276 height 175
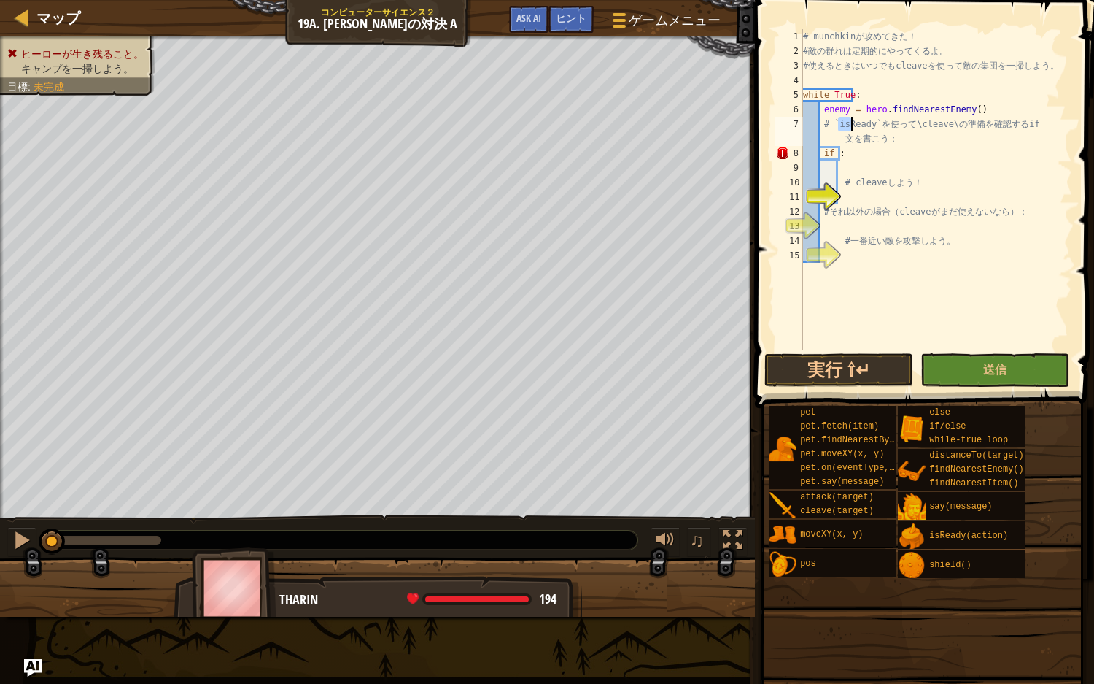
drag, startPoint x: 836, startPoint y: 119, endPoint x: 851, endPoint y: 130, distance: 18.8
click at [851, 130] on div "# munchkin が 攻 め て き た ！ # 敵 の 群 れ は 定 期 的 に や っ て く る よ 。 # 使 え る と き は い つ で …" at bounding box center [936, 204] width 272 height 350
drag, startPoint x: 833, startPoint y: 122, endPoint x: 866, endPoint y: 125, distance: 33.0
click at [866, 125] on div "# munchkin が 攻 め て き た ！ # 敵 の 群 れ は 定 期 的 に や っ て く る よ 。 # 使 え る と き は い つ で …" at bounding box center [936, 204] width 272 height 350
click at [861, 150] on div "# munchkin が 攻 め て き た ！ # 敵 の 群 れ は 定 期 的 に や っ て く る よ 。 # 使 え る と き は い つ で …" at bounding box center [936, 204] width 272 height 350
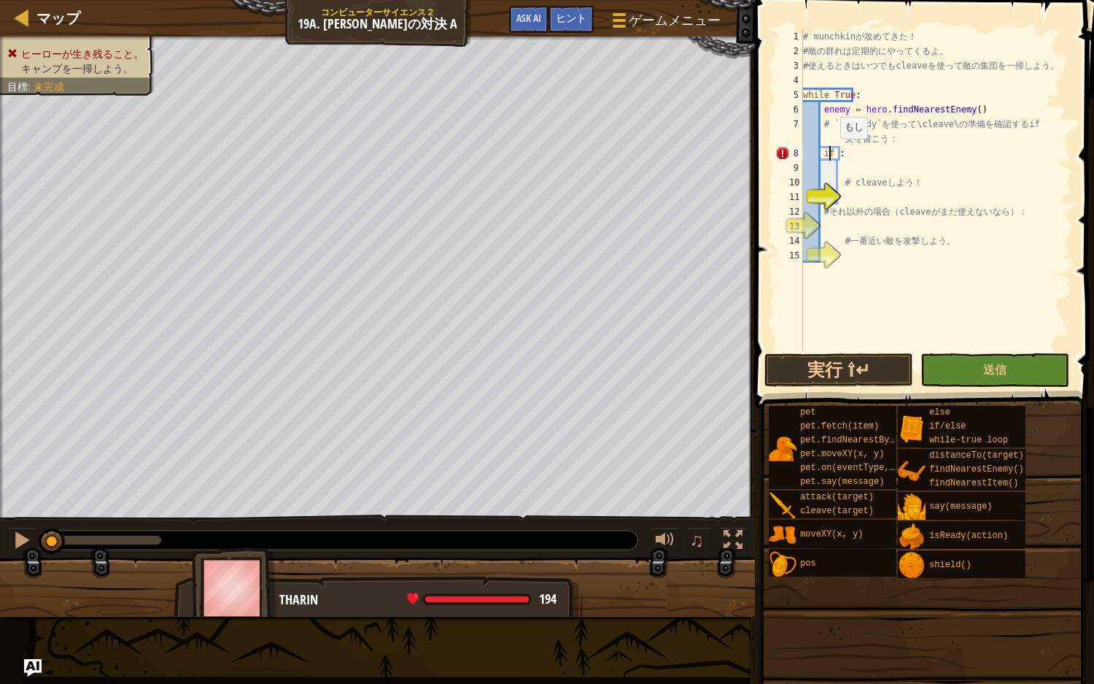
click at [831, 152] on div "# munchkin が 攻 め て き た ！ # 敵 の 群 れ は 定 期 的 に や っ て く る よ 。 # 使 え る と き は い つ で …" at bounding box center [936, 204] width 272 height 350
click at [834, 152] on div "# munchkin が 攻 め て き た ！ # 敵 の 群 れ は 定 期 的 に や っ て く る よ 。 # 使 え る と き は い つ で …" at bounding box center [936, 204] width 272 height 350
type textarea "if isReady:"
click at [875, 161] on div "# munchkin が 攻 め て き た ！ # 敵 の 群 れ は 定 期 的 に や っ て く る よ 。 # 使 え る と き は い つ で …" at bounding box center [936, 204] width 272 height 350
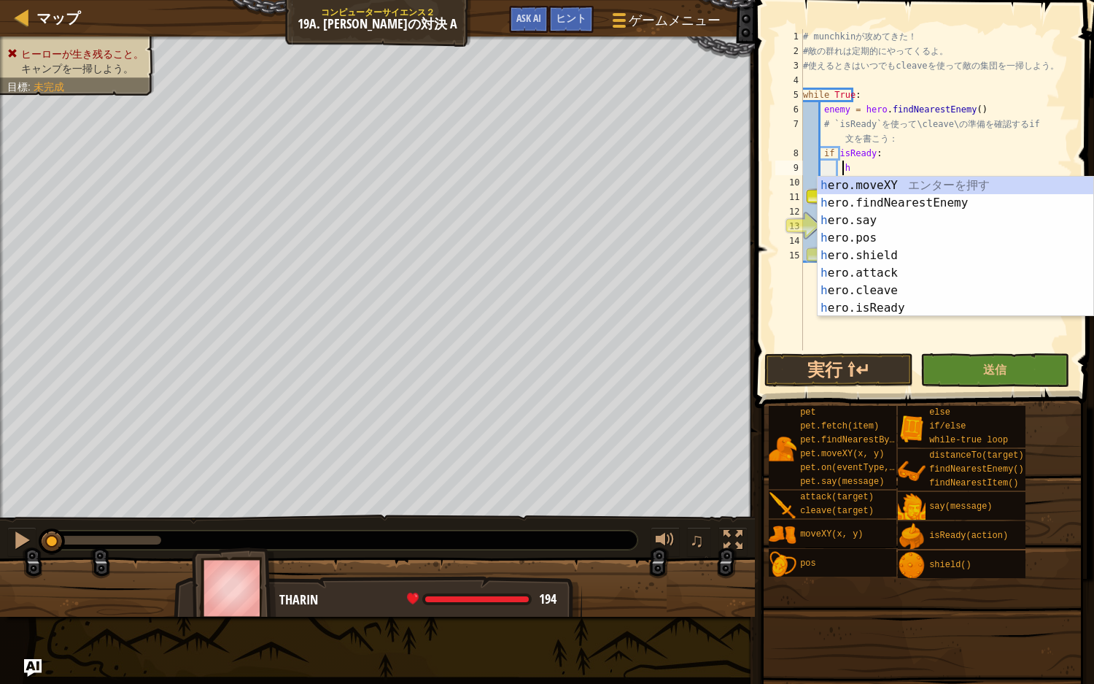
scroll to position [7, 2]
click at [875, 287] on div "h ero.moveXY エ ン タ ー を 押 す h ero.findNearestEnemy エ ン タ ー を 押 す h ero.say エ ン タ…" at bounding box center [956, 264] width 276 height 175
type textarea "hero.cleave(enemy)"
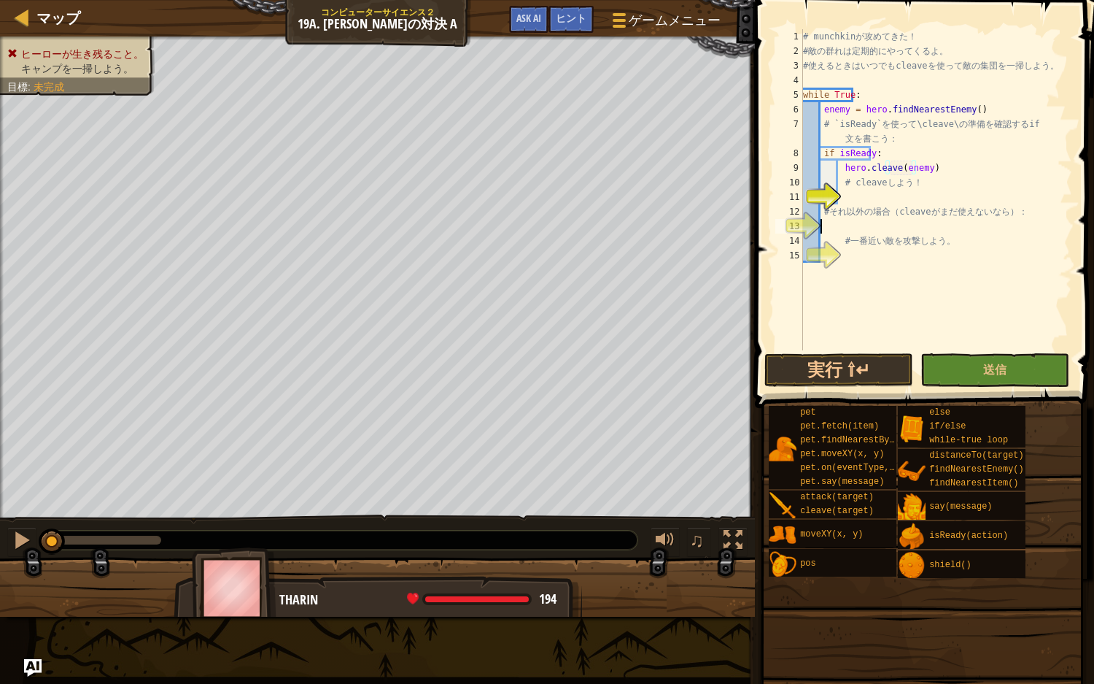
click at [860, 228] on div "# munchkin が 攻 め て き た ！ # 敵 の 群 れ は 定 期 的 に や っ て く る よ 。 # 使 え る と き は い つ で …" at bounding box center [936, 204] width 272 height 350
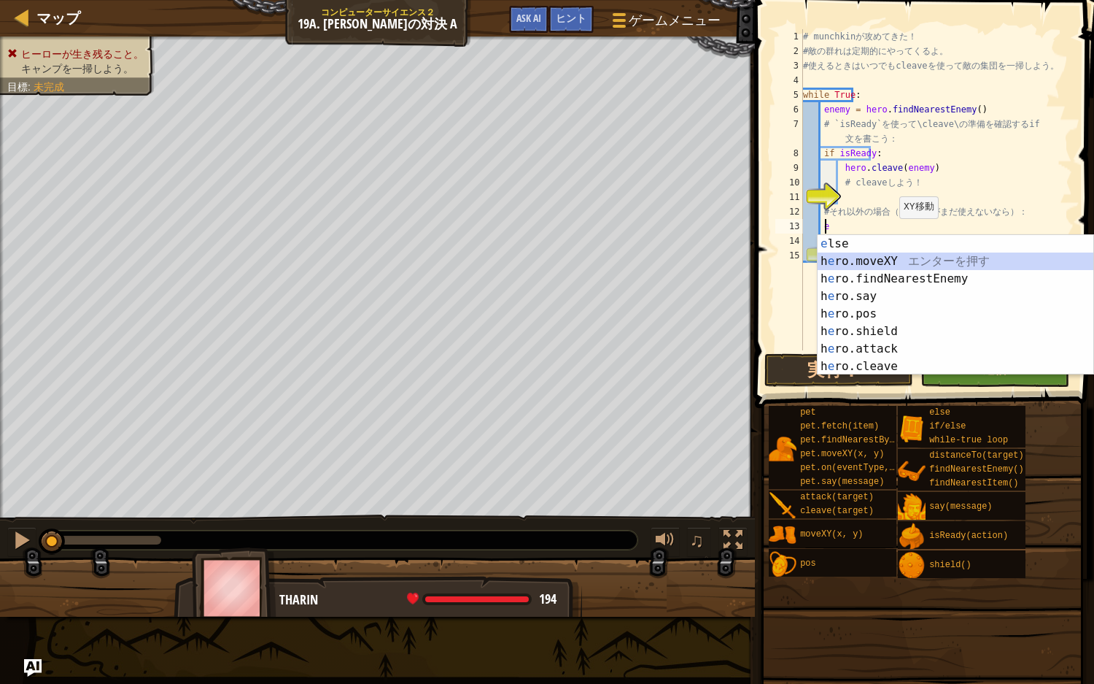
click at [839, 254] on div "e lse エ ン タ ー を 押 す h e ro.moveXY エ ン タ ー を 押 す h e ro.findNearestEnemy エ ン タ ー…" at bounding box center [956, 322] width 276 height 175
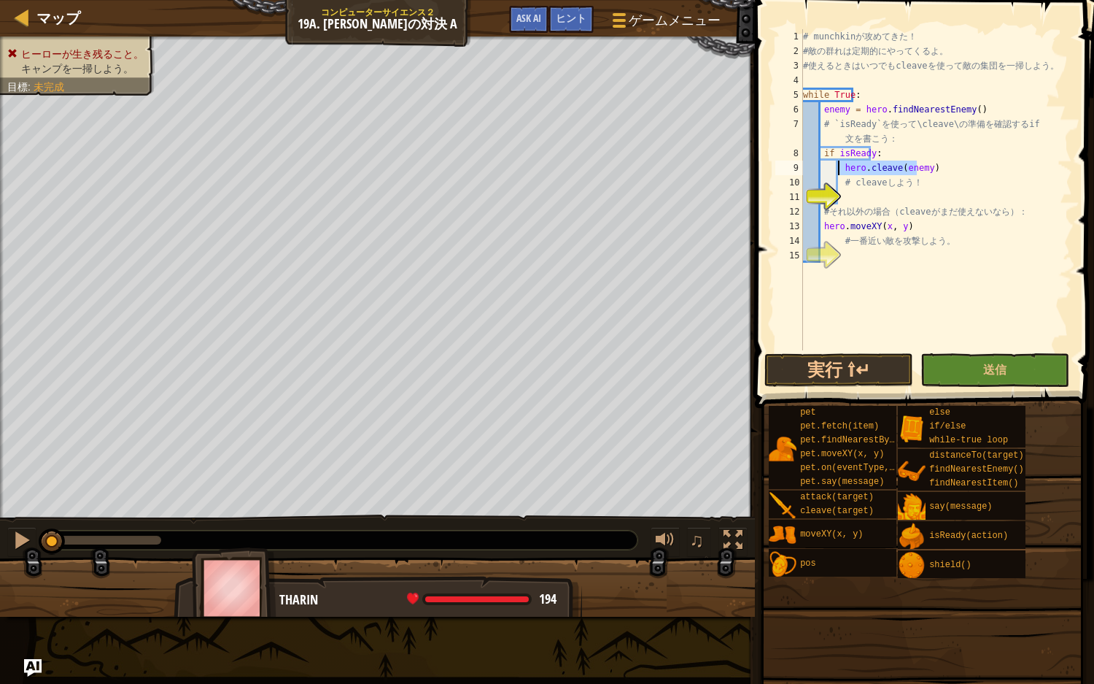
drag, startPoint x: 921, startPoint y: 171, endPoint x: 837, endPoint y: 169, distance: 84.0
click at [837, 169] on div "# munchkin が 攻 め て き た ！ # 敵 の 群 れ は 定 期 的 に や っ て く る よ 。 # 使 え る と き は い つ で …" at bounding box center [936, 204] width 272 height 350
type textarea "hero.cleave(enemy)"
click at [846, 183] on div "# munchkin が 攻 め て き た ！ # 敵 の 群 れ は 定 期 的 に や っ て く る よ 。 # 使 え る と き は い つ で …" at bounding box center [936, 204] width 272 height 350
type textarea "# cleave しよう！"
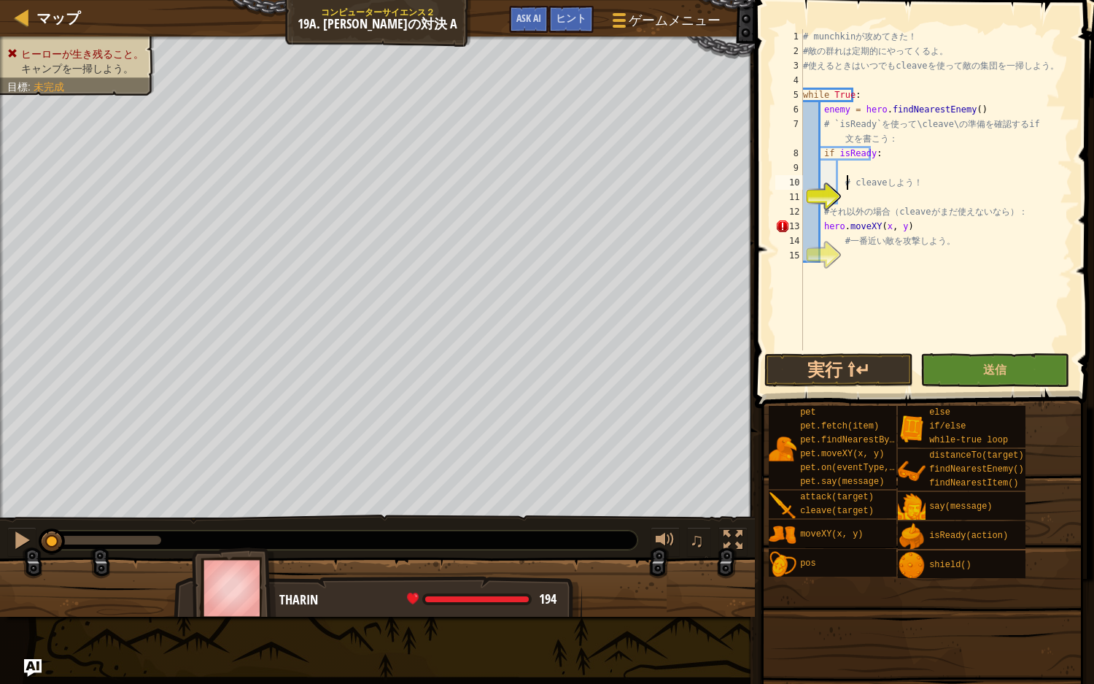
click at [849, 193] on div "# munchkin が 攻 め て き た ！ # 敵 の 群 れ は 定 期 的 に や っ て く る よ 。 # 使 え る と き は い つ で …" at bounding box center [936, 204] width 272 height 350
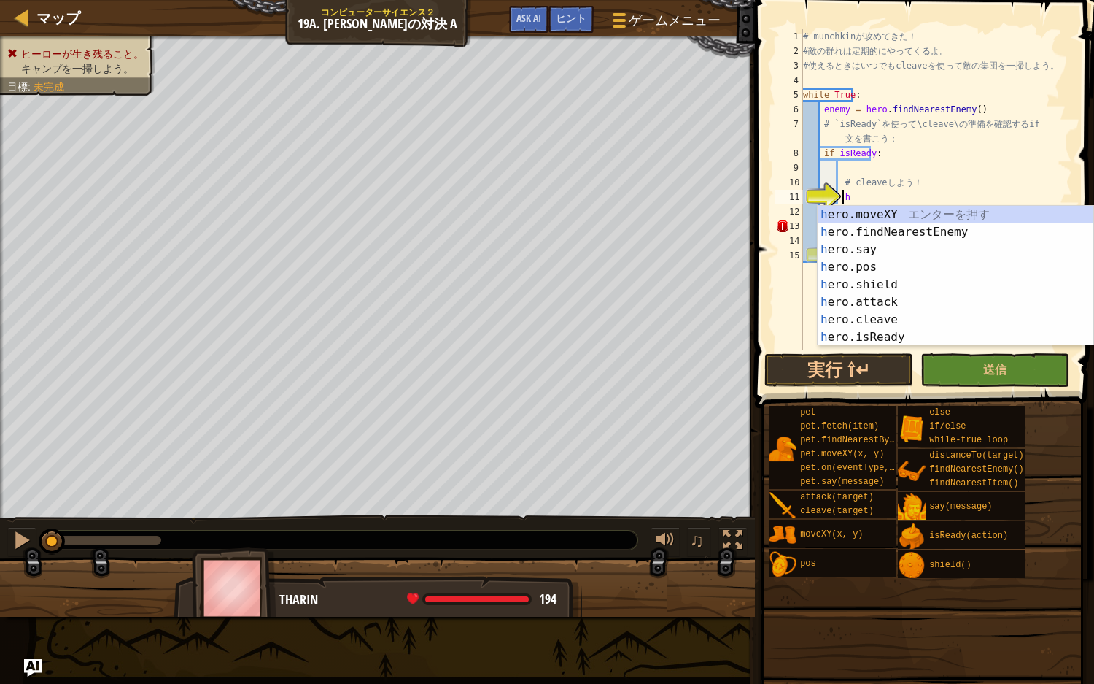
scroll to position [7, 2]
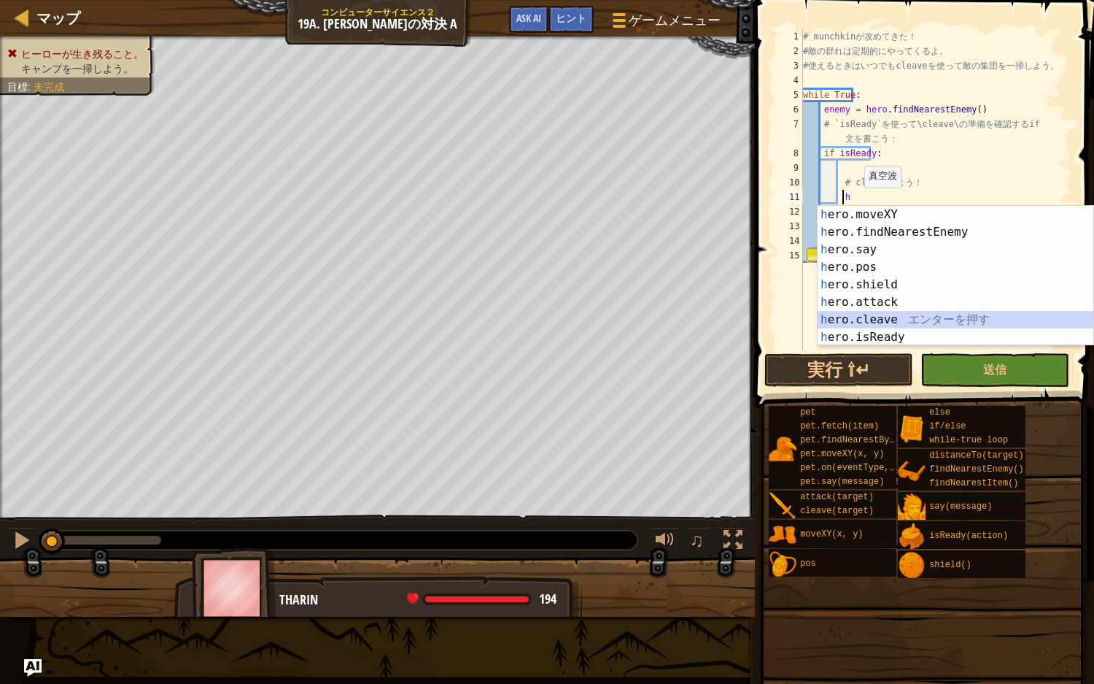
click at [875, 317] on div "h ero.moveXY エ ン タ ー を 押 す h ero.findNearestEnemy エ ン タ ー を 押 す h ero.say エ ン タ…" at bounding box center [956, 293] width 276 height 175
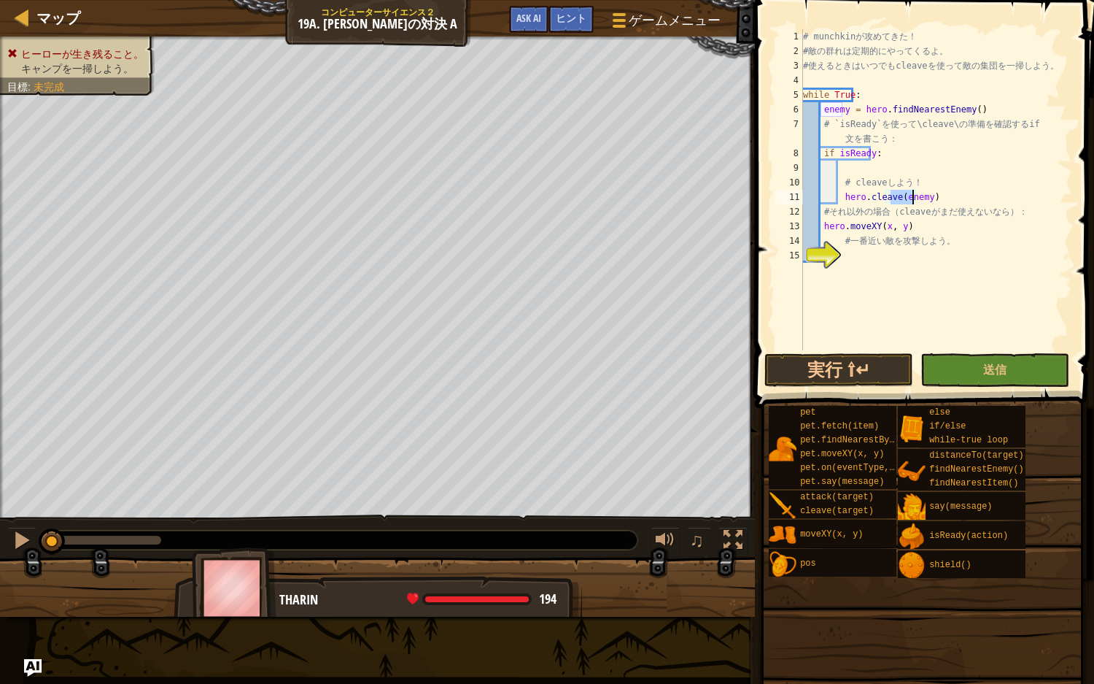
click at [875, 228] on div "# munchkin が 攻 め て き た ！ # 敵 の 群 れ は 定 期 的 に や っ て く る よ 。 # 使 え る と き は い つ で …" at bounding box center [936, 204] width 272 height 350
type textarea "hero.moveXY(x, y)"
click at [875, 261] on div "# munchkin が 攻 め て き た ！ # 敵 の 群 れ は 定 期 的 に や っ て く る よ 。 # 使 え る と き は い つ で …" at bounding box center [936, 204] width 272 height 350
click at [875, 256] on div "# [PERSON_NAME] が 攻 め て き た ！ # 敵 の 群 れ は 定 期 的 に や っ て く る よ 。 # 使 え る と き は い…" at bounding box center [936, 204] width 272 height 350
type textarea "h"
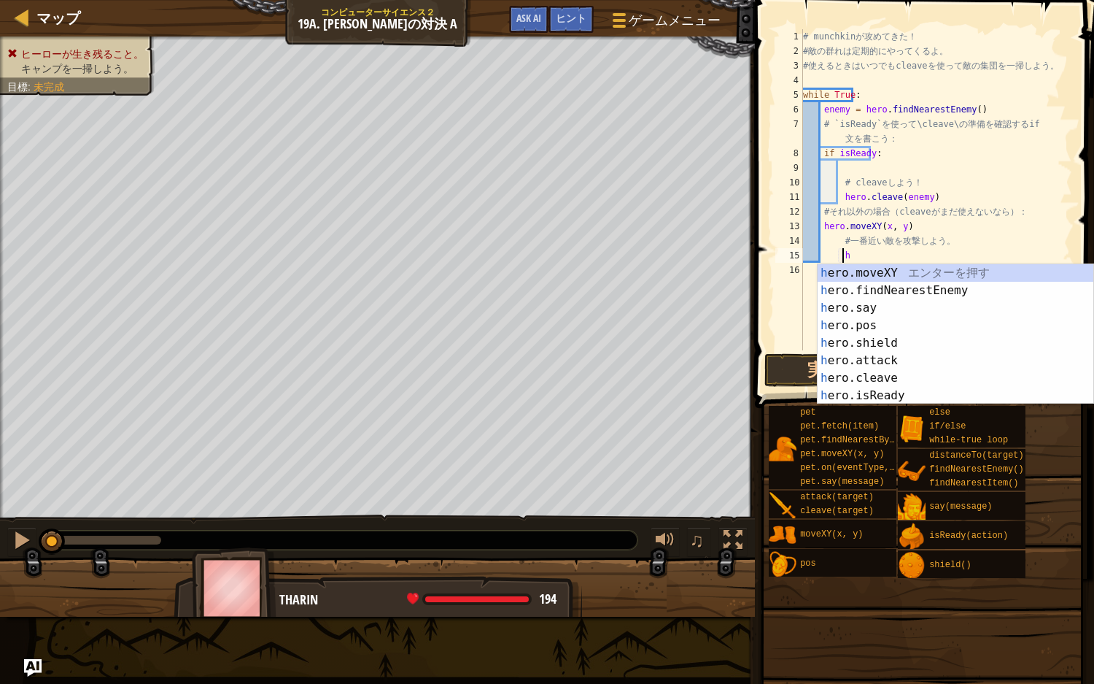
type textarea "h"
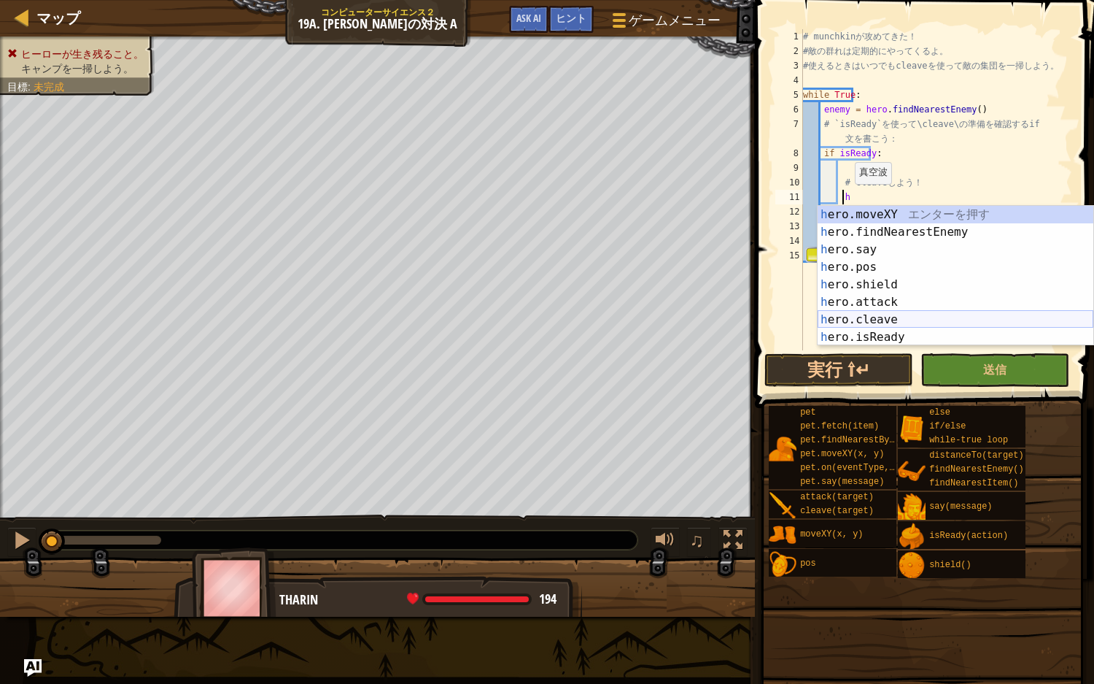
click at [875, 316] on div "h ero.moveXY エ ン タ ー を 押 す h ero.findNearestEnemy エ ン タ ー を 押 す h ero.say エ ン タ…" at bounding box center [956, 293] width 276 height 175
type textarea "hero.cleave(enemy)"
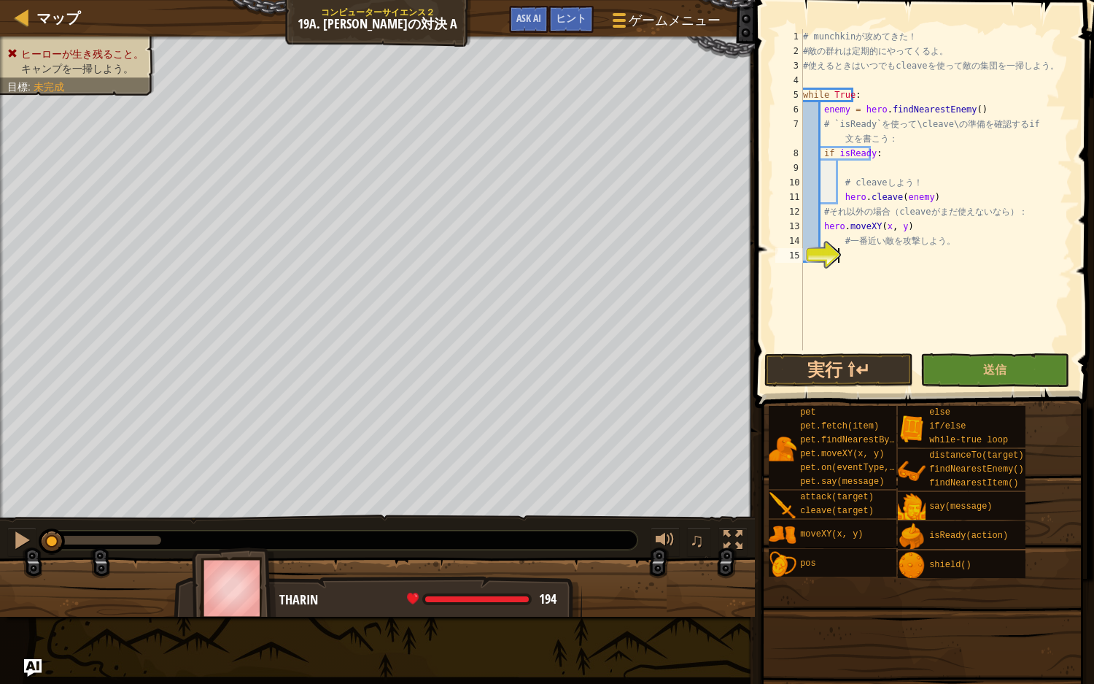
click at [875, 250] on div "# munchkin が 攻 め て き た ！ # 敵 の 群 れ は 定 期 的 に や っ て く る よ 。 # 使 え る と き は い つ で …" at bounding box center [936, 204] width 272 height 350
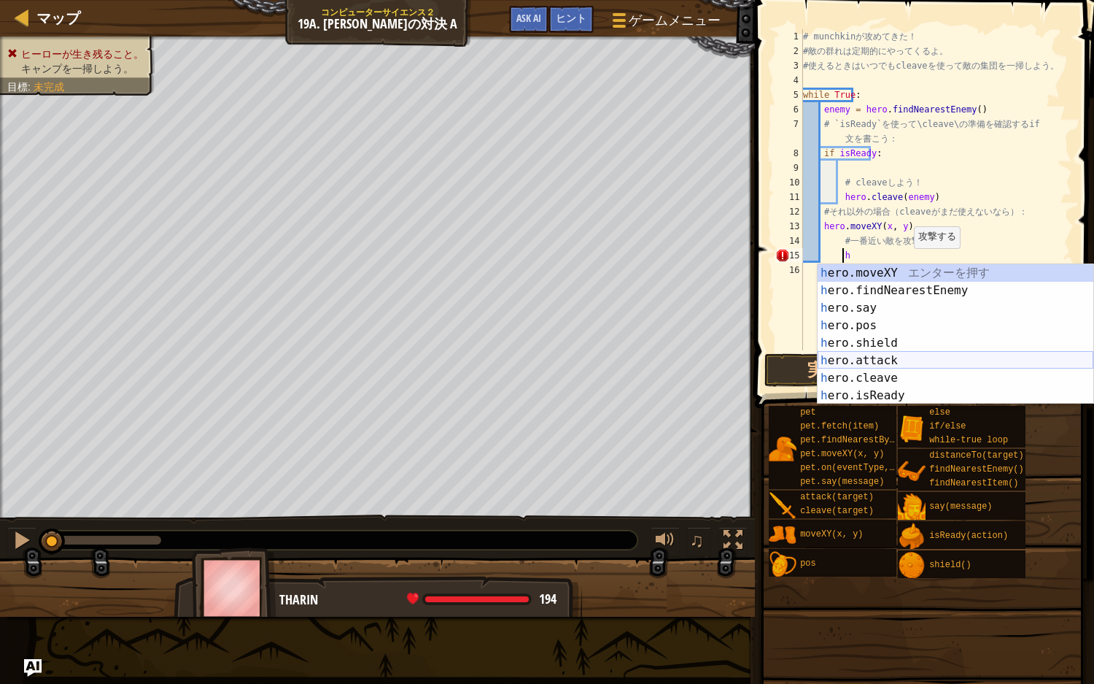
click at [875, 359] on div "h ero.moveXY エ ン タ ー を 押 す h ero.findNearestEnemy エ ン タ ー を 押 す h ero.say エ ン タ…" at bounding box center [956, 351] width 276 height 175
type textarea "hero.attack(enemy)"
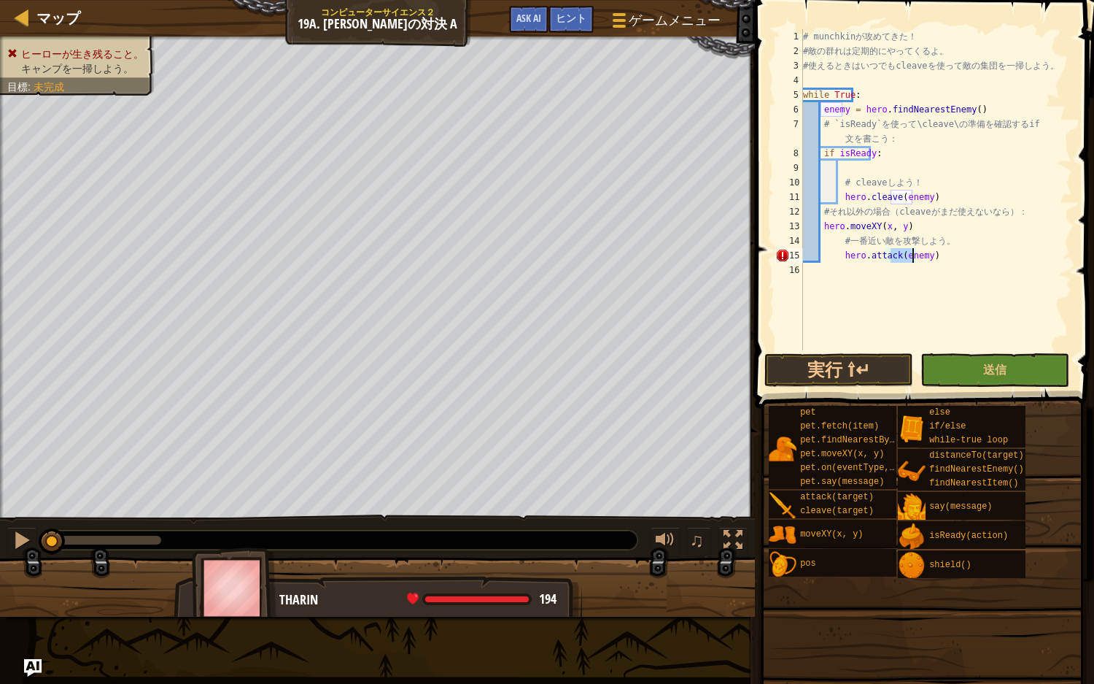
click at [875, 318] on div "# munchkin が 攻 め て き た ！ # 敵 の 群 れ は 定 期 的 に や っ て く る よ 。 # 使 え る と き は い つ で …" at bounding box center [936, 204] width 272 height 350
click at [837, 255] on div "# munchkin が 攻 め て き た ！ # 敵 の 群 れ は 定 期 的 に や っ て く る よ 。 # 使 え る と き は い つ で …" at bounding box center [936, 204] width 272 height 350
click at [850, 258] on div "# munchkin が 攻 め て き た ！ # 敵 の 群 れ は 定 期 的 に や っ て く る よ 。 # 使 え る と き は い つ で …" at bounding box center [936, 204] width 272 height 350
click at [836, 255] on div "# munchkin が 攻 め て き た ！ # 敵 の 群 れ は 定 期 的 に や っ て く る よ 。 # 使 え る と き は い つ で …" at bounding box center [936, 204] width 272 height 350
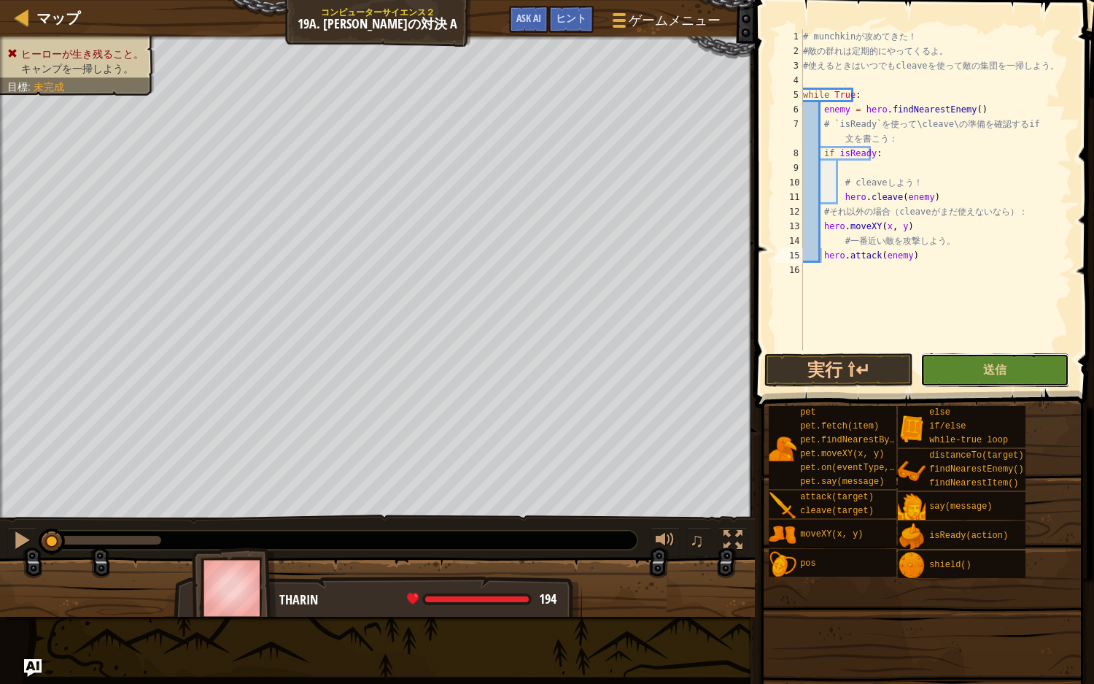
click at [875, 378] on button "送信" at bounding box center [995, 370] width 149 height 34
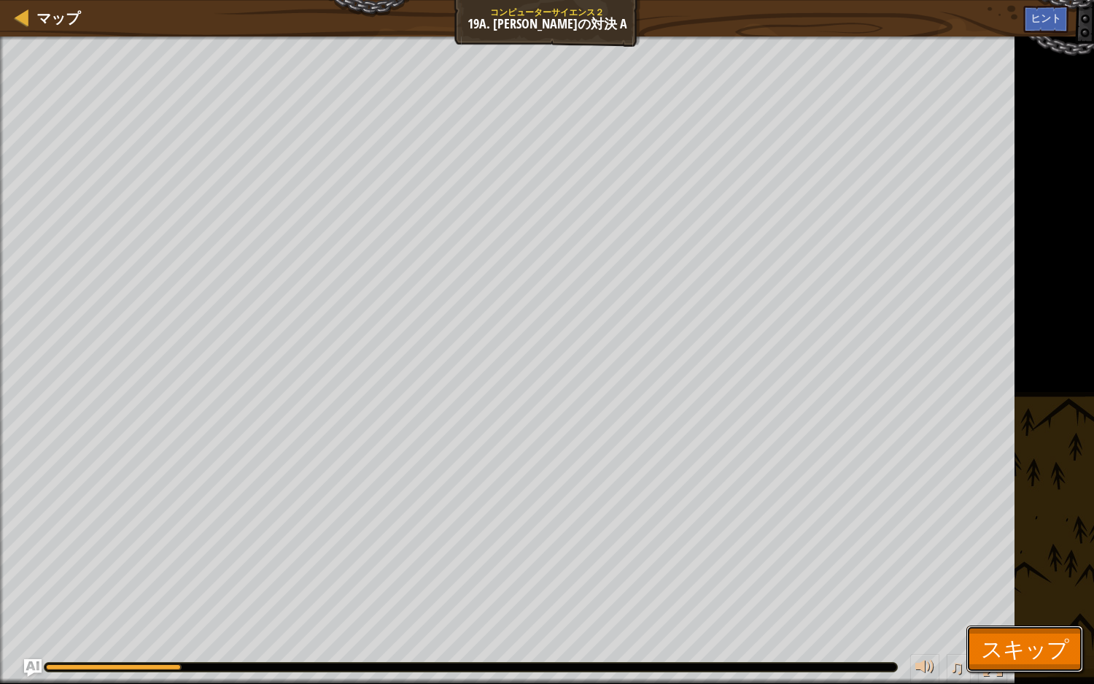
click at [875, 447] on span "スキップ" at bounding box center [1025, 648] width 88 height 30
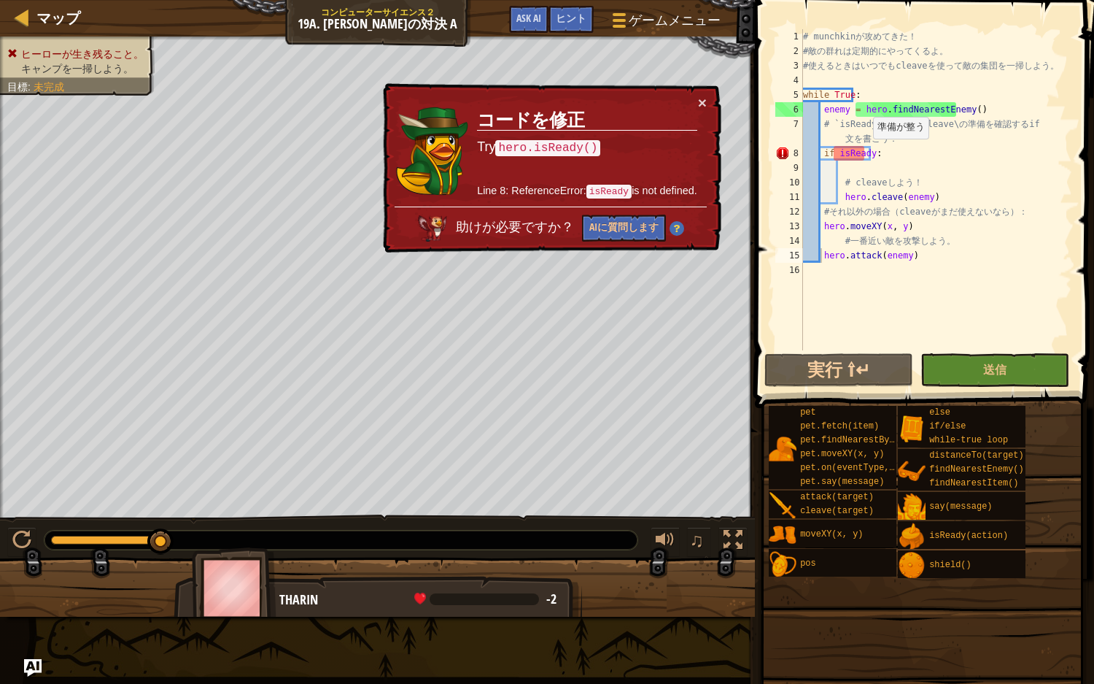
click at [865, 153] on div "# munchkin が 攻 め て き た ！ # 敵 の 群 れ は 定 期 的 に や っ て く る よ 。 # 使 え る と き は い つ で …" at bounding box center [936, 204] width 272 height 350
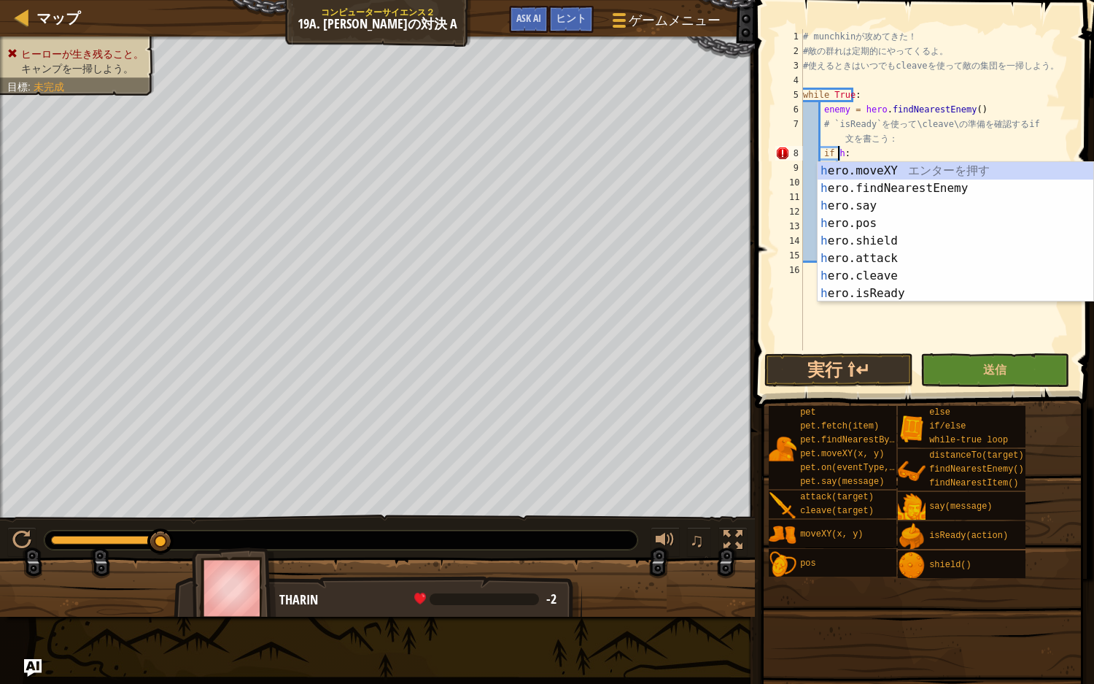
scroll to position [7, 2]
click at [875, 296] on div "h ero.moveXY エ ン タ ー を 押 す h ero.findNearestEnemy エ ン タ ー を 押 す h ero.say エ ン タ…" at bounding box center [956, 249] width 276 height 175
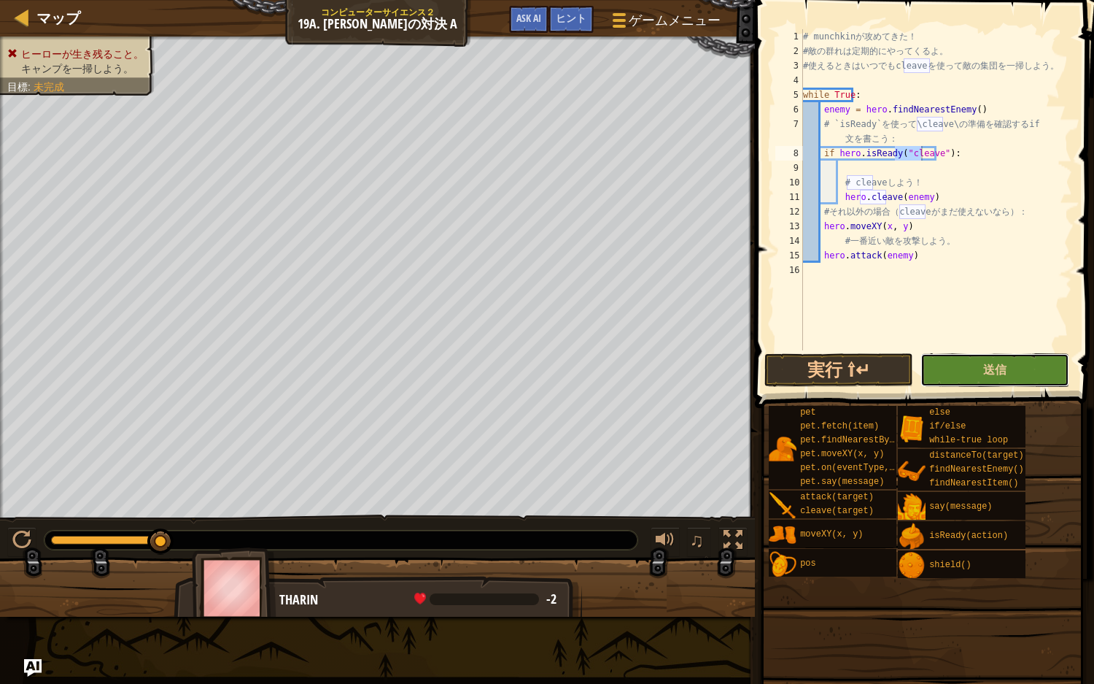
click at [875, 366] on button "送信" at bounding box center [995, 370] width 149 height 34
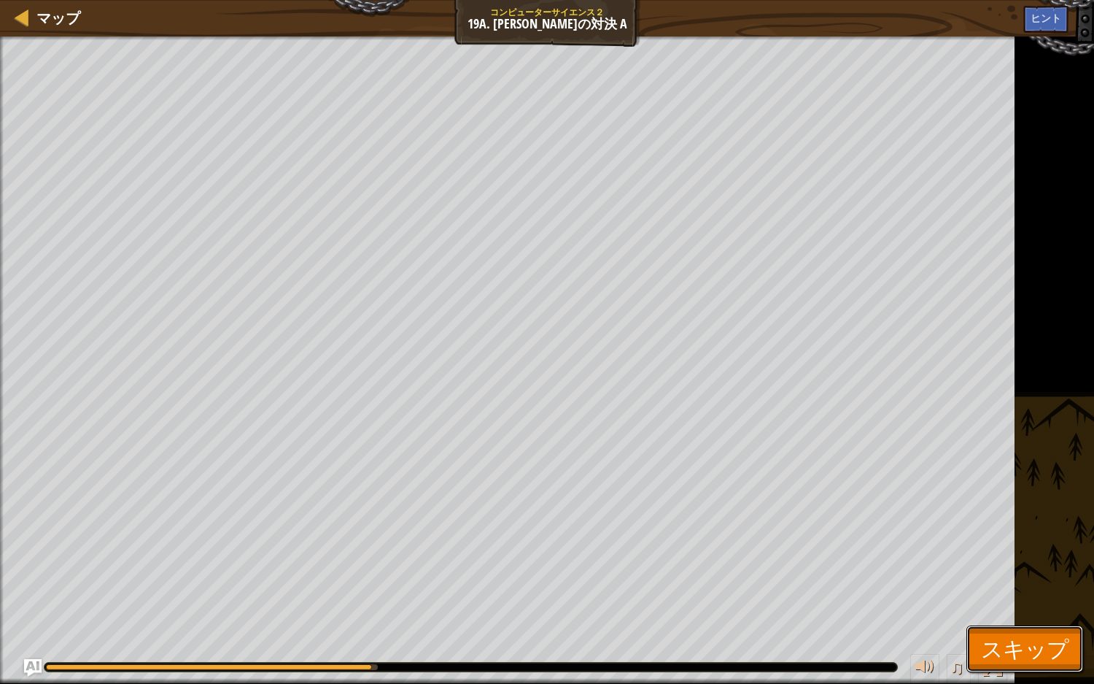
click at [875, 447] on span "スキップ" at bounding box center [1025, 648] width 88 height 30
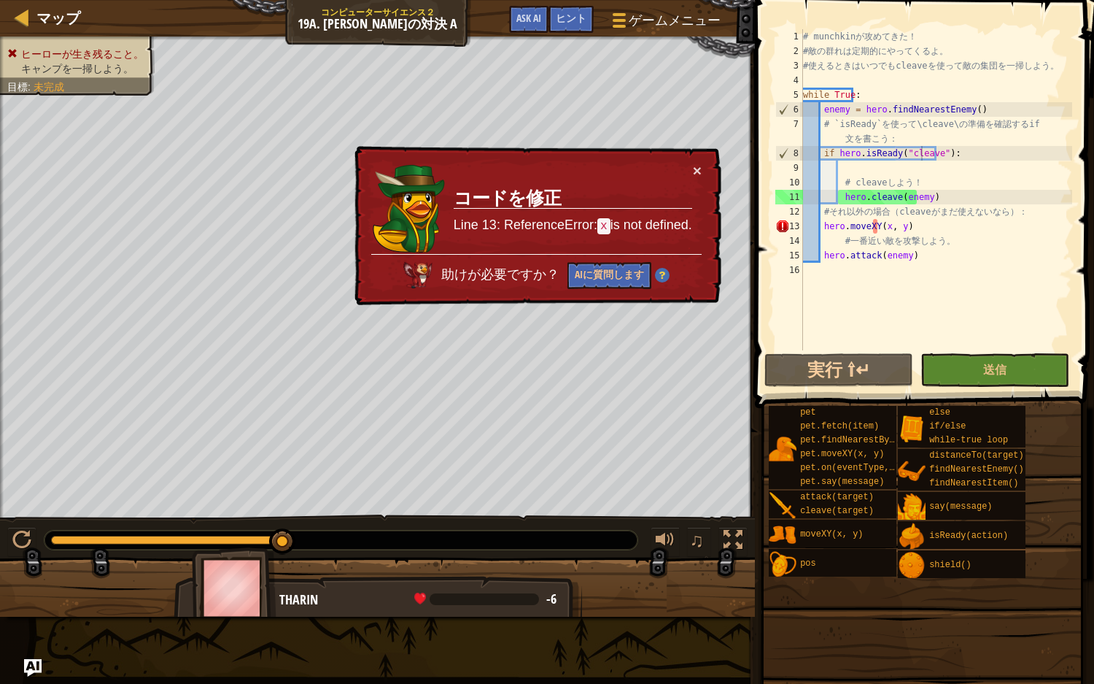
click at [875, 224] on div "# munchkin が 攻 め て き た ！ # 敵 の 群 れ は 定 期 的 に や っ て く る よ 。 # 使 え る と き は い つ で …" at bounding box center [936, 204] width 272 height 350
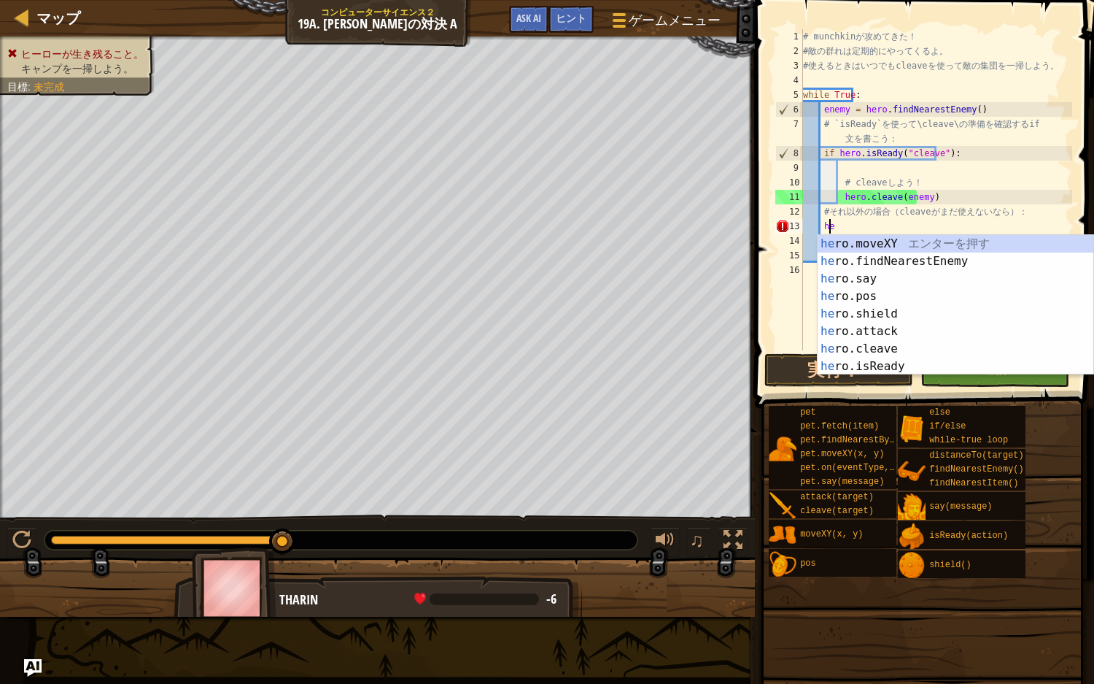
scroll to position [7, 1]
type textarea "h"
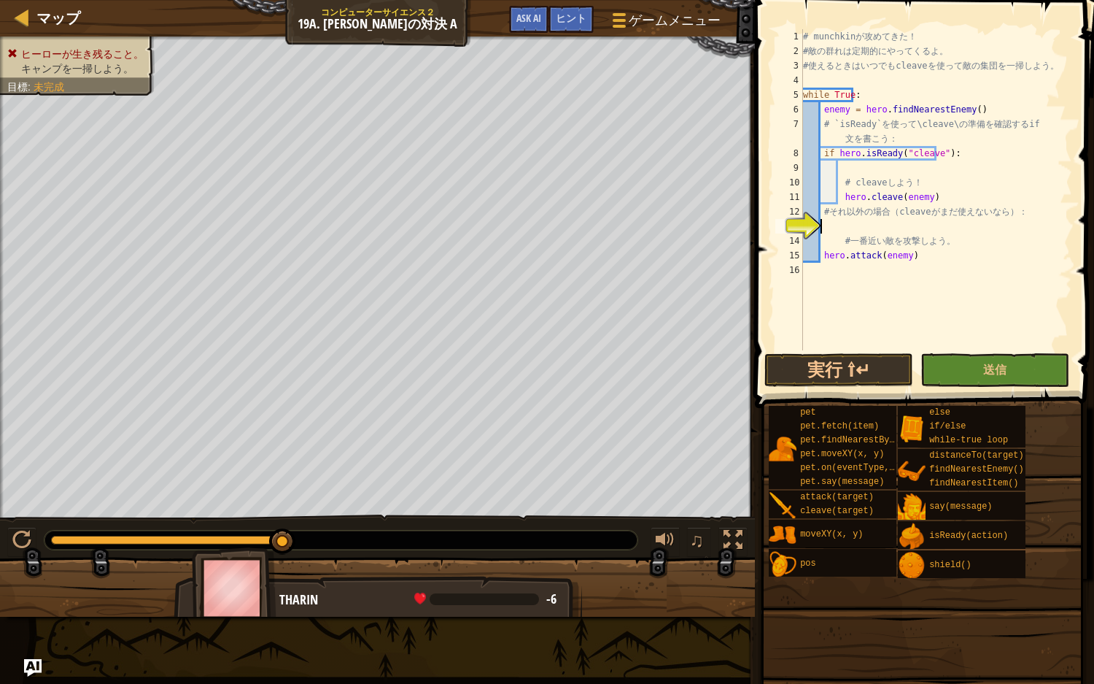
type textarea "e"
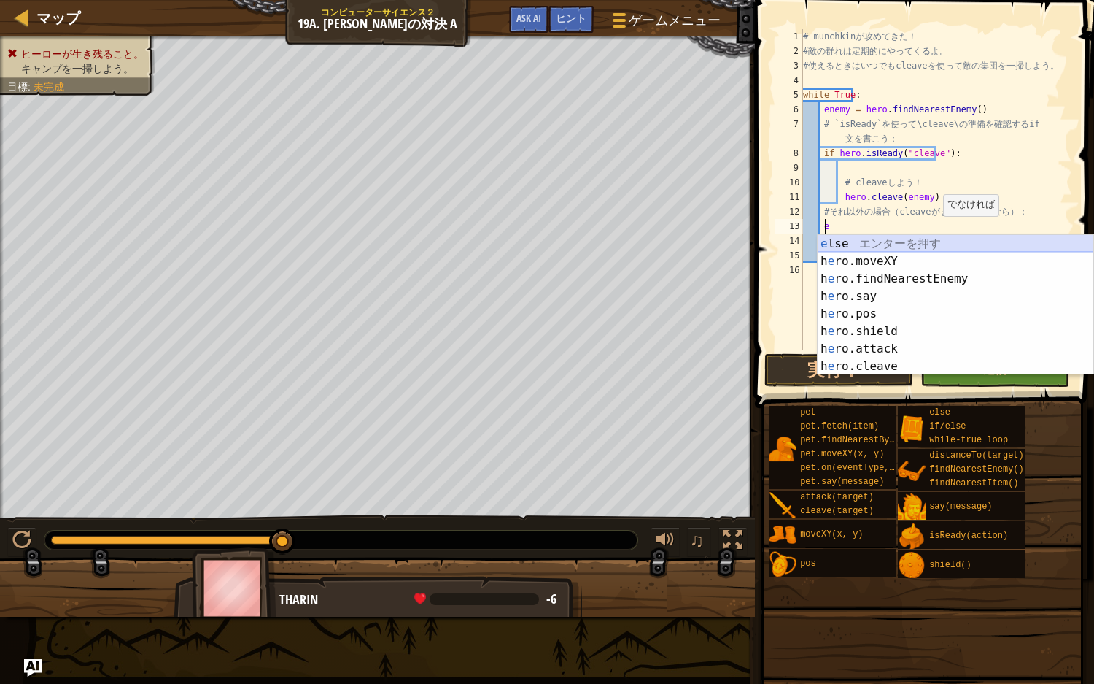
click at [875, 242] on div "e lse エ ン タ ー を 押 す h e ro.moveXY エ ン タ ー を 押 す h e ro.findNearestEnemy エ ン タ ー…" at bounding box center [956, 322] width 276 height 175
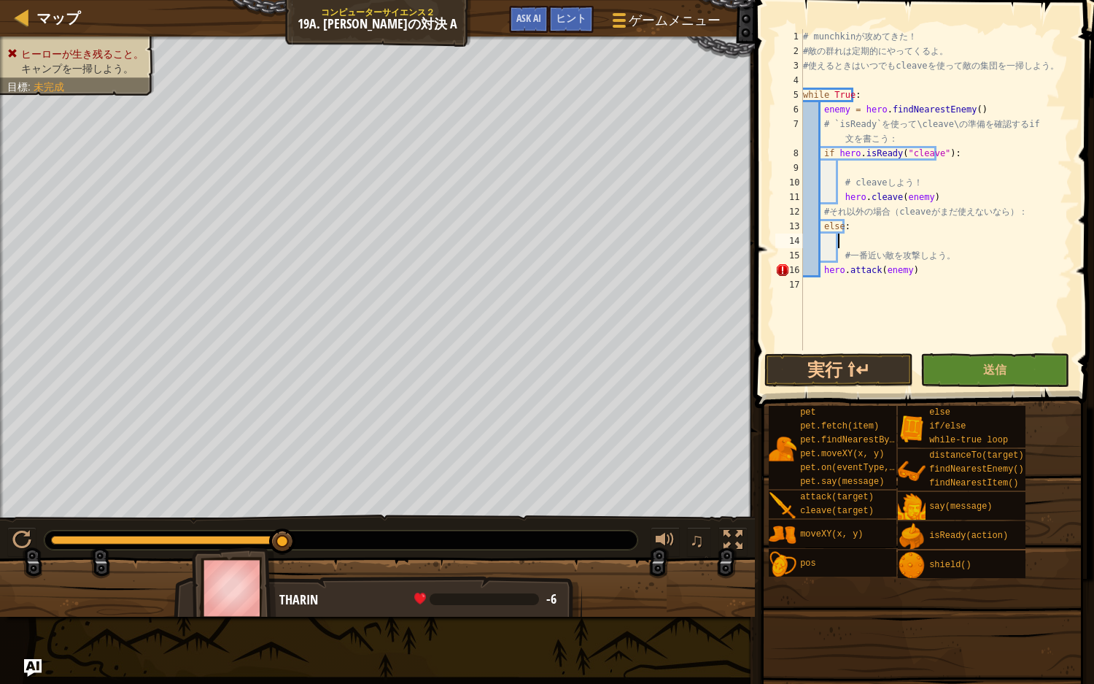
scroll to position [7, 2]
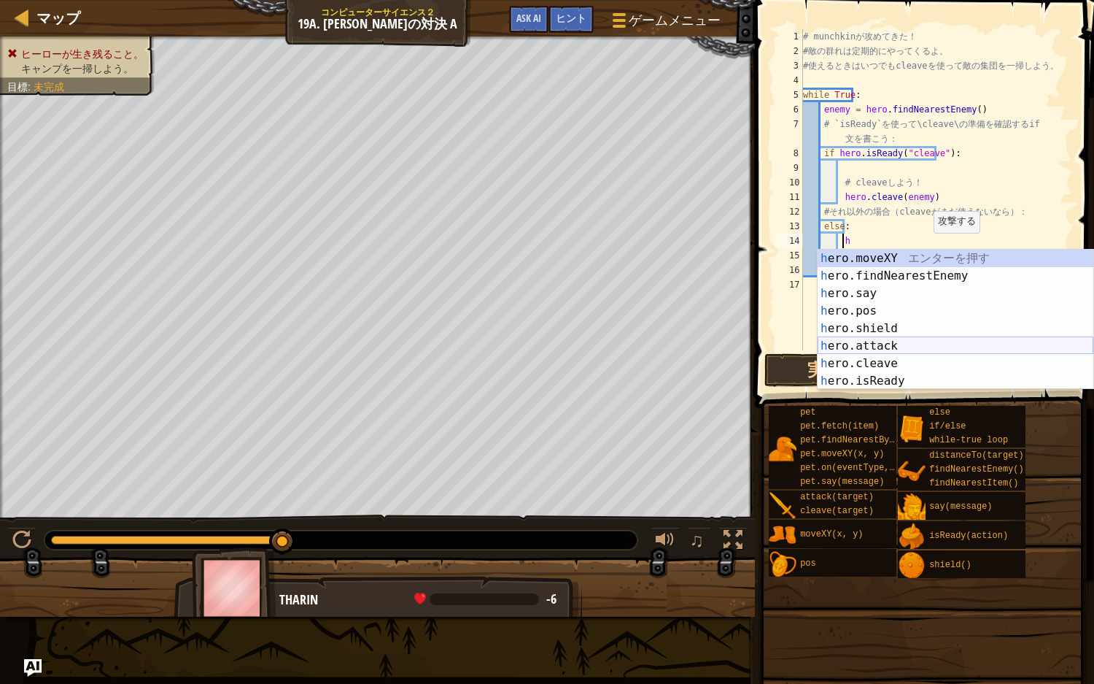
click at [865, 341] on div "h ero.moveXY エ ン タ ー を 押 す h ero.findNearestEnemy エ ン タ ー を 押 す h ero.say エ ン タ…" at bounding box center [956, 337] width 276 height 175
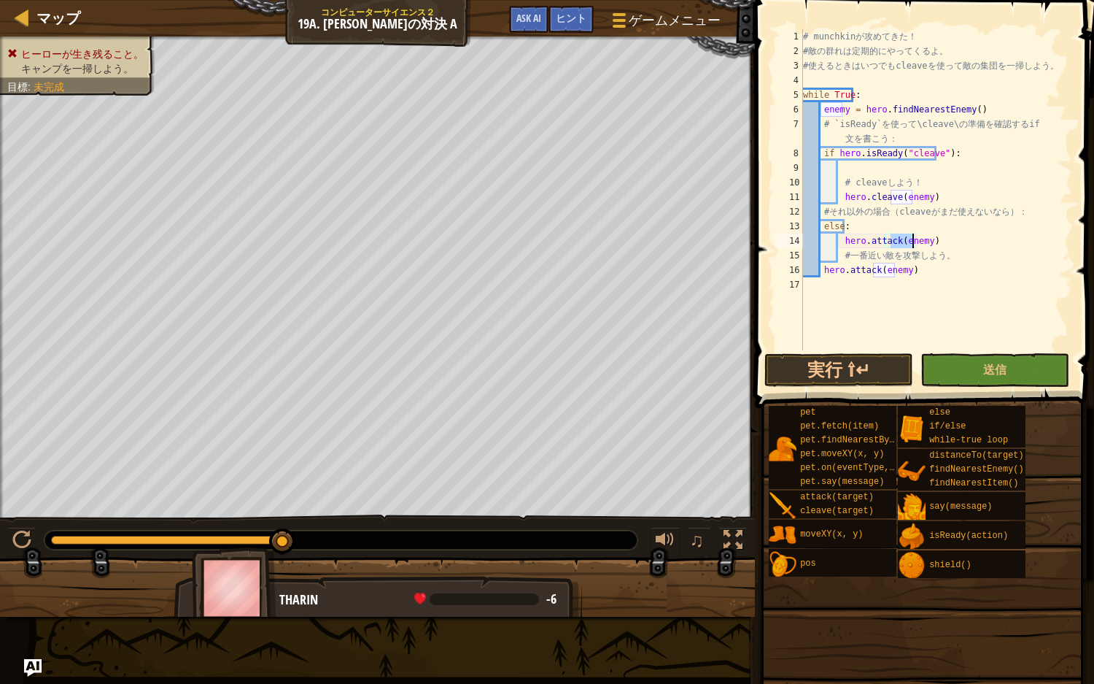
click at [875, 271] on div "# munchkin が 攻 め て き た ！ # 敵 の 群 れ は 定 期 的 に や っ て く る よ 。 # 使 え る と き は い つ で …" at bounding box center [936, 204] width 272 height 350
drag, startPoint x: 928, startPoint y: 235, endPoint x: 922, endPoint y: 243, distance: 9.9
click at [875, 243] on div "# munchkin が 攻 め て き た ！ # 敵 の 群 れ は 定 期 的 に や っ て く る よ 。 # 使 え る と き は い つ で …" at bounding box center [936, 204] width 272 height 350
drag, startPoint x: 903, startPoint y: 270, endPoint x: 824, endPoint y: 271, distance: 79.5
click at [824, 271] on div "# munchkin が 攻 め て き た ！ # 敵 の 群 れ は 定 期 的 に や っ て く る よ 。 # 使 え る と き は い つ で …" at bounding box center [936, 204] width 272 height 350
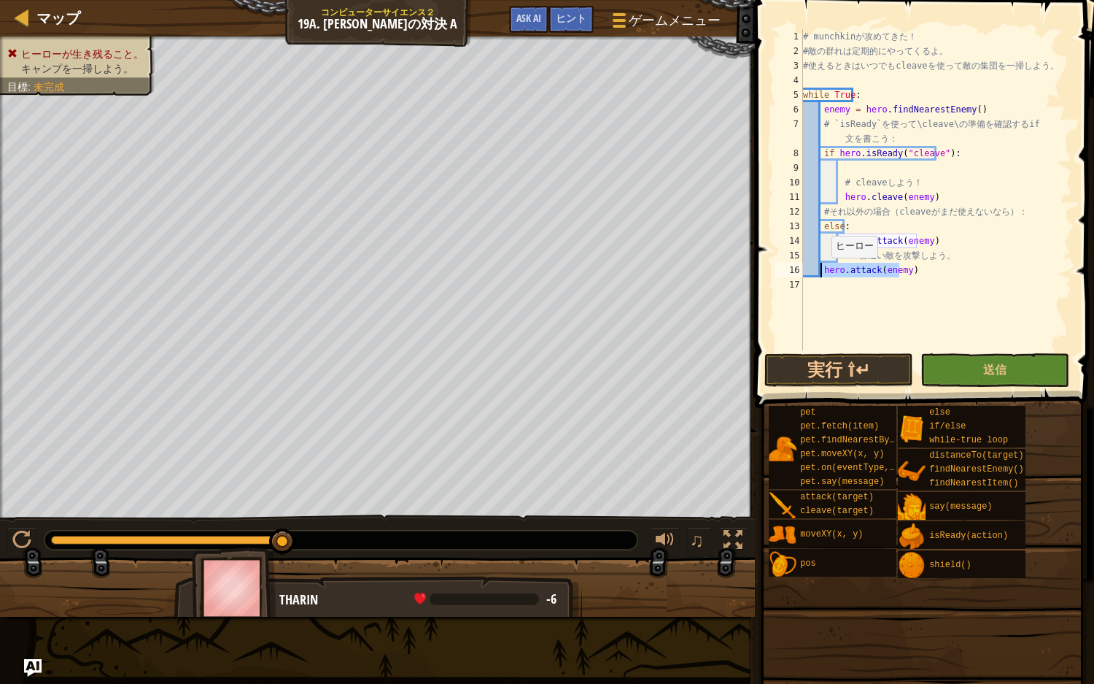
type textarea "hero.attack(enemy)"
drag, startPoint x: 822, startPoint y: 271, endPoint x: 927, endPoint y: 271, distance: 105.8
click at [875, 271] on div "# munchkin が 攻 め て き た ！ # 敵 の 群 れ は 定 期 的 に や っ て く る よ 。 # 使 え る と き は い つ で …" at bounding box center [936, 204] width 272 height 350
click at [875, 371] on button "送信" at bounding box center [995, 370] width 149 height 34
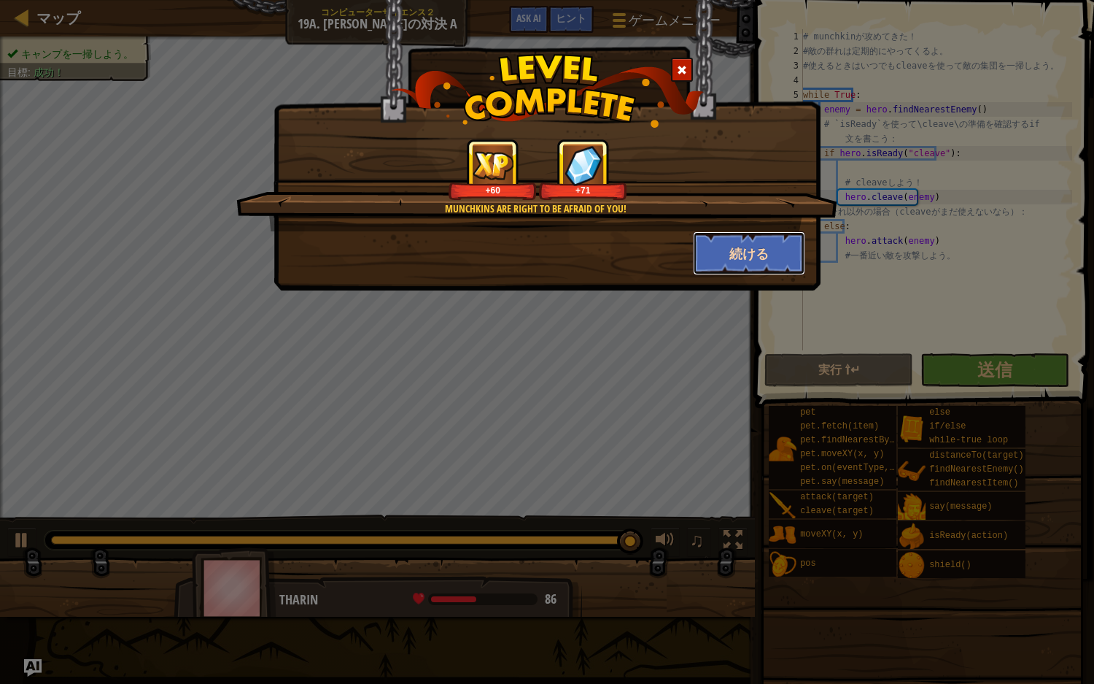
click at [727, 271] on button "続ける" at bounding box center [749, 253] width 113 height 44
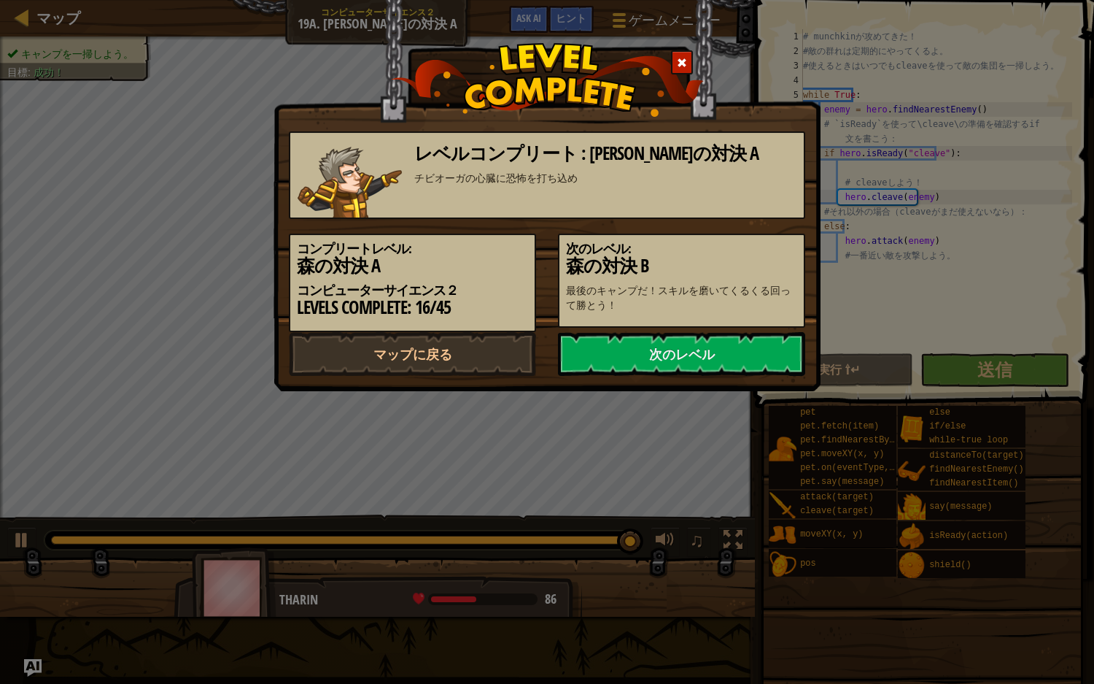
click at [729, 259] on h3 "森の対決 B" at bounding box center [681, 266] width 231 height 20
click at [549, 355] on div "次のレベル" at bounding box center [681, 354] width 269 height 44
click at [492, 350] on link "マップに戻る" at bounding box center [412, 354] width 247 height 44
select select "ja"
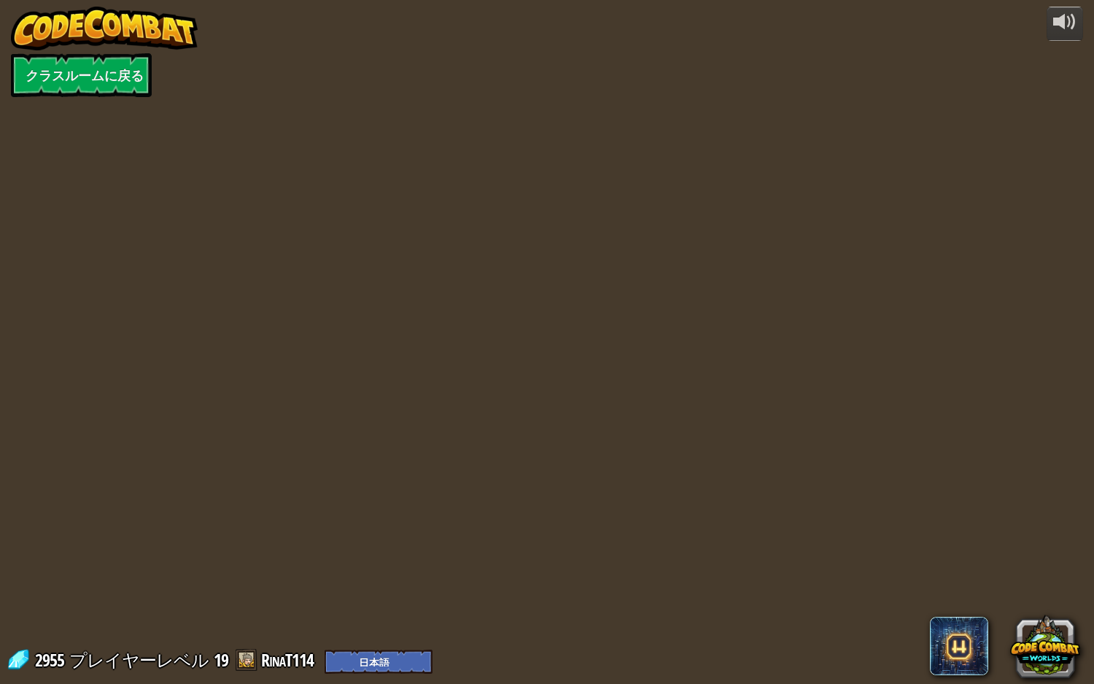
select select "ja"
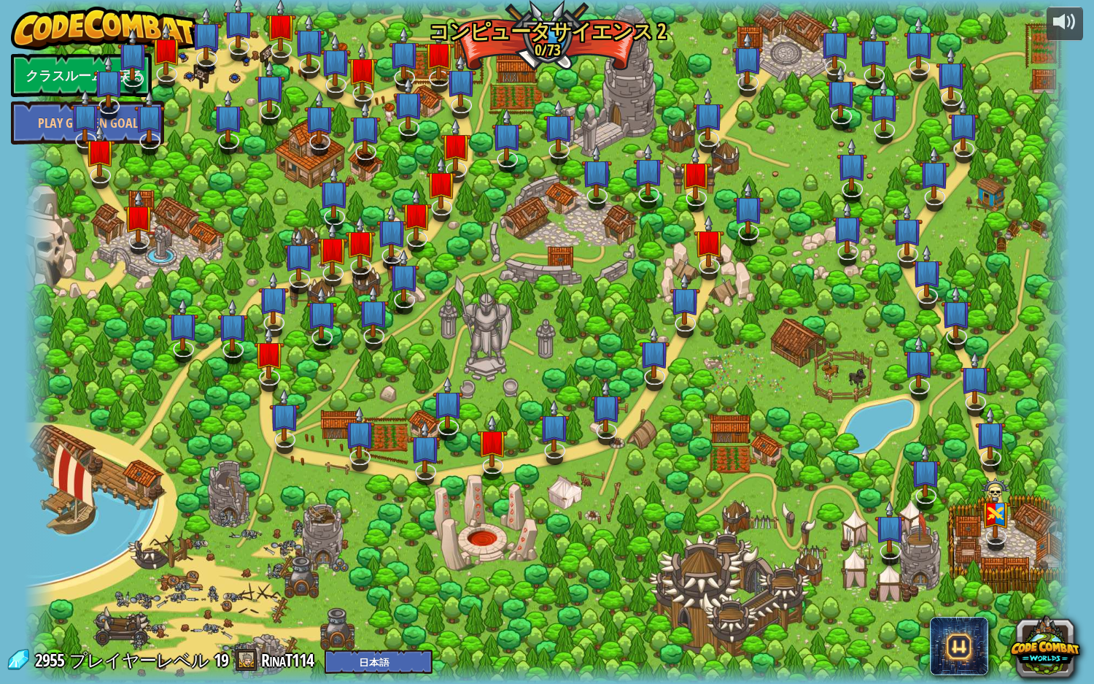
select select "ja"
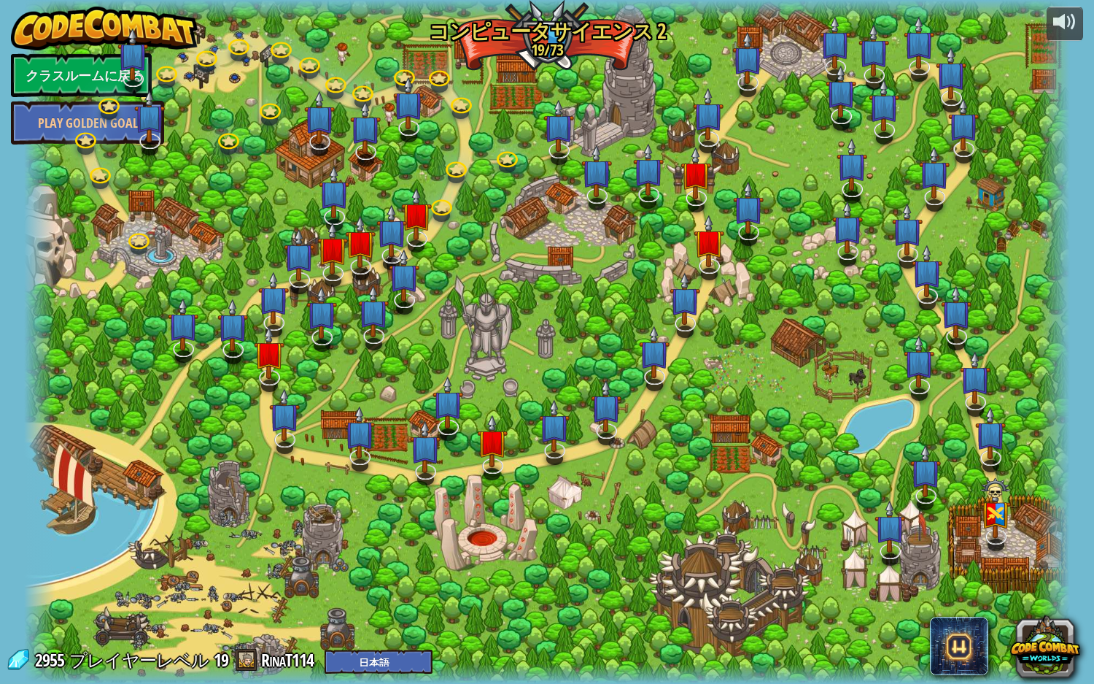
select select "ja"
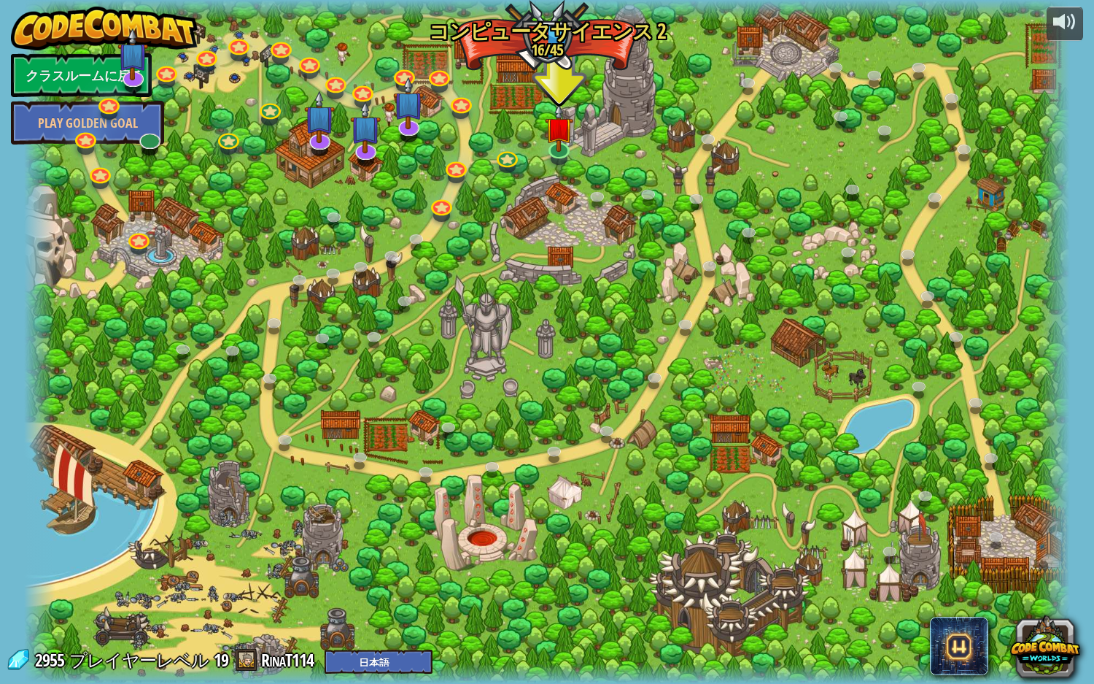
click at [188, 32] on img at bounding box center [104, 29] width 187 height 44
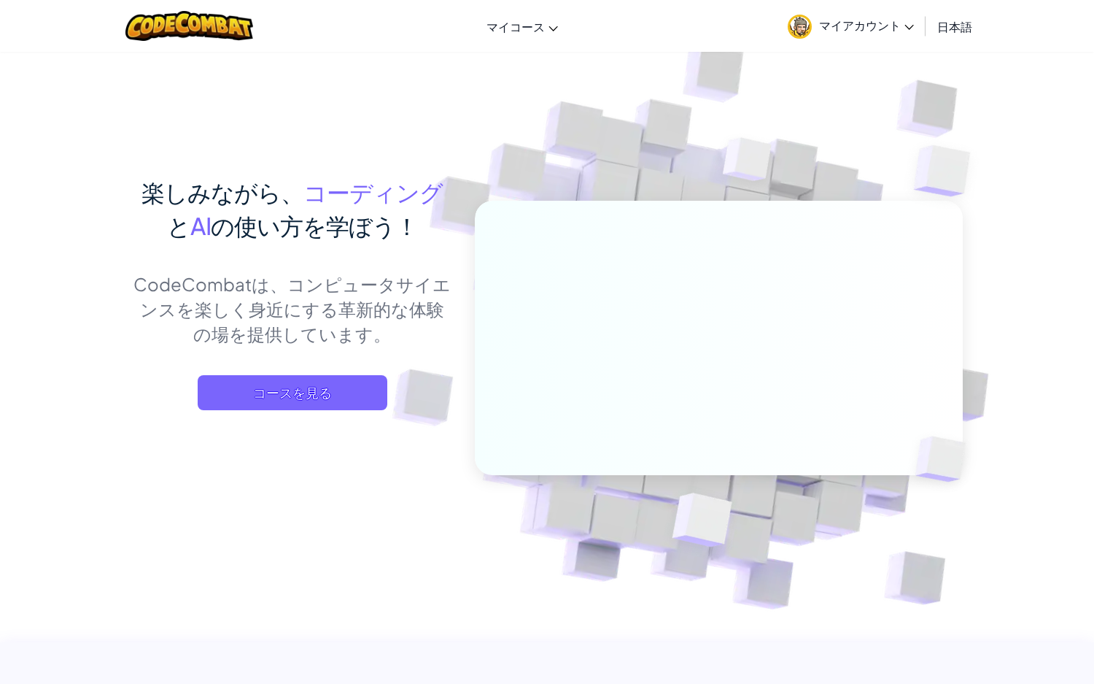
click at [835, 13] on link "マイアカウント" at bounding box center [851, 26] width 141 height 46
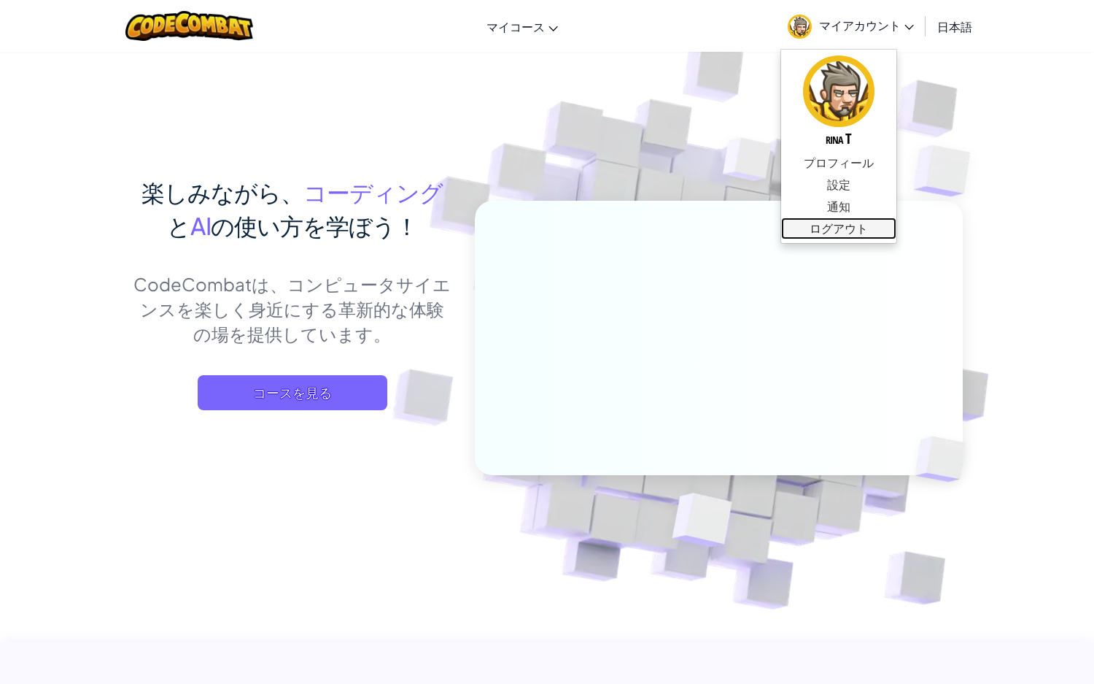
click at [841, 235] on link "ログアウト" at bounding box center [838, 228] width 115 height 22
